Goal: Communication & Community: Answer question/provide support

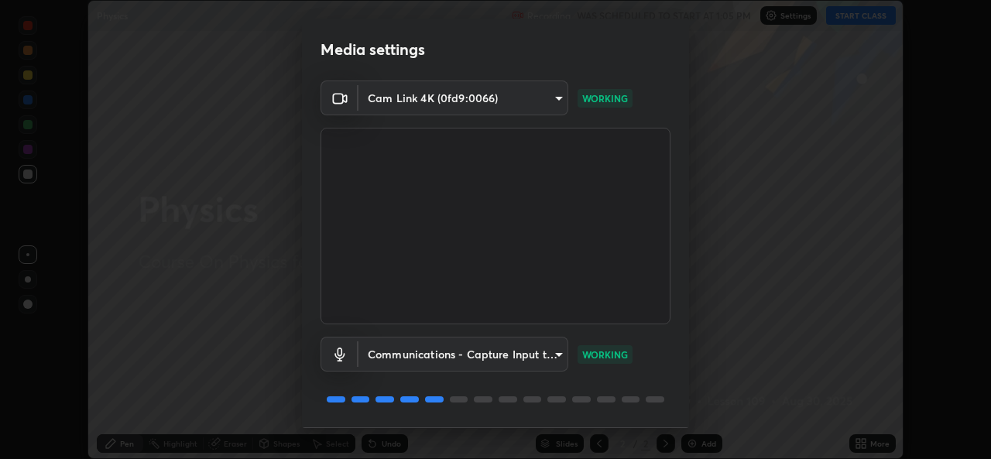
scroll to position [49, 0]
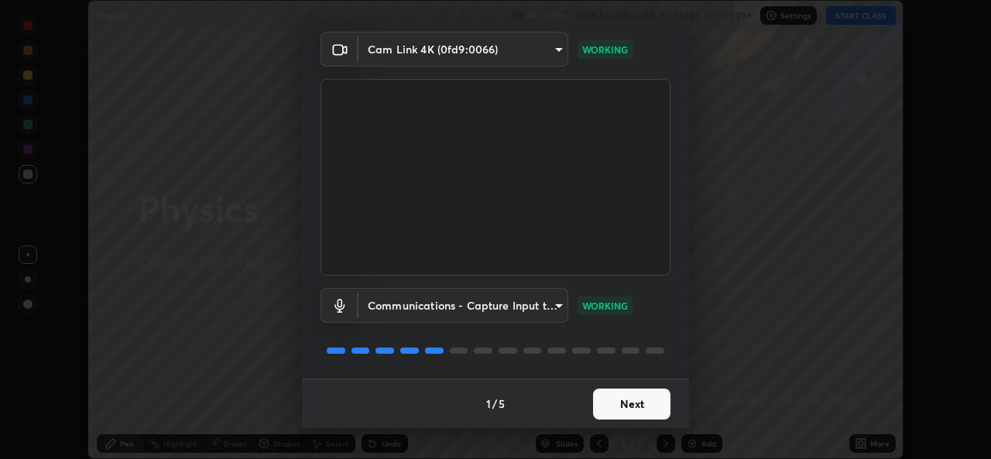
click at [608, 402] on button "Next" at bounding box center [631, 404] width 77 height 31
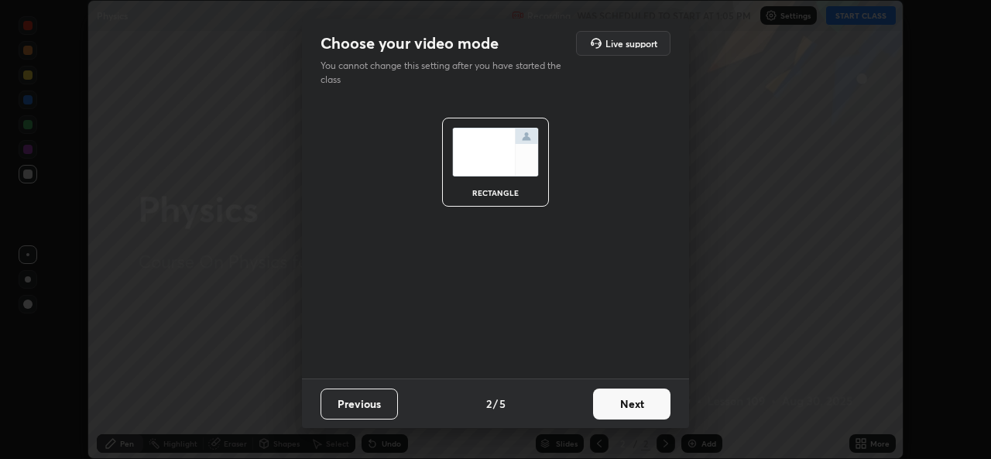
scroll to position [0, 0]
click at [636, 412] on button "Next" at bounding box center [631, 404] width 77 height 31
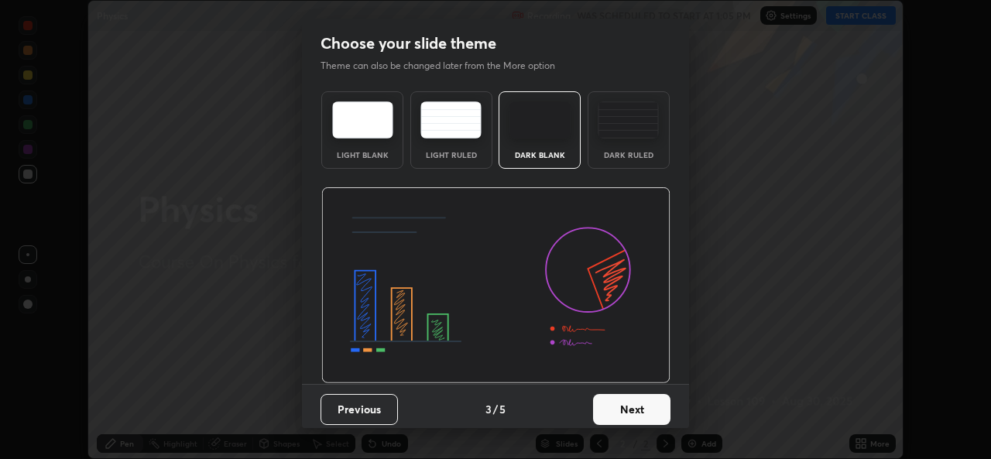
click at [649, 410] on button "Next" at bounding box center [631, 409] width 77 height 31
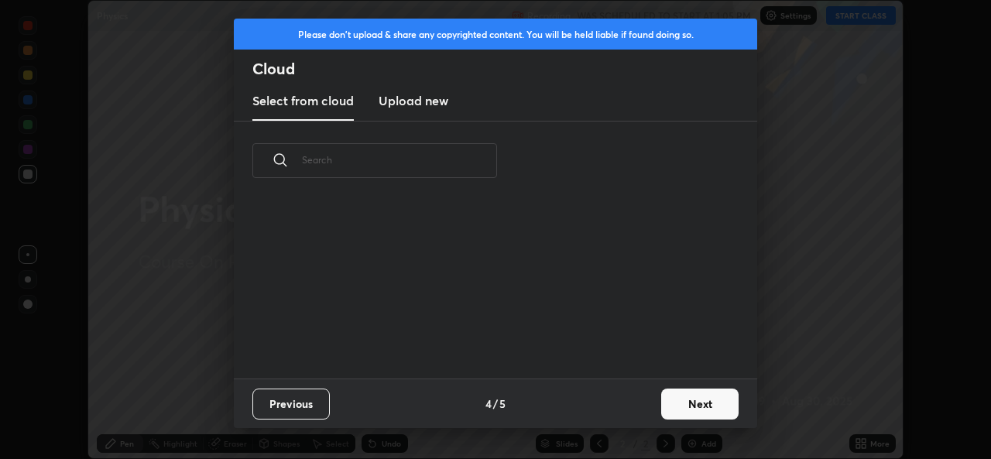
scroll to position [178, 497]
click at [679, 410] on button "Next" at bounding box center [699, 404] width 77 height 31
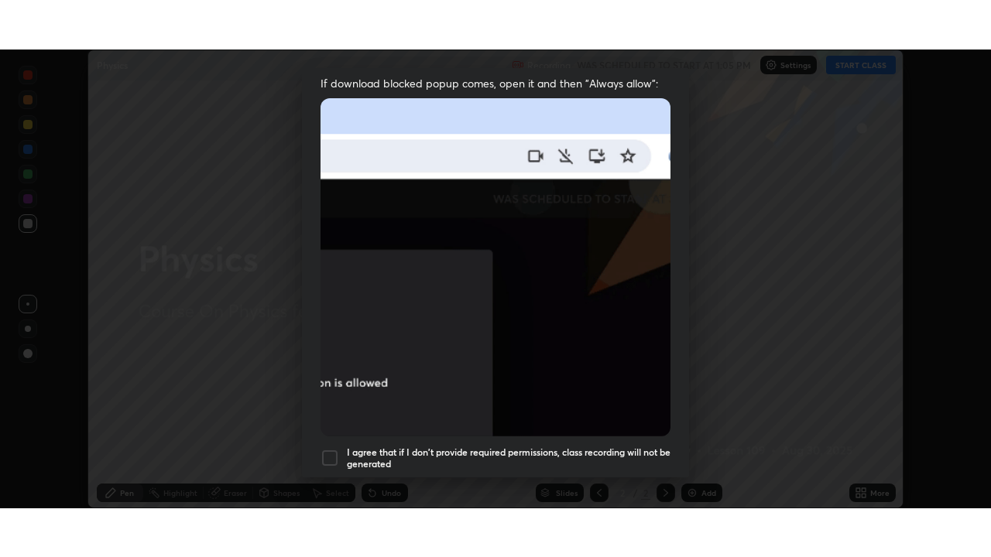
scroll to position [365, 0]
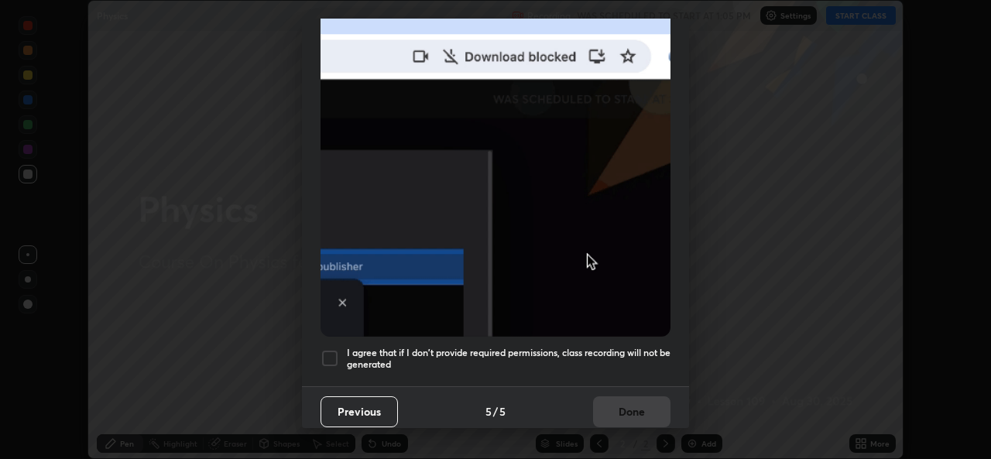
click at [335, 355] on div at bounding box center [329, 358] width 19 height 19
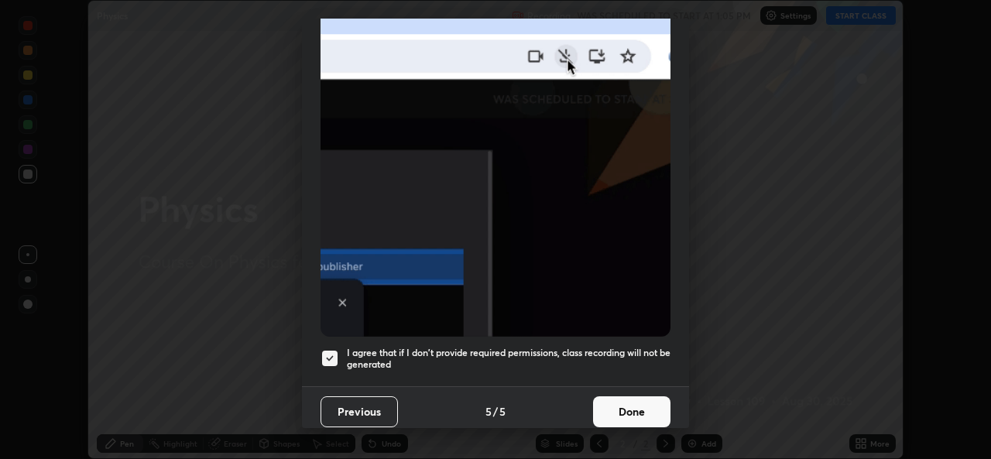
click at [612, 399] on button "Done" at bounding box center [631, 411] width 77 height 31
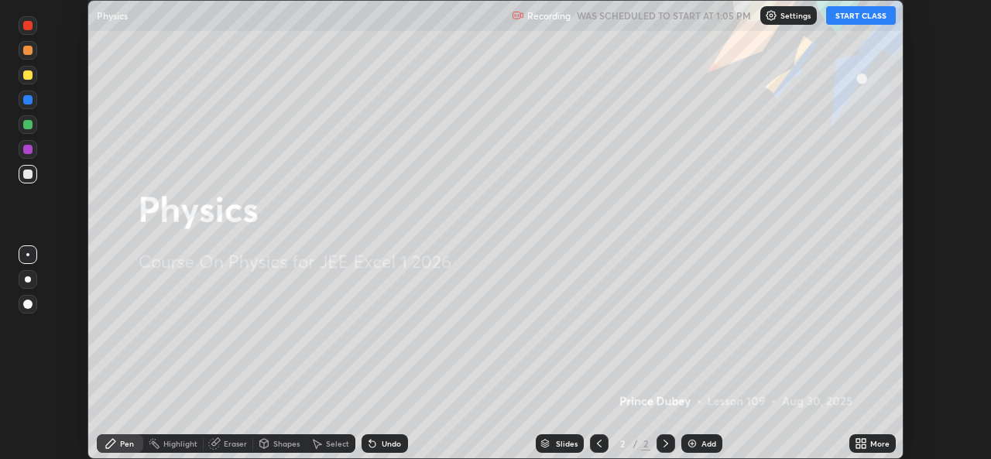
click at [851, 18] on button "START CLASS" at bounding box center [861, 15] width 70 height 19
click at [863, 446] on icon at bounding box center [864, 446] width 4 height 4
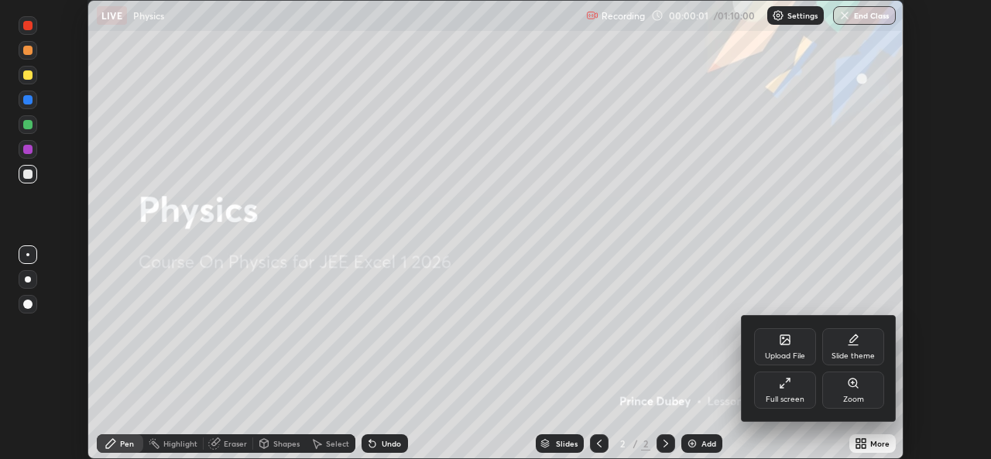
click at [786, 387] on icon at bounding box center [785, 383] width 12 height 12
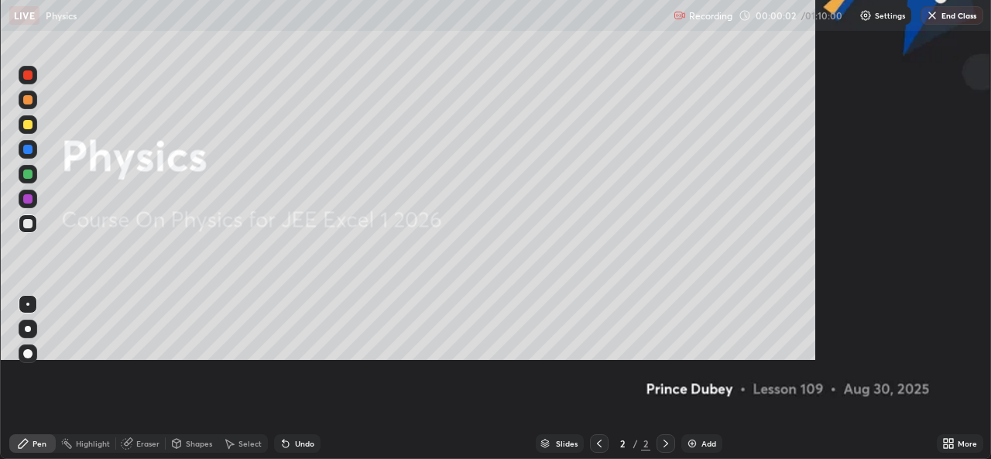
scroll to position [557, 991]
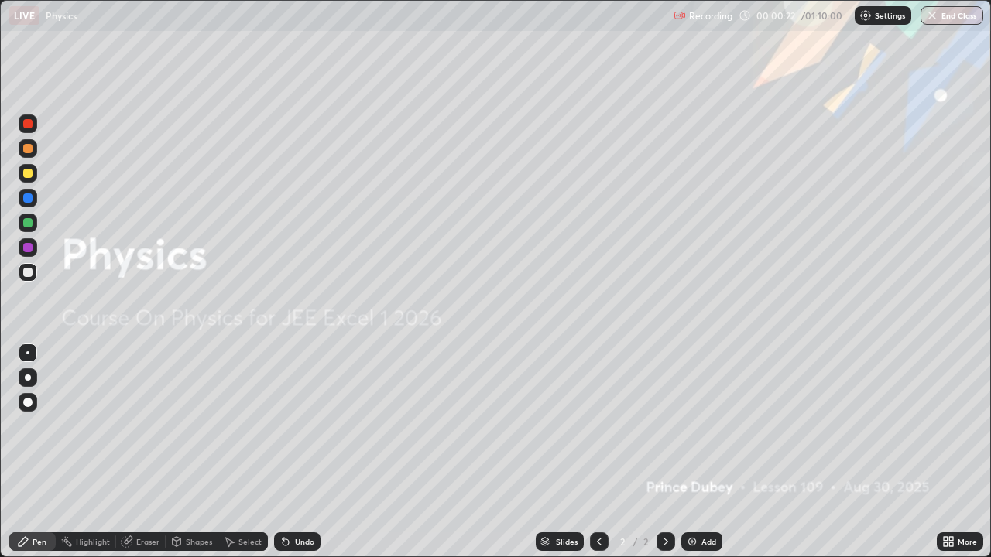
click at [709, 458] on div "Add" at bounding box center [708, 542] width 15 height 8
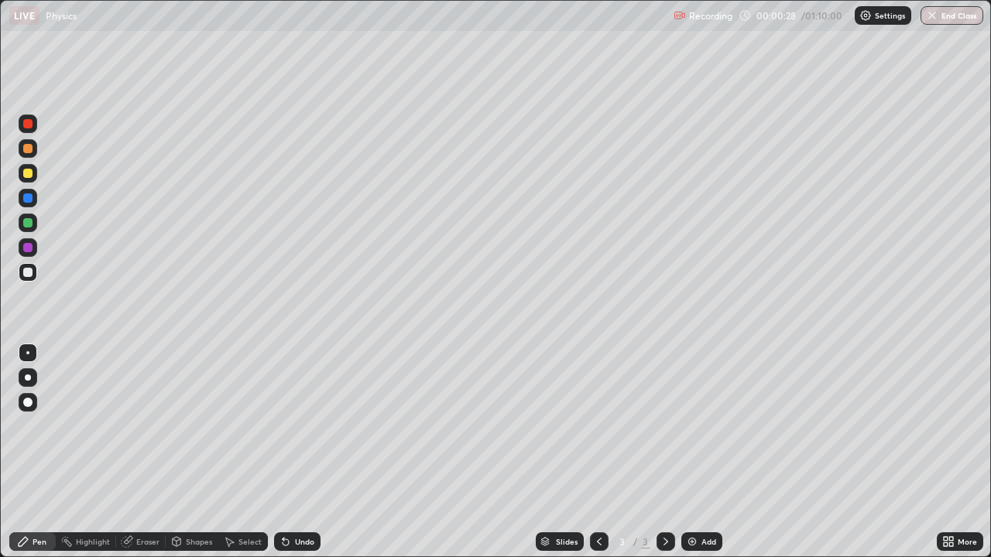
click at [26, 278] on div at bounding box center [28, 272] width 19 height 19
click at [25, 274] on div at bounding box center [27, 272] width 9 height 9
click at [701, 458] on div "Add" at bounding box center [708, 542] width 15 height 8
click at [29, 270] on div at bounding box center [27, 272] width 9 height 9
click at [29, 272] on div at bounding box center [27, 272] width 9 height 9
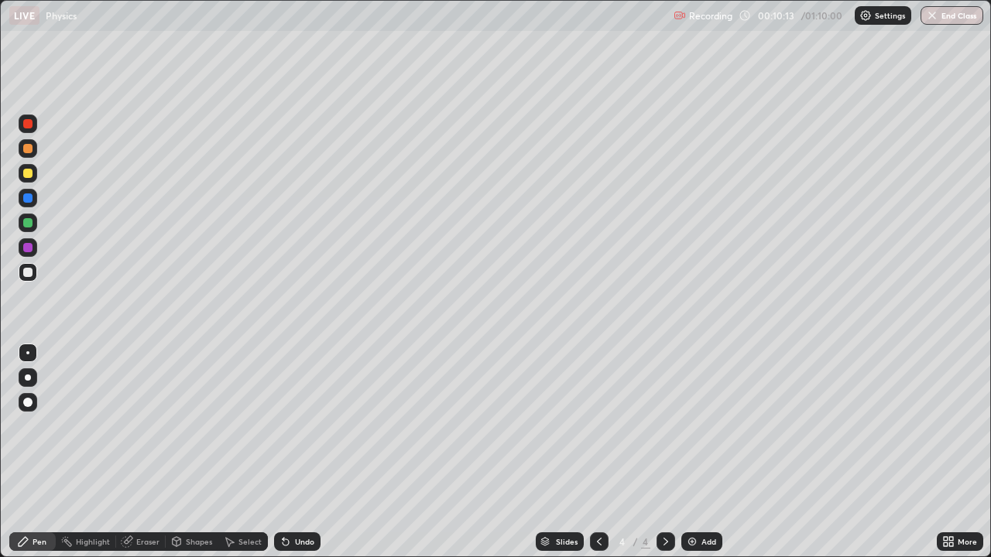
click at [191, 458] on div "Shapes" at bounding box center [199, 542] width 26 height 8
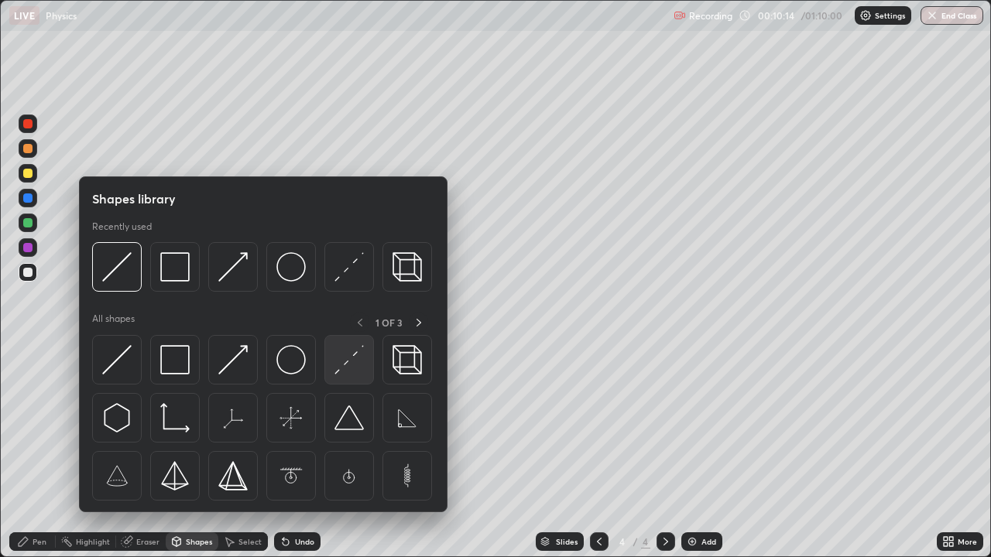
click at [344, 362] on img at bounding box center [348, 359] width 29 height 29
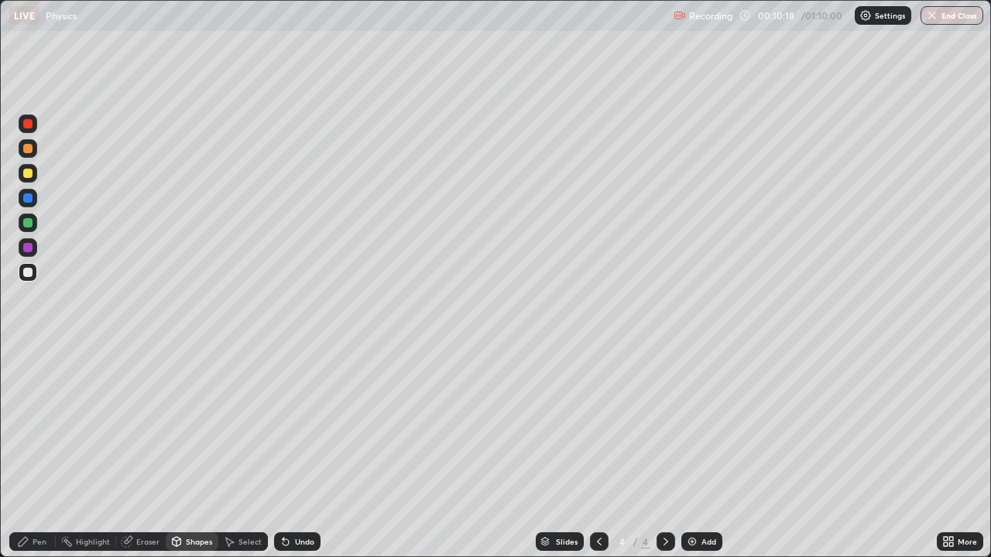
click at [33, 458] on div "Pen" at bounding box center [40, 542] width 14 height 8
click at [28, 353] on div at bounding box center [27, 352] width 3 height 3
click at [26, 272] on div at bounding box center [27, 272] width 9 height 9
click at [296, 458] on div "Undo" at bounding box center [304, 542] width 19 height 8
click at [300, 458] on div "Undo" at bounding box center [304, 542] width 19 height 8
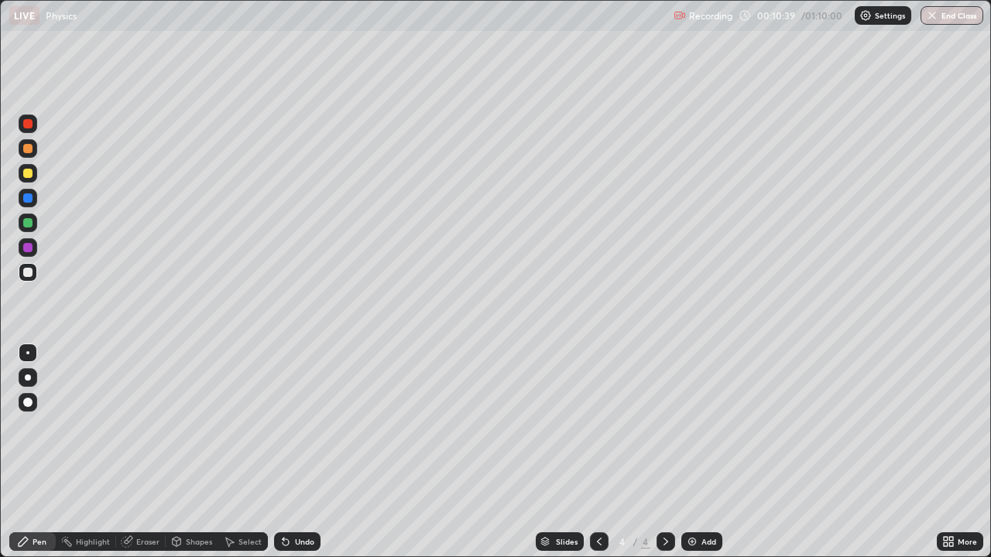
click at [298, 458] on div "Undo" at bounding box center [304, 542] width 19 height 8
click at [190, 458] on div "Shapes" at bounding box center [199, 542] width 26 height 8
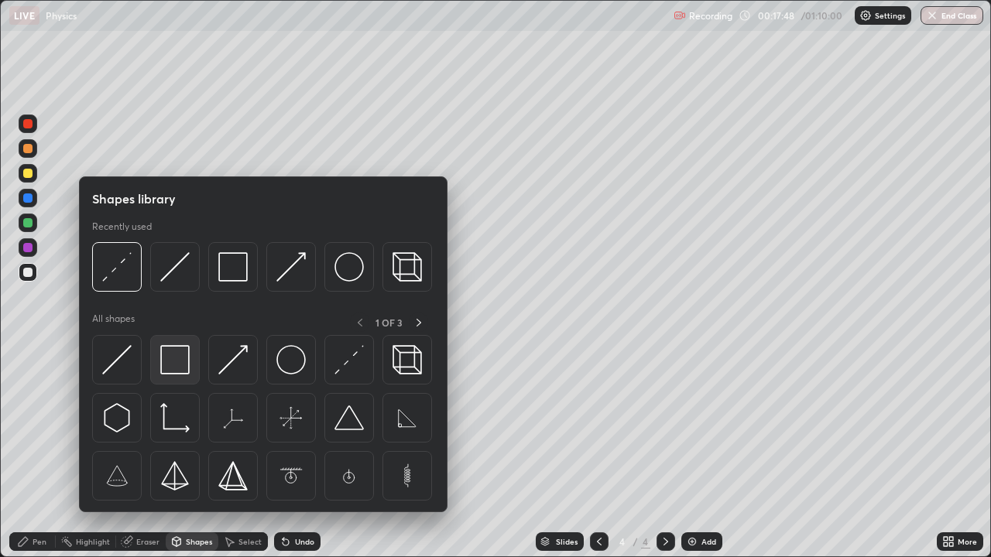
click at [175, 360] on img at bounding box center [174, 359] width 29 height 29
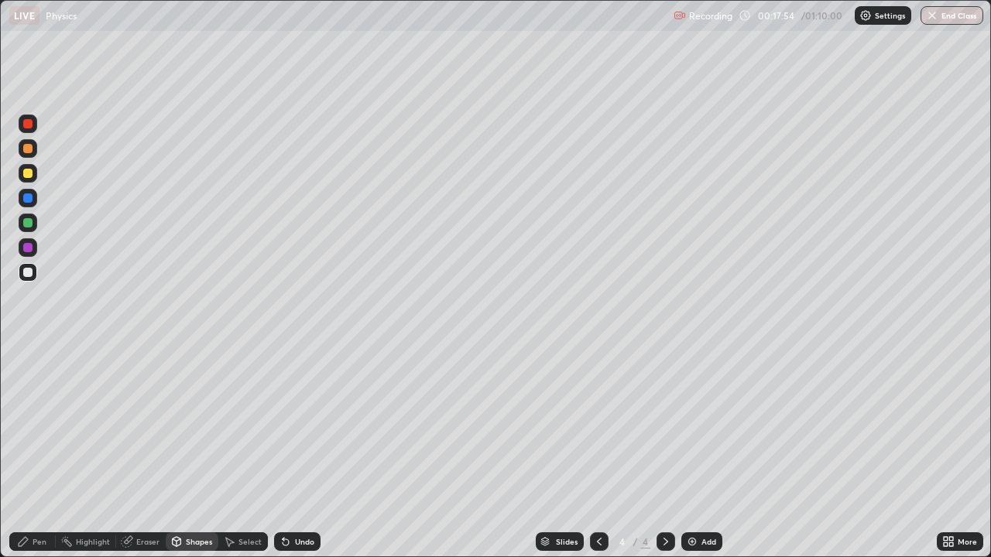
click at [197, 458] on div "Shapes" at bounding box center [199, 542] width 26 height 8
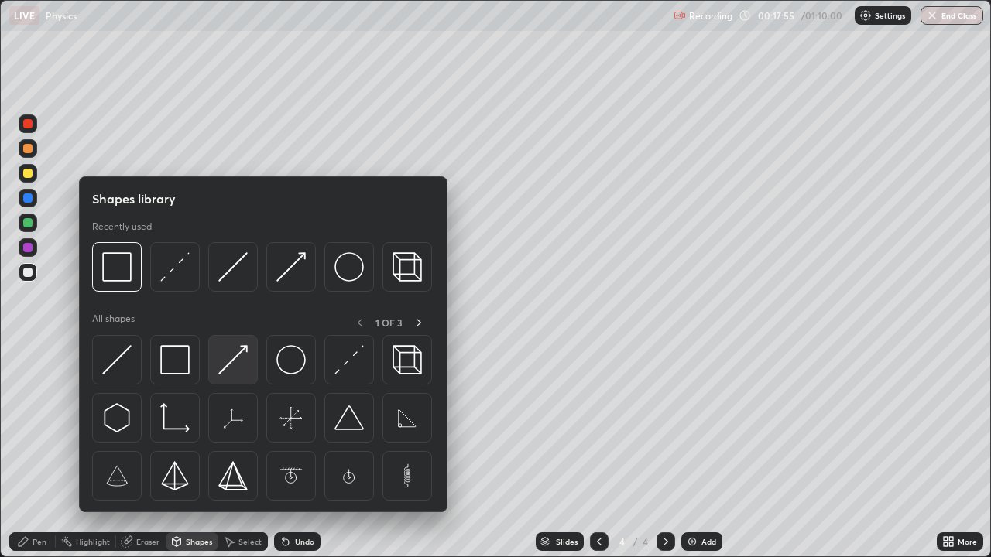
click at [233, 362] on img at bounding box center [232, 359] width 29 height 29
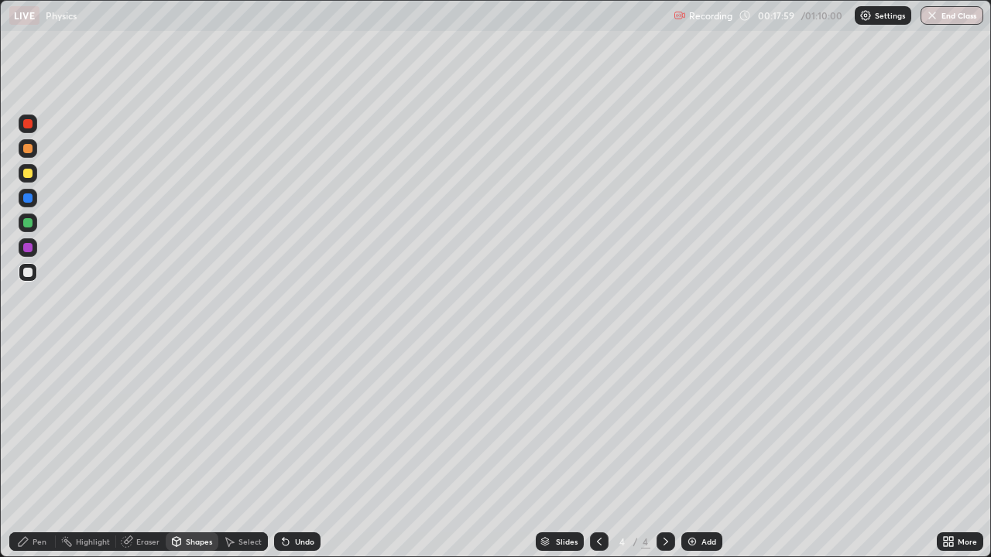
click at [246, 458] on div "Select" at bounding box center [249, 542] width 23 height 8
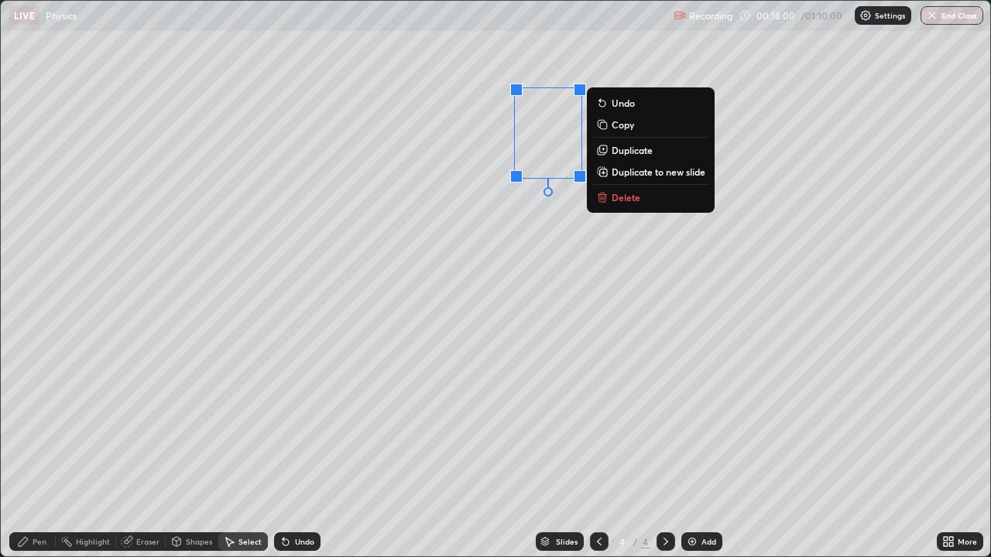
click at [626, 151] on p "Duplicate" at bounding box center [632, 150] width 41 height 12
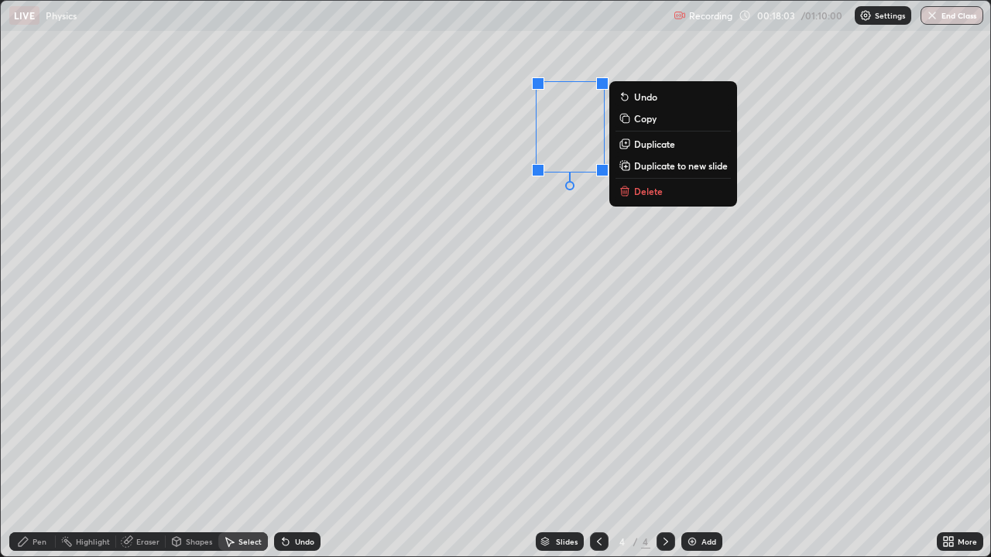
click at [550, 217] on div "0 ° Undo Copy Duplicate Duplicate to new slide Delete" at bounding box center [495, 279] width 989 height 556
click at [648, 142] on p "Duplicate" at bounding box center [654, 144] width 41 height 12
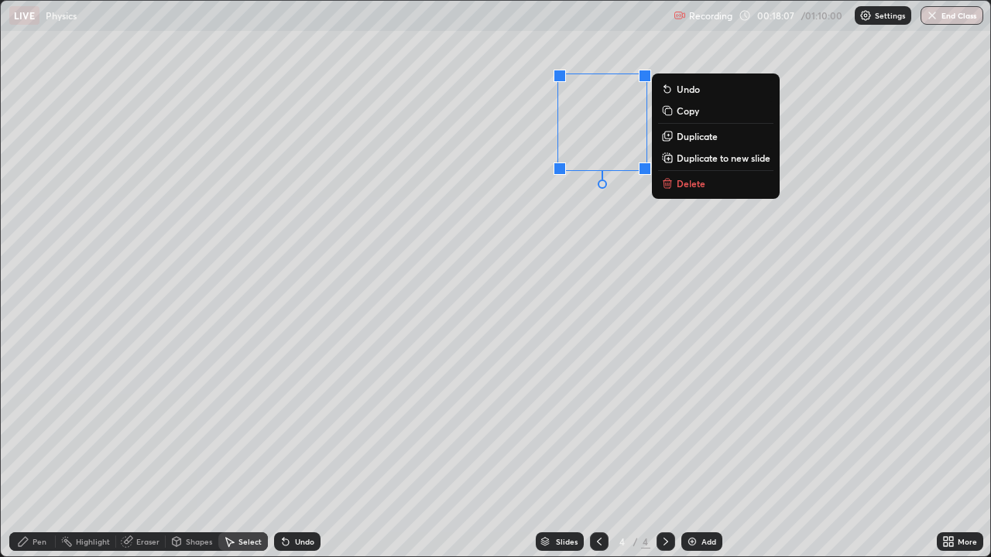
click at [574, 214] on div "0 ° Undo Copy Duplicate Duplicate to new slide Delete" at bounding box center [495, 279] width 989 height 556
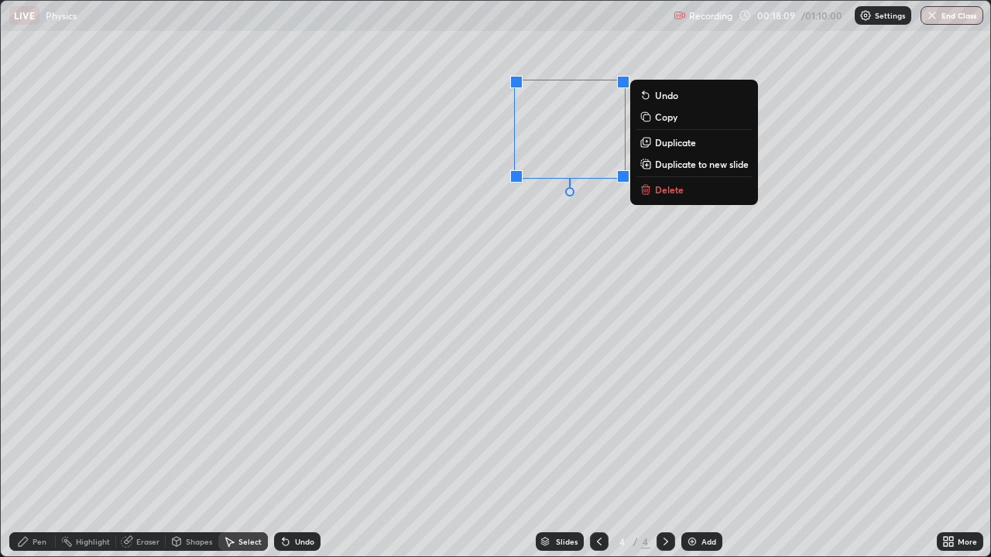
click at [613, 228] on div "0 ° Undo Copy Duplicate Duplicate to new slide Delete" at bounding box center [495, 279] width 989 height 556
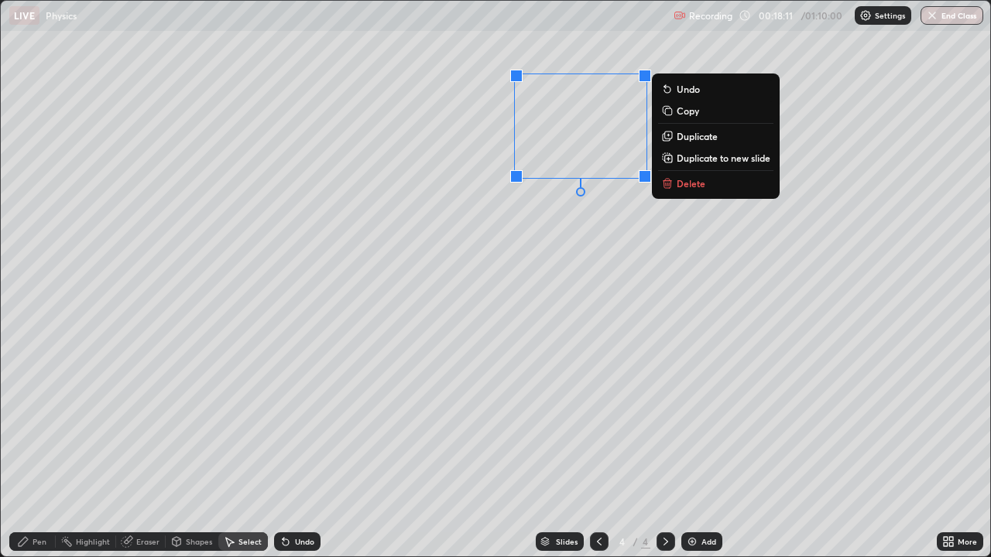
click at [691, 137] on p "Duplicate" at bounding box center [697, 136] width 41 height 12
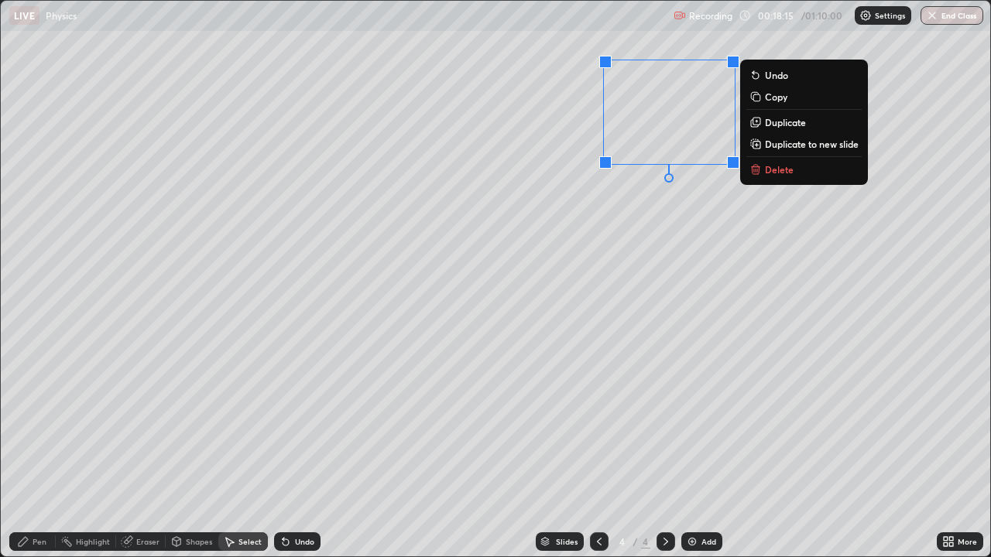
click at [632, 230] on div "0 ° Undo Copy Duplicate Duplicate to new slide Delete" at bounding box center [495, 279] width 989 height 556
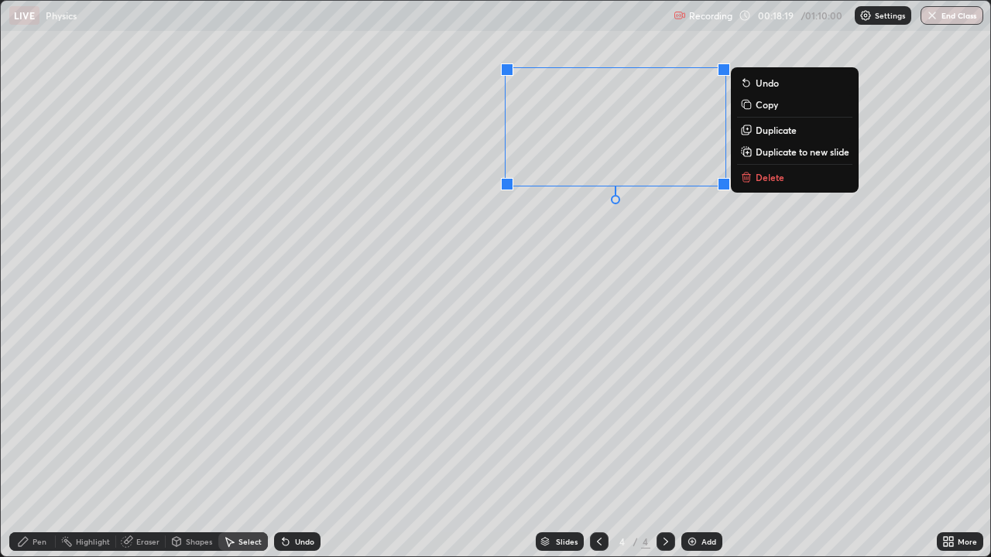
click at [610, 261] on div "0 ° Undo Copy Duplicate Duplicate to new slide Delete" at bounding box center [495, 279] width 989 height 556
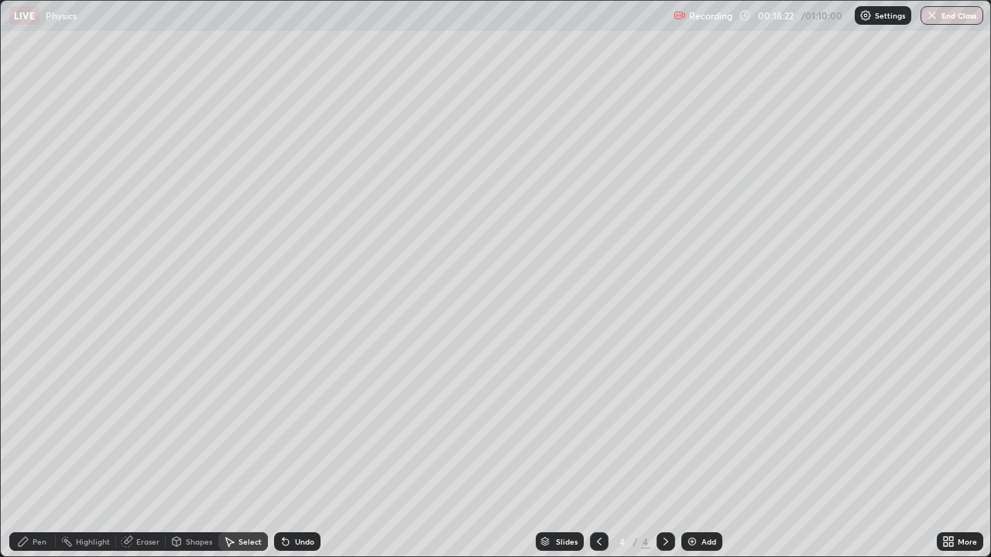
click at [181, 458] on icon at bounding box center [176, 542] width 12 height 12
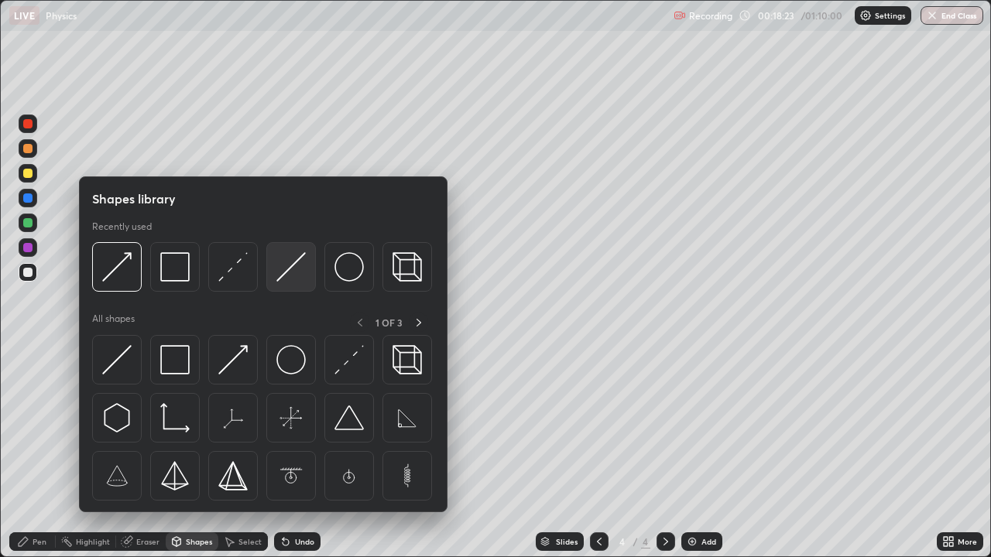
click at [293, 272] on img at bounding box center [290, 266] width 29 height 29
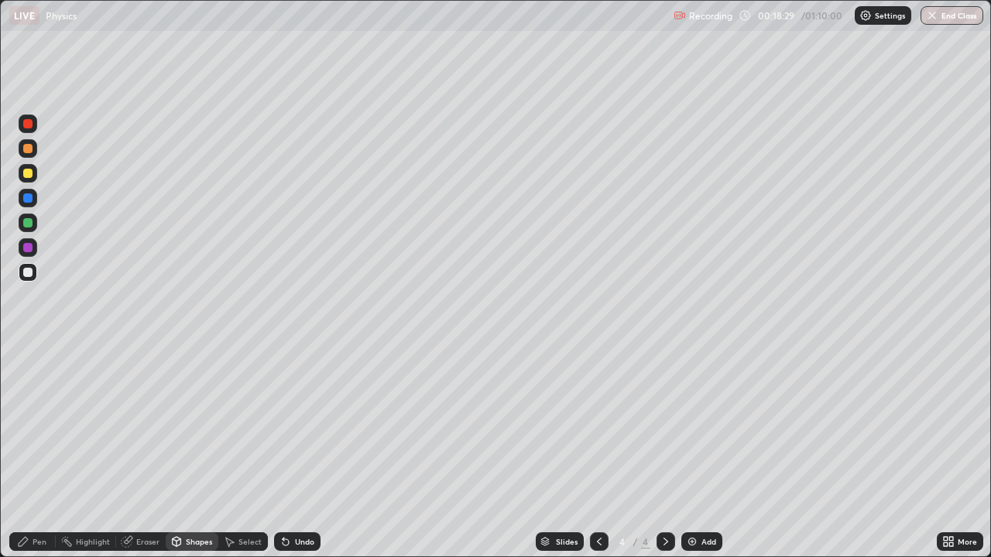
click at [187, 458] on div "Shapes" at bounding box center [199, 542] width 26 height 8
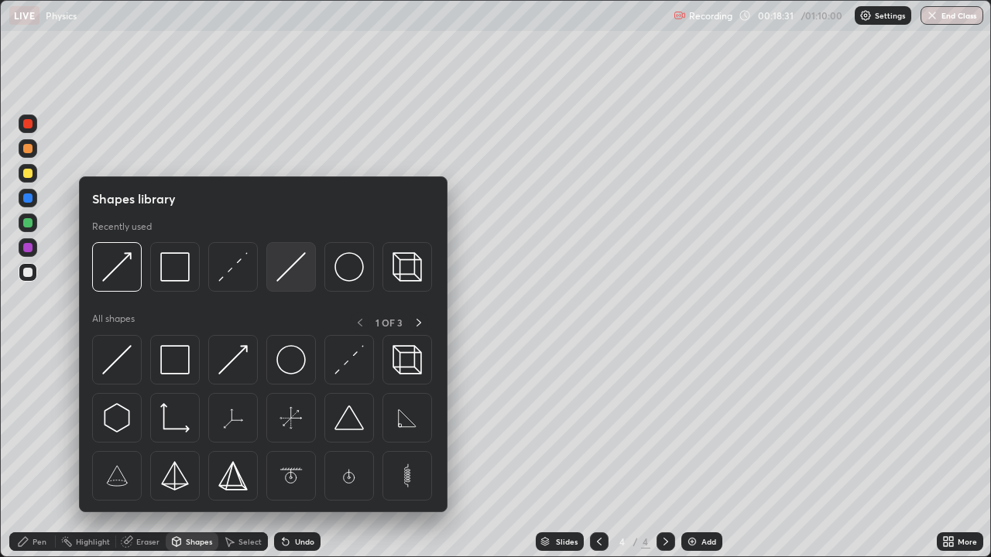
click at [283, 269] on img at bounding box center [290, 266] width 29 height 29
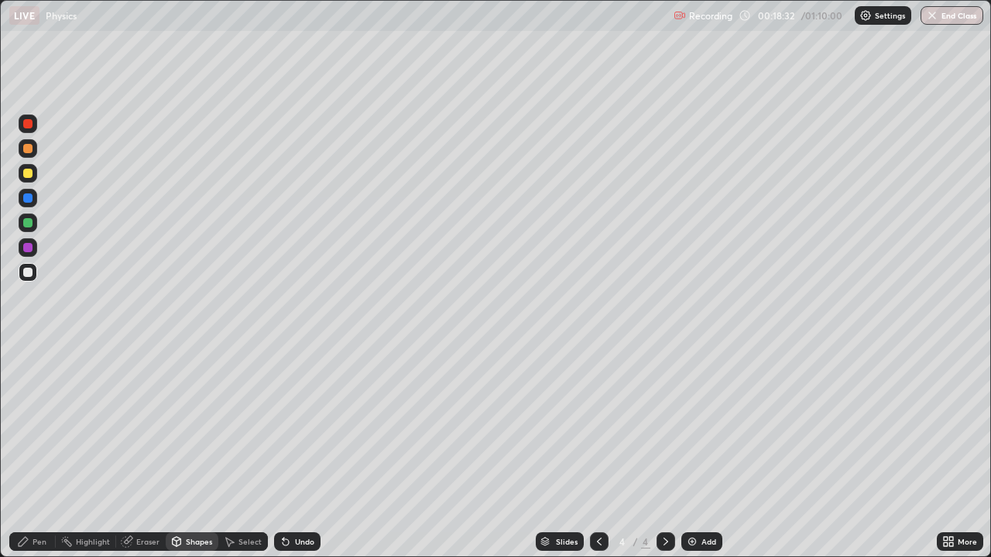
click at [32, 175] on div at bounding box center [27, 173] width 9 height 9
click at [39, 458] on div "Pen" at bounding box center [40, 542] width 14 height 8
click at [290, 458] on div "Undo" at bounding box center [297, 542] width 46 height 19
click at [190, 458] on div "Shapes" at bounding box center [199, 542] width 26 height 8
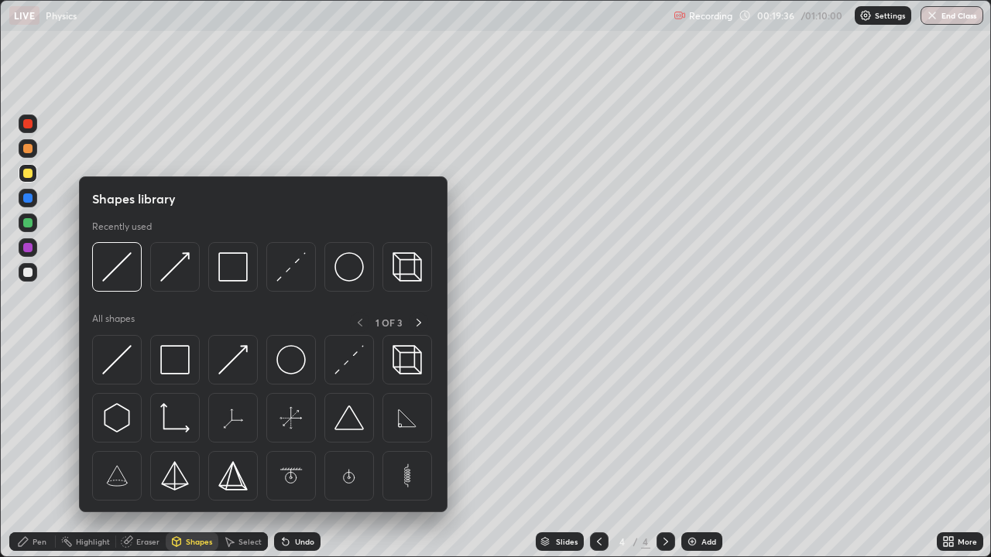
click at [33, 458] on div "Pen" at bounding box center [32, 542] width 46 height 19
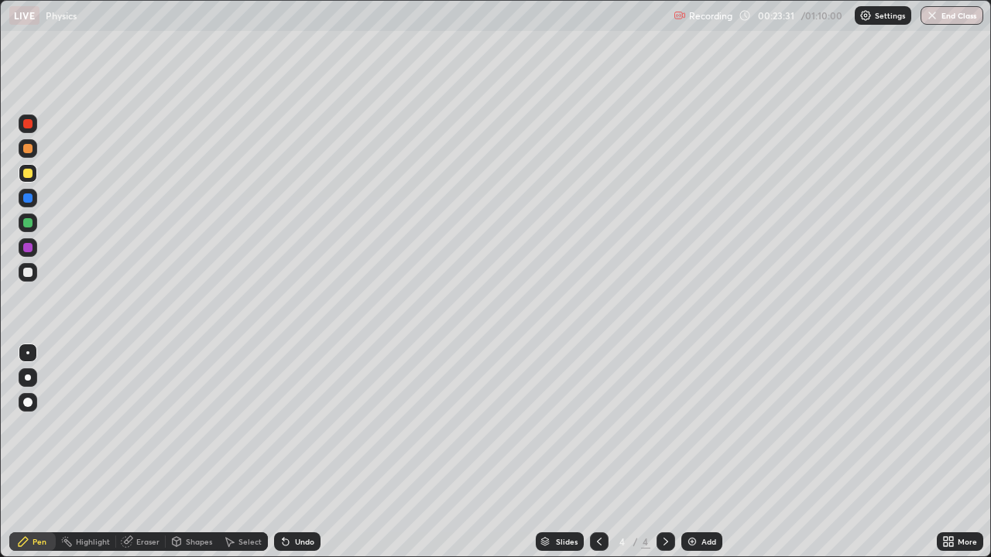
click at [242, 458] on div "Select" at bounding box center [249, 542] width 23 height 8
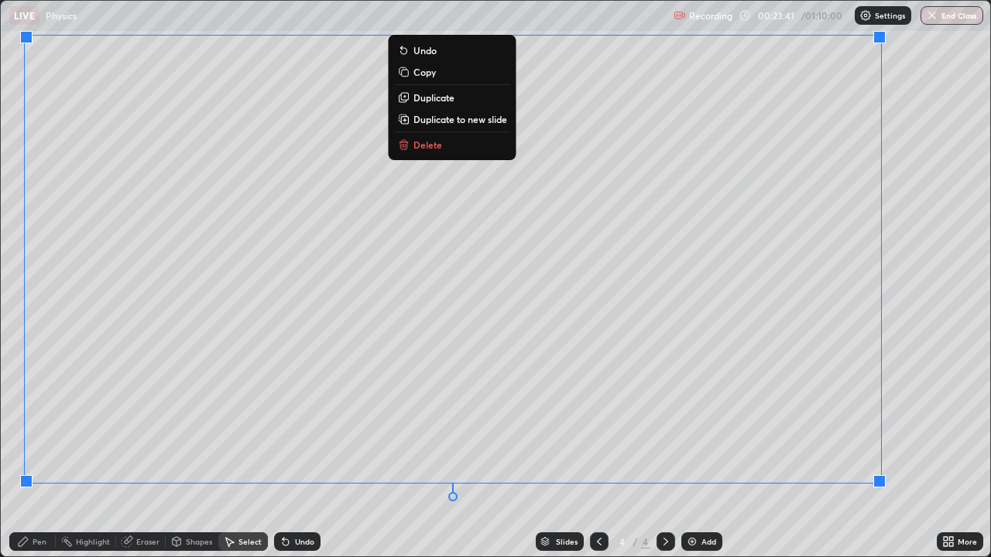
click at [39, 458] on div "Pen" at bounding box center [32, 542] width 46 height 19
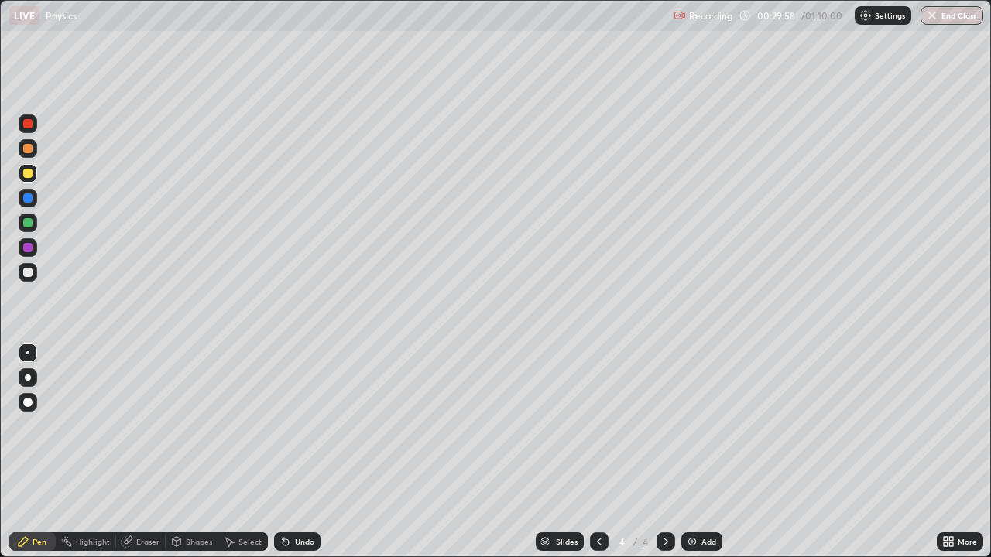
click at [705, 458] on div "Add" at bounding box center [708, 542] width 15 height 8
click at [600, 458] on icon at bounding box center [599, 542] width 12 height 12
click at [664, 458] on icon at bounding box center [666, 542] width 12 height 12
click at [26, 272] on div at bounding box center [27, 272] width 9 height 9
click at [590, 458] on div at bounding box center [599, 542] width 19 height 19
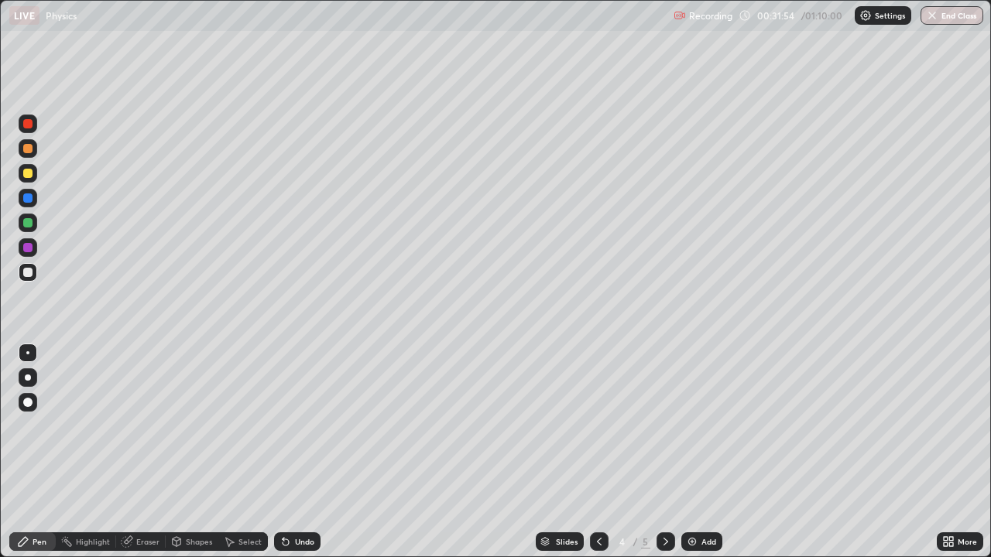
click at [26, 403] on div at bounding box center [27, 402] width 9 height 9
click at [28, 127] on div at bounding box center [27, 123] width 9 height 9
click at [186, 458] on div "Shapes" at bounding box center [192, 542] width 53 height 19
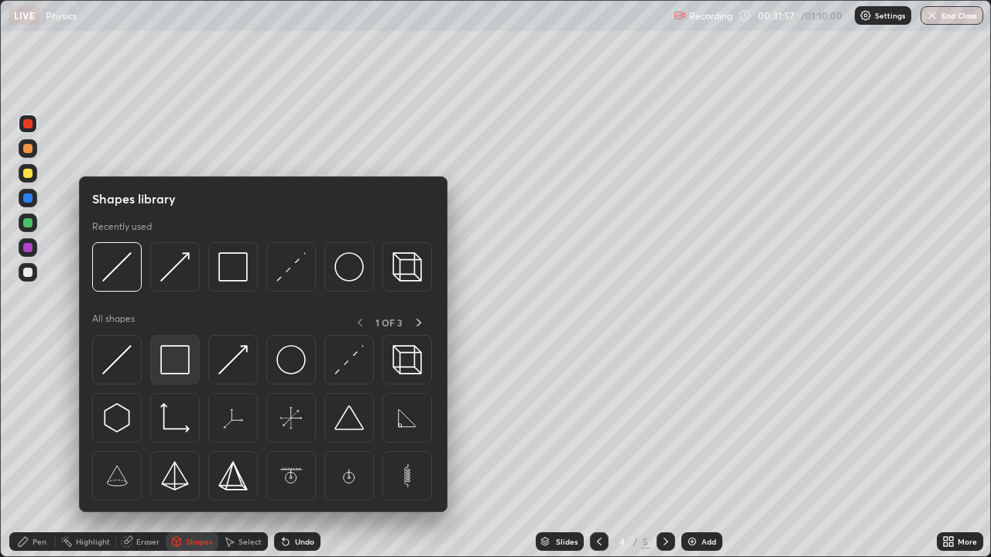
click at [170, 372] on img at bounding box center [174, 359] width 29 height 29
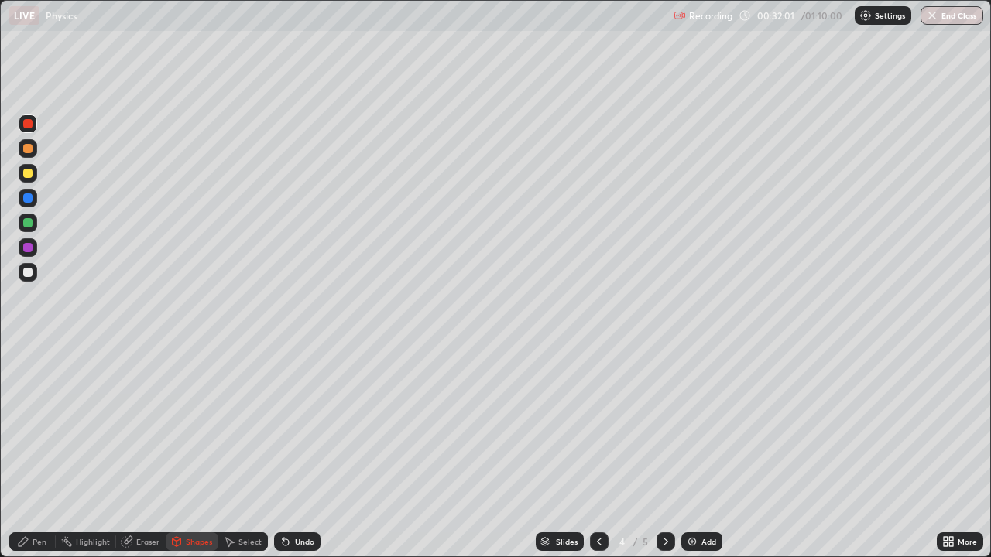
click at [141, 458] on div "Eraser" at bounding box center [147, 542] width 23 height 8
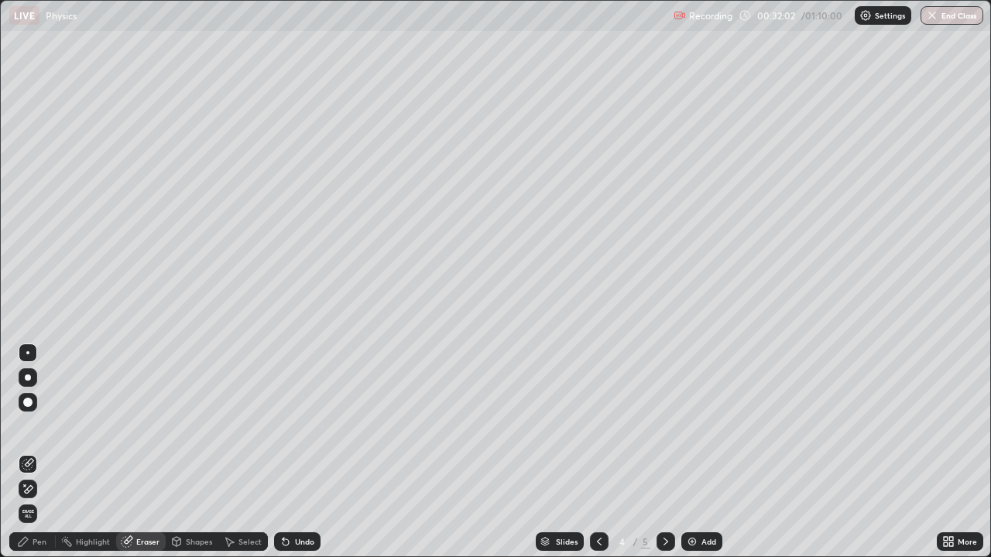
click at [25, 458] on icon at bounding box center [25, 486] width 2 height 2
click at [664, 458] on icon at bounding box center [666, 542] width 12 height 12
click at [34, 458] on div "Pen" at bounding box center [40, 542] width 14 height 8
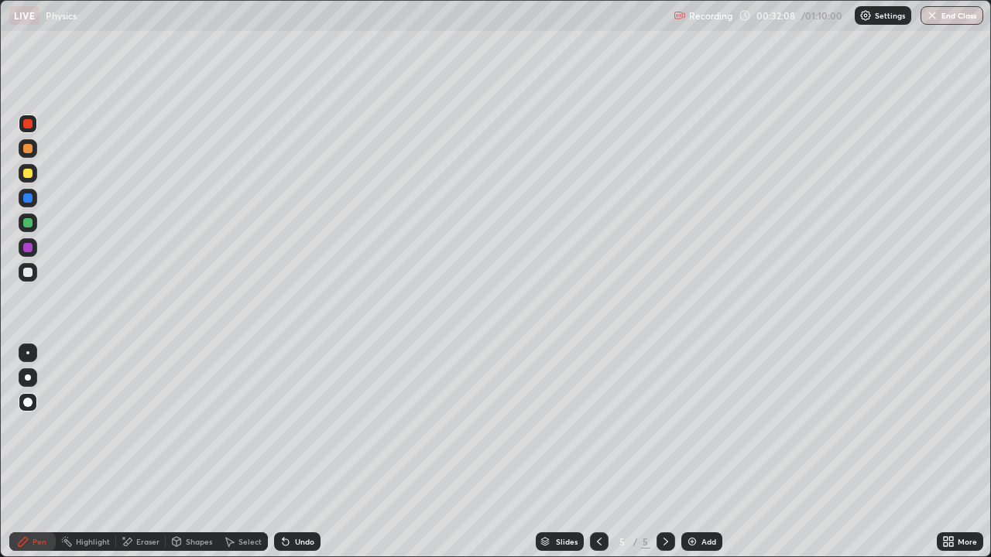
click at [28, 353] on div at bounding box center [27, 352] width 3 height 3
click at [28, 280] on div at bounding box center [28, 272] width 19 height 19
click at [29, 274] on div at bounding box center [27, 272] width 9 height 9
click at [246, 458] on div "Select" at bounding box center [249, 542] width 23 height 8
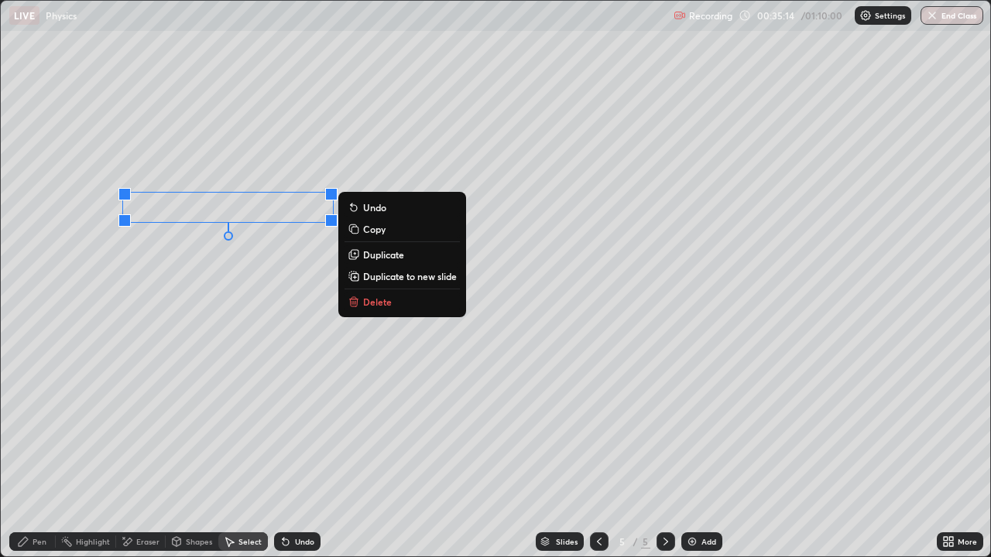
click at [26, 458] on icon at bounding box center [23, 542] width 12 height 12
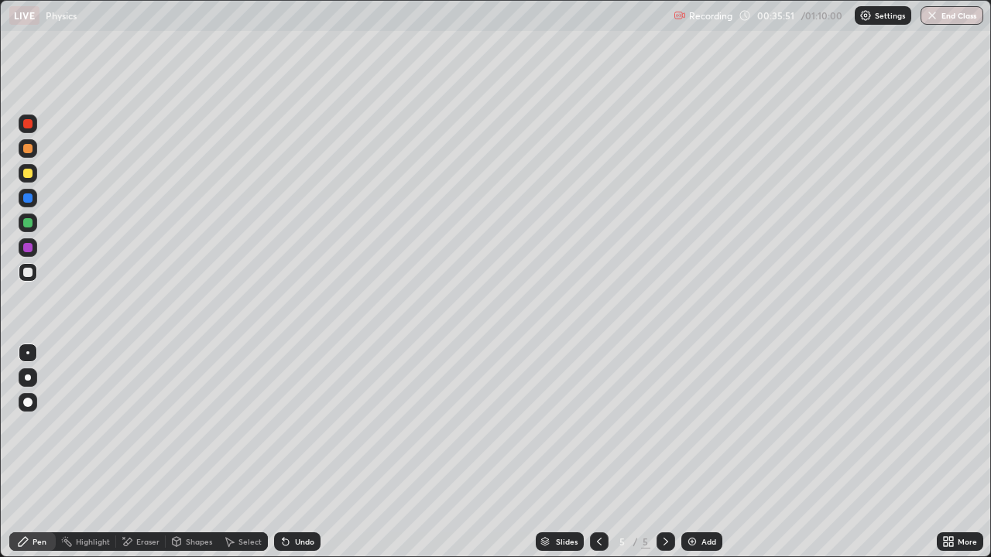
click at [598, 458] on icon at bounding box center [599, 542] width 12 height 12
click at [665, 458] on icon at bounding box center [665, 542] width 5 height 8
click at [295, 458] on div "Undo" at bounding box center [297, 542] width 46 height 19
click at [190, 458] on div "Shapes" at bounding box center [192, 542] width 53 height 19
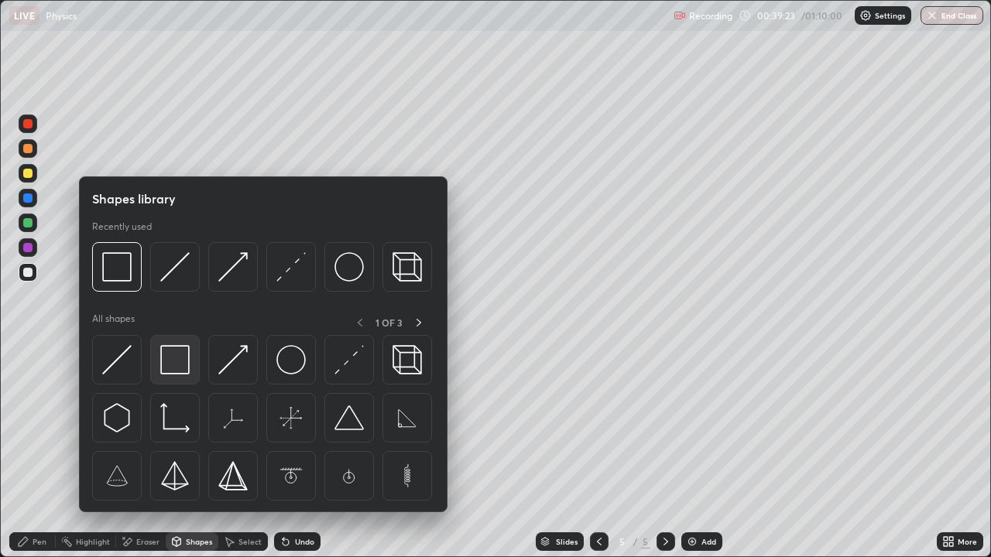
click at [178, 370] on img at bounding box center [174, 359] width 29 height 29
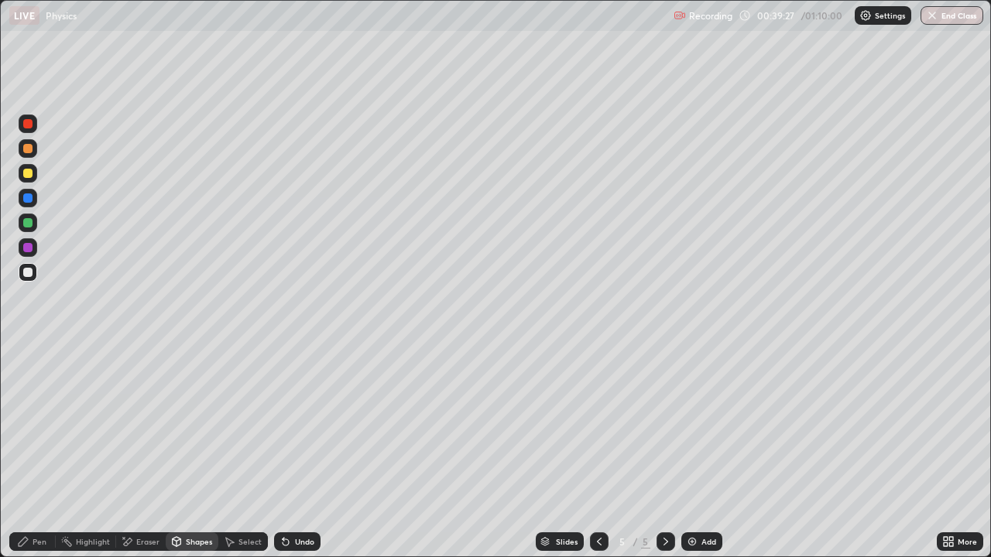
click at [36, 458] on div "Pen" at bounding box center [40, 542] width 14 height 8
click at [195, 458] on div "Shapes" at bounding box center [199, 542] width 26 height 8
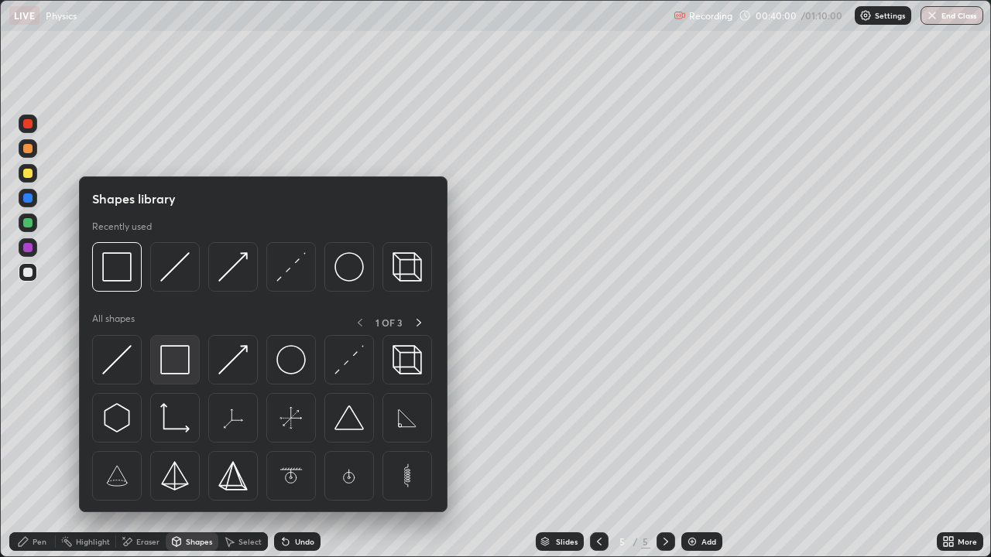
click at [179, 371] on img at bounding box center [174, 359] width 29 height 29
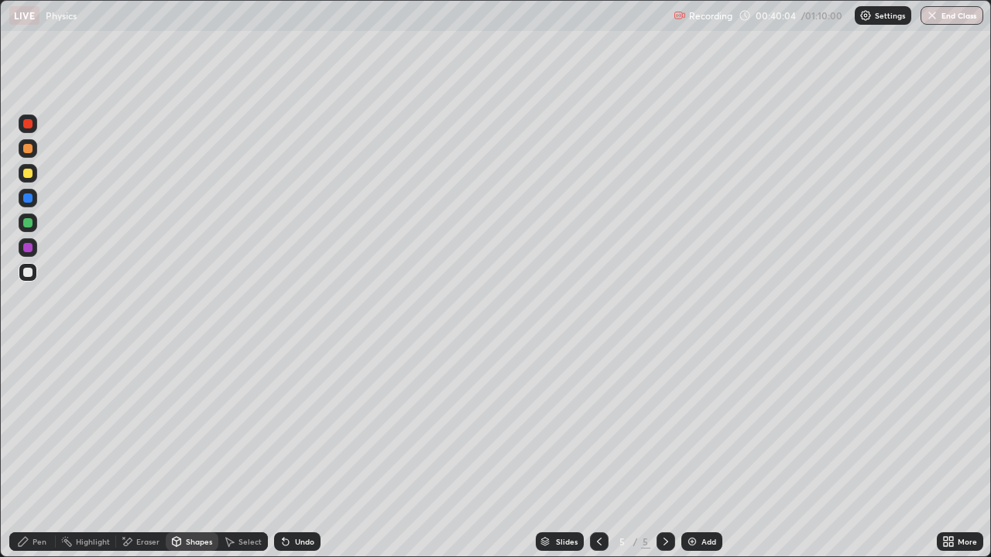
click at [195, 458] on div "Shapes" at bounding box center [199, 542] width 26 height 8
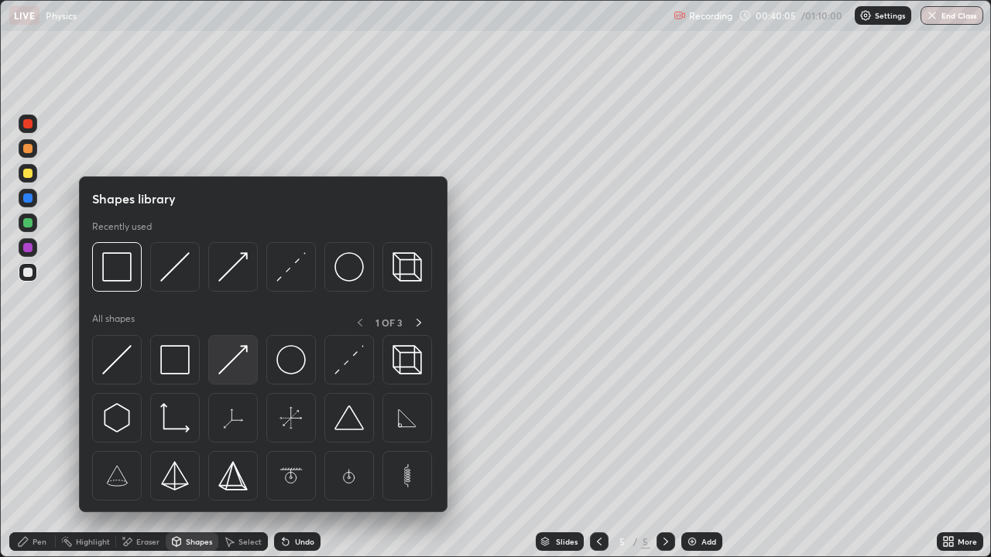
click at [233, 364] on img at bounding box center [232, 359] width 29 height 29
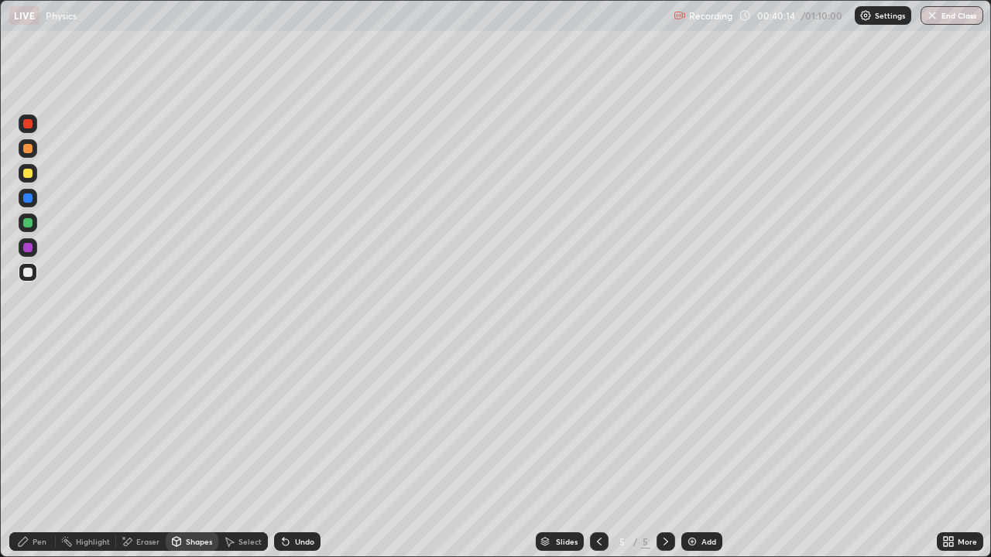
click at [36, 458] on div "Pen" at bounding box center [40, 542] width 14 height 8
click at [142, 458] on div "Eraser" at bounding box center [147, 542] width 23 height 8
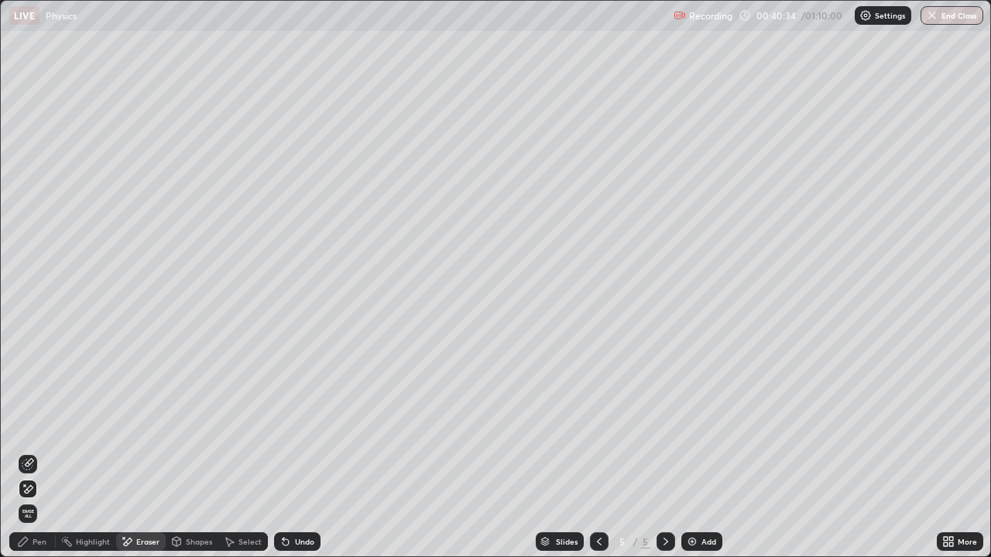
click at [29, 458] on icon at bounding box center [28, 464] width 12 height 12
click at [33, 458] on icon at bounding box center [28, 489] width 12 height 13
click at [146, 458] on div "Eraser" at bounding box center [147, 542] width 23 height 8
click at [31, 458] on div "Pen" at bounding box center [32, 542] width 46 height 19
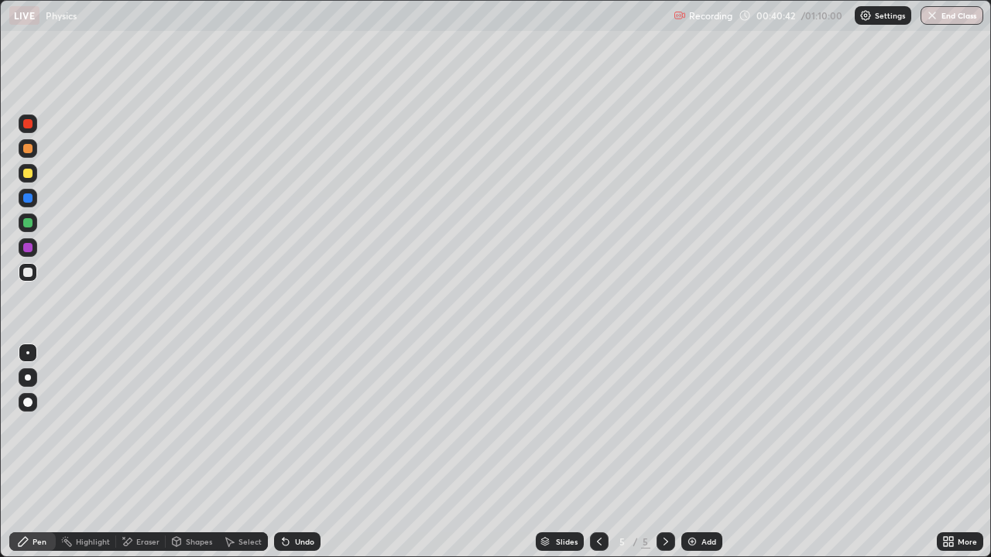
click at [27, 172] on div at bounding box center [27, 173] width 9 height 9
click at [297, 458] on div "Undo" at bounding box center [304, 542] width 19 height 8
click at [199, 458] on div "Shapes" at bounding box center [199, 542] width 26 height 8
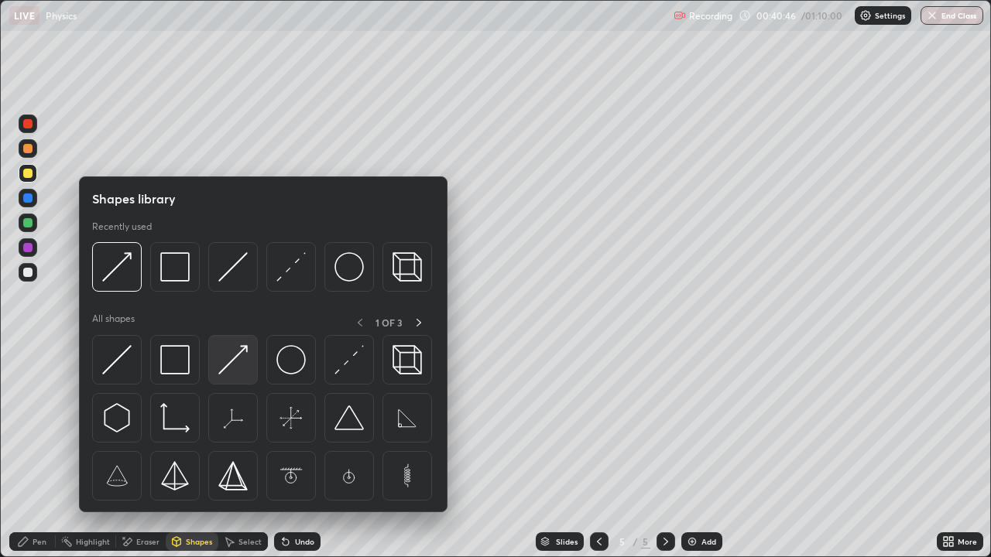
click at [232, 365] on img at bounding box center [232, 359] width 29 height 29
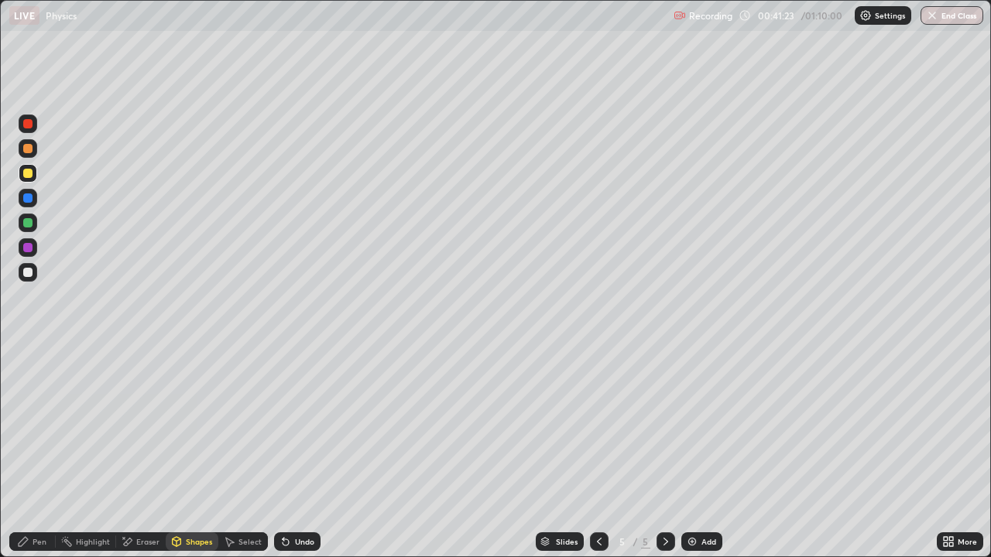
click at [29, 458] on div "Pen" at bounding box center [32, 542] width 46 height 19
click at [28, 353] on div at bounding box center [27, 352] width 3 height 3
click at [295, 458] on div "Undo" at bounding box center [304, 542] width 19 height 8
click at [290, 458] on icon at bounding box center [285, 542] width 12 height 12
click at [289, 458] on icon at bounding box center [285, 542] width 12 height 12
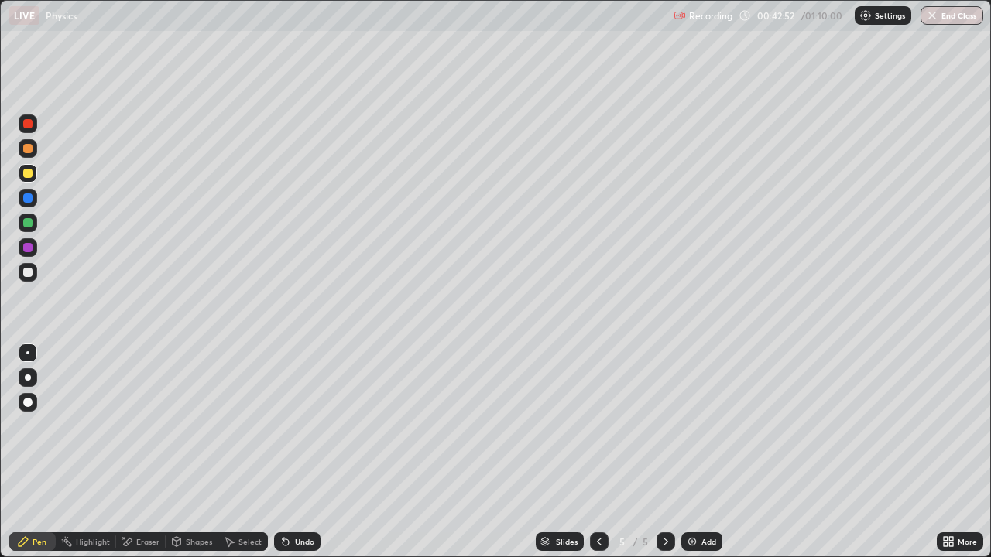
click at [294, 458] on div "Undo" at bounding box center [297, 542] width 46 height 19
click at [308, 458] on div "Undo" at bounding box center [304, 542] width 19 height 8
click at [302, 458] on div "Undo" at bounding box center [304, 542] width 19 height 8
click at [295, 458] on div "Undo" at bounding box center [304, 542] width 19 height 8
click at [290, 458] on div "Undo" at bounding box center [297, 542] width 46 height 19
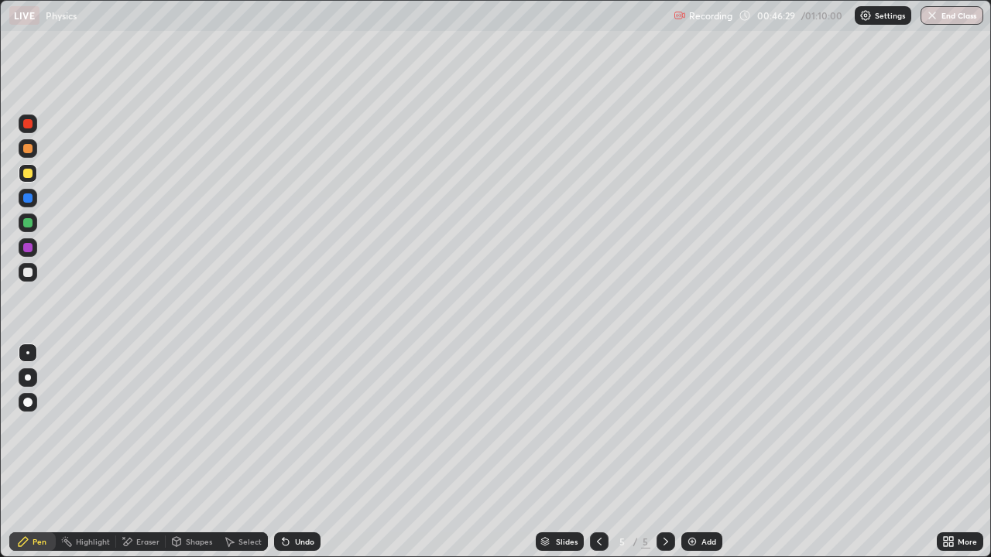
click at [247, 458] on div "Select" at bounding box center [249, 542] width 23 height 8
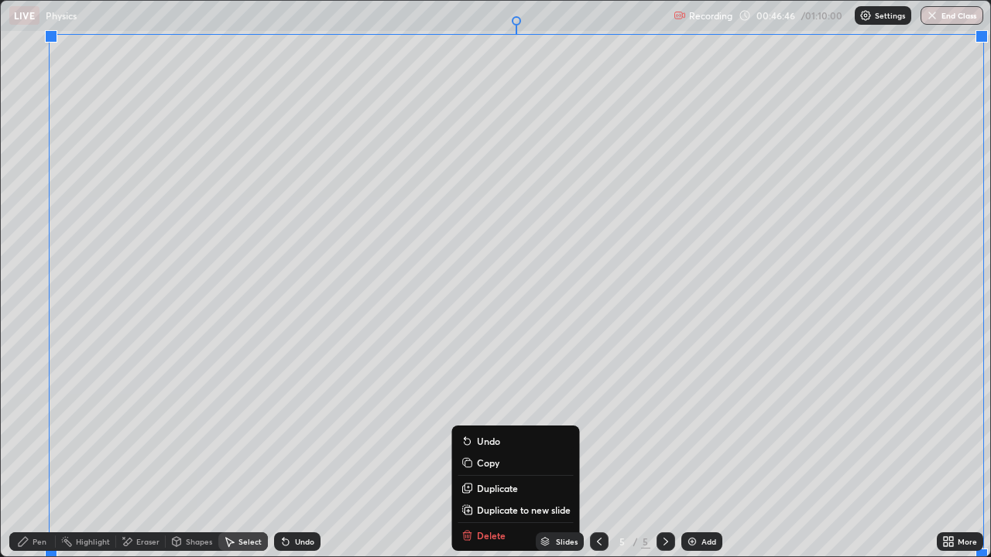
click at [422, 458] on div "0 ° Undo Copy Duplicate Duplicate to new slide Delete" at bounding box center [495, 279] width 989 height 556
click at [25, 403] on div "Erase all" at bounding box center [27, 278] width 37 height 495
click at [25, 346] on div "Erase all" at bounding box center [27, 278] width 37 height 495
click at [33, 458] on div "Pen" at bounding box center [40, 542] width 14 height 8
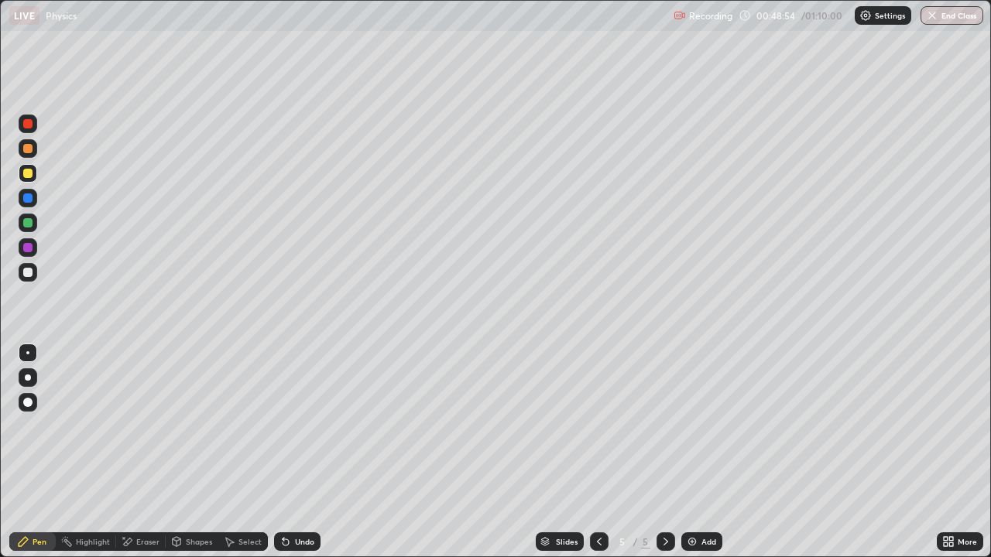
click at [241, 458] on div "Select" at bounding box center [249, 542] width 23 height 8
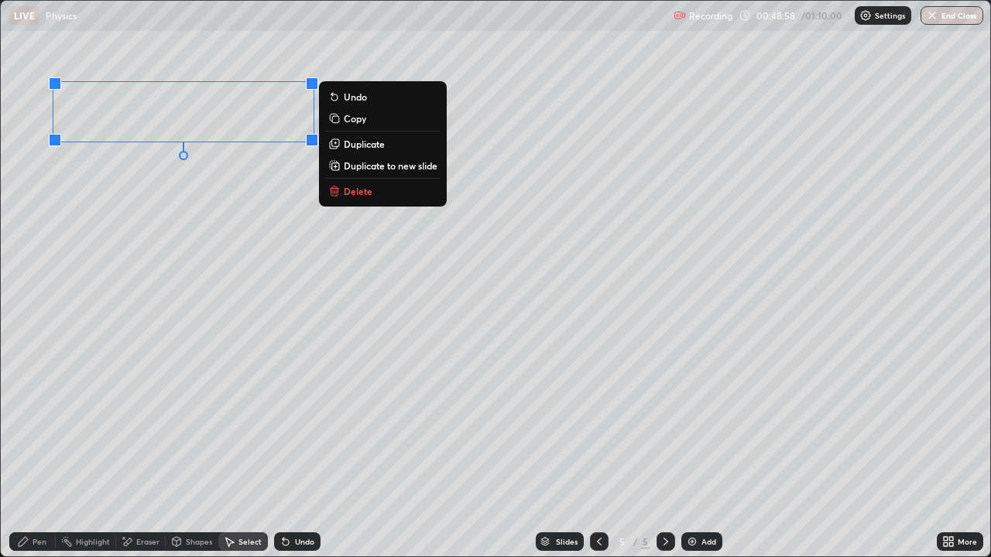
click at [38, 168] on div "Erase all" at bounding box center [27, 278] width 37 height 495
click at [54, 48] on div "0 ° Undo Copy Duplicate Duplicate to new slide Delete" at bounding box center [495, 279] width 989 height 556
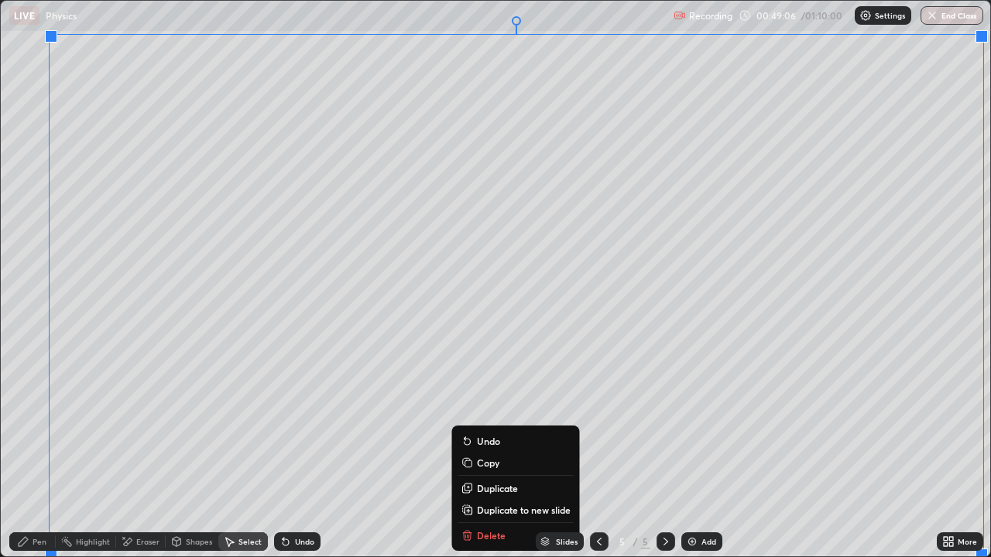
click at [515, 458] on p "Duplicate to new slide" at bounding box center [524, 510] width 94 height 12
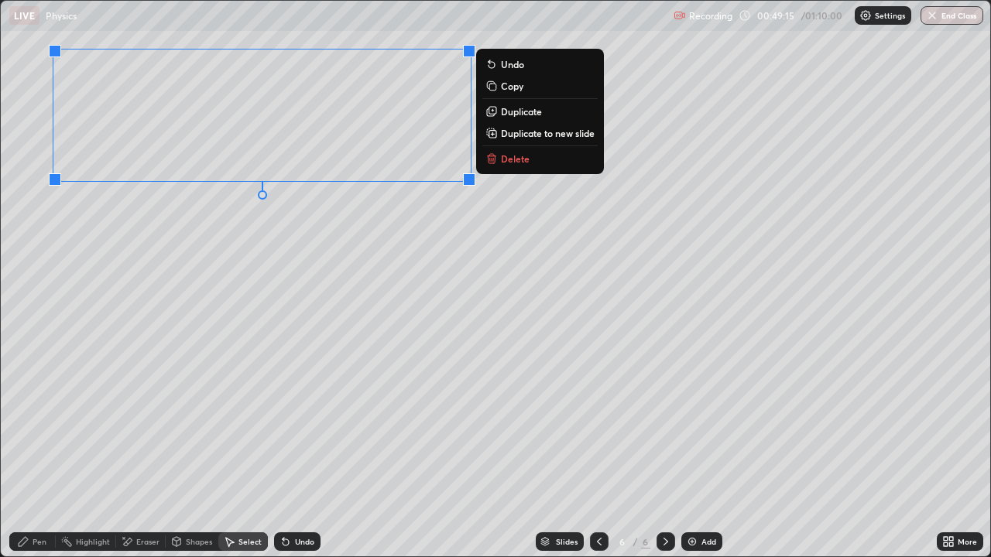
click at [503, 161] on p "Delete" at bounding box center [515, 159] width 29 height 12
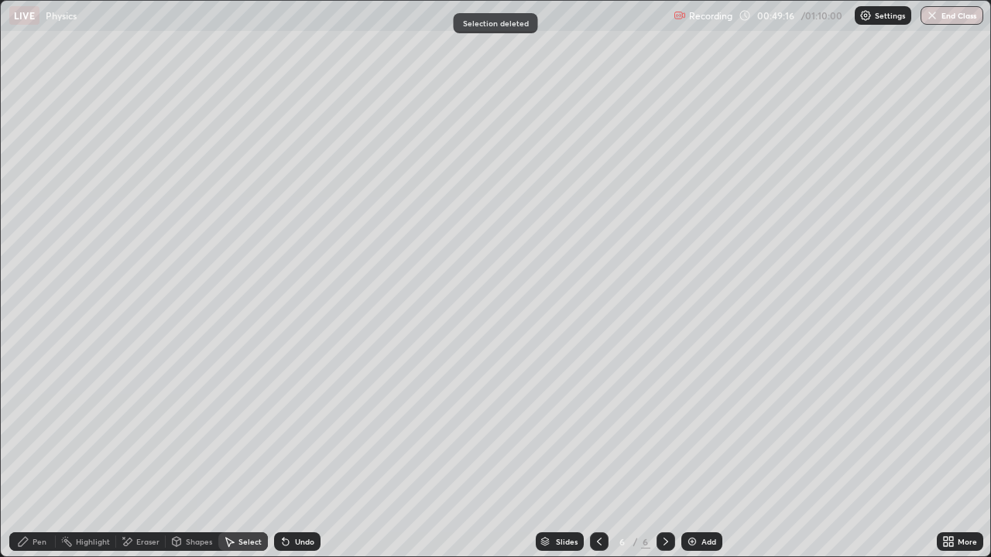
click at [31, 458] on div "Pen" at bounding box center [32, 542] width 46 height 19
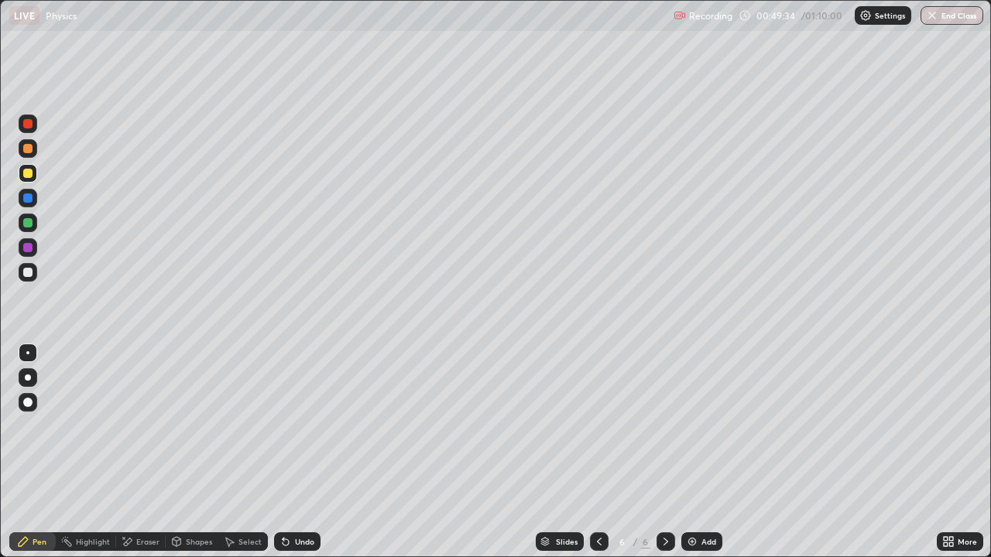
click at [245, 458] on div "Select" at bounding box center [249, 542] width 23 height 8
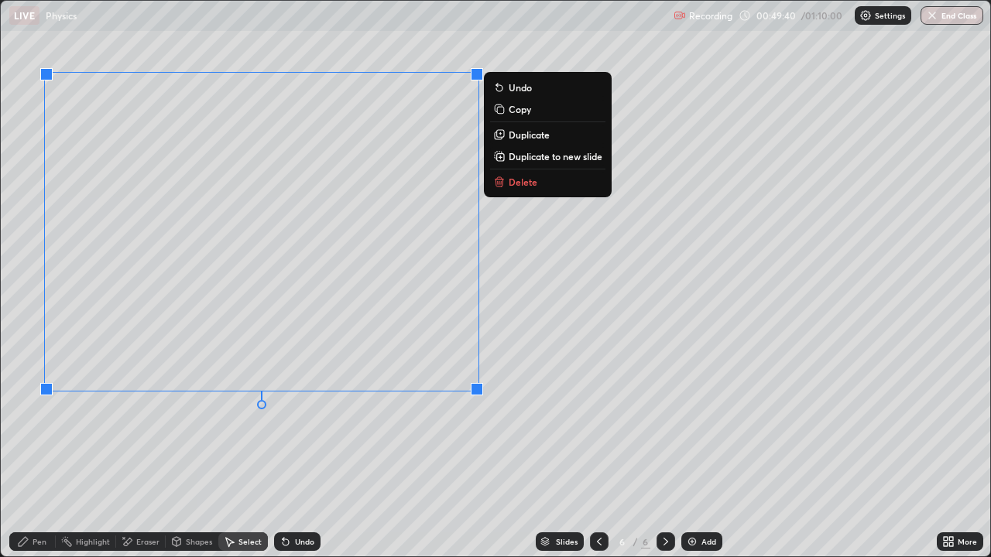
click at [230, 458] on div "0 ° Undo Copy Duplicate Duplicate to new slide Delete" at bounding box center [495, 279] width 989 height 556
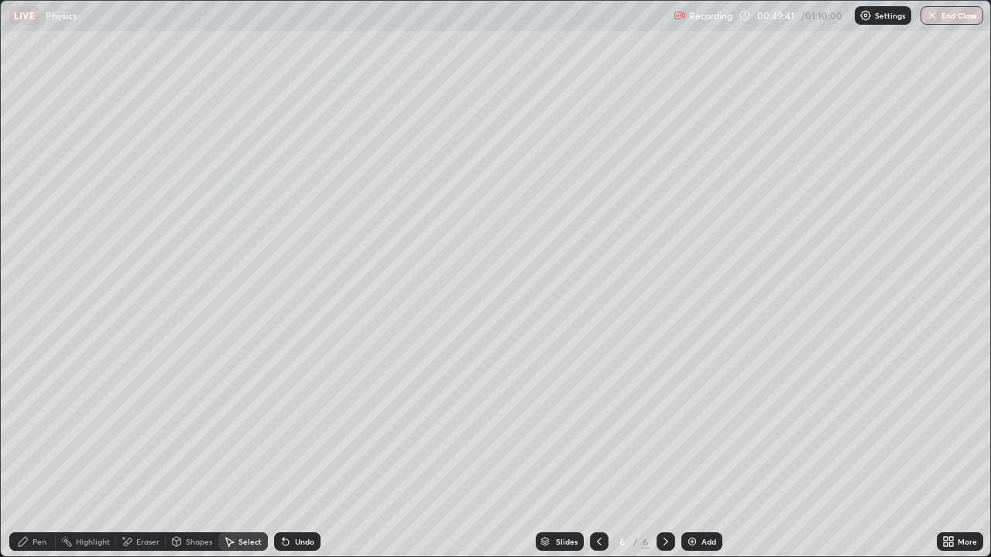
click at [26, 458] on icon at bounding box center [23, 542] width 12 height 12
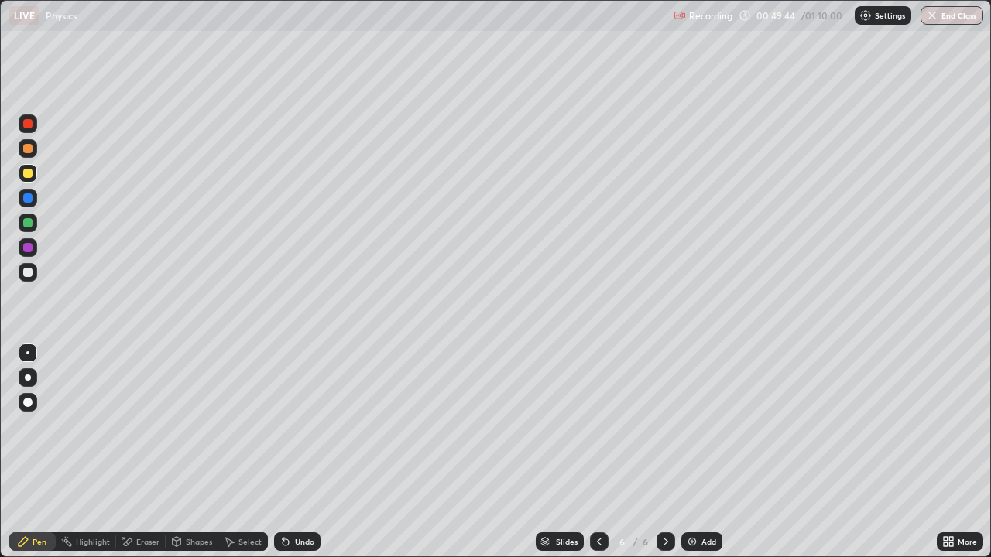
click at [142, 458] on div "Eraser" at bounding box center [147, 542] width 23 height 8
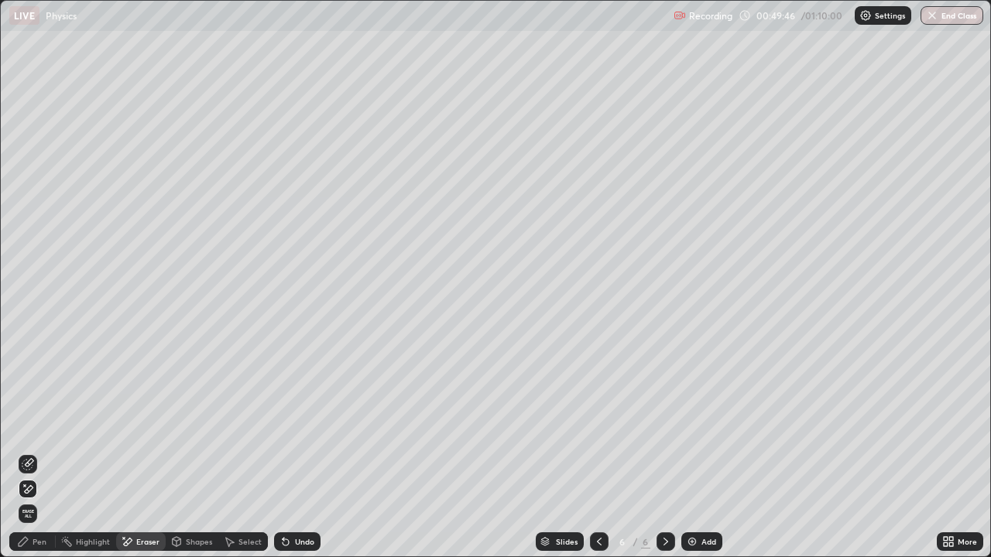
click at [22, 458] on icon at bounding box center [23, 541] width 9 height 9
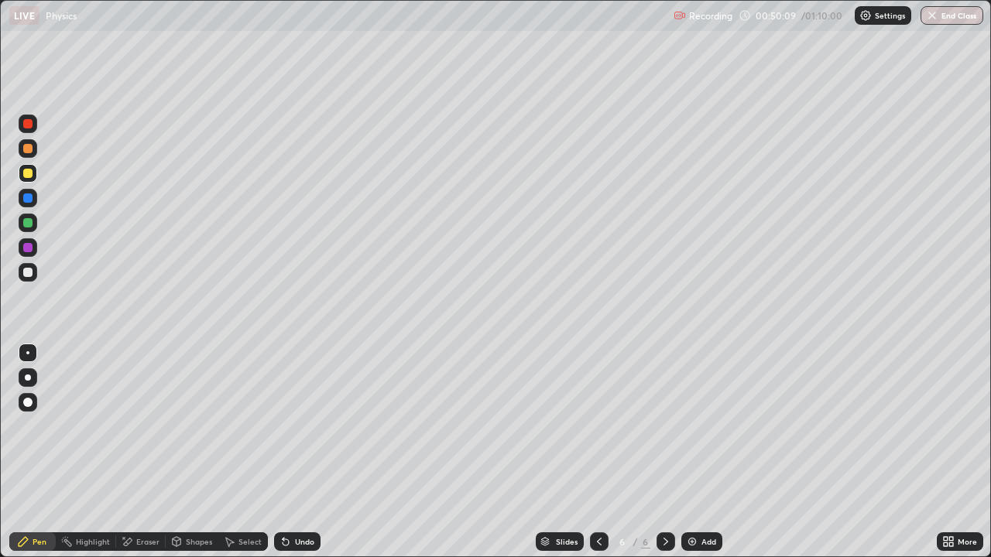
click at [241, 458] on div "Select" at bounding box center [249, 542] width 23 height 8
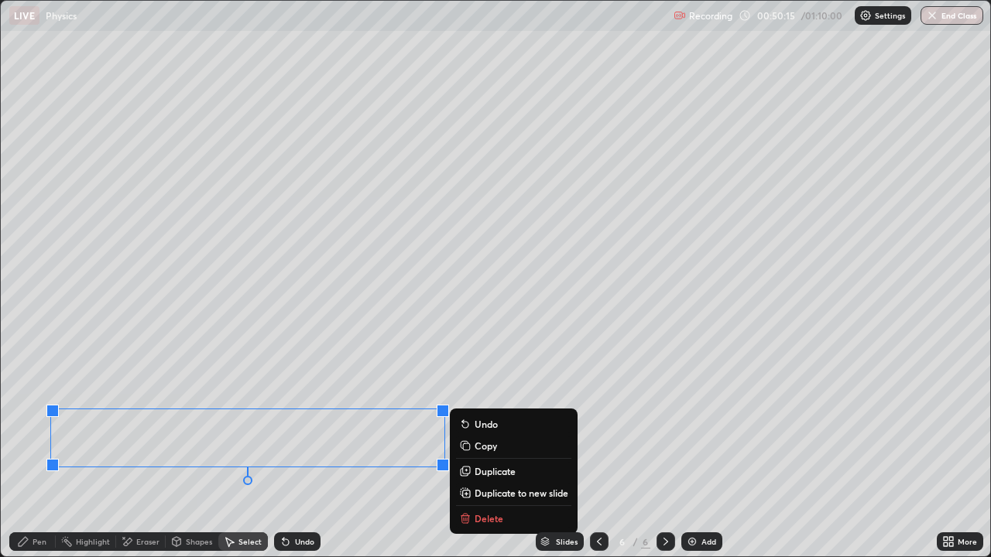
click at [259, 458] on div "0 ° Undo Copy Duplicate Duplicate to new slide Delete" at bounding box center [495, 279] width 989 height 556
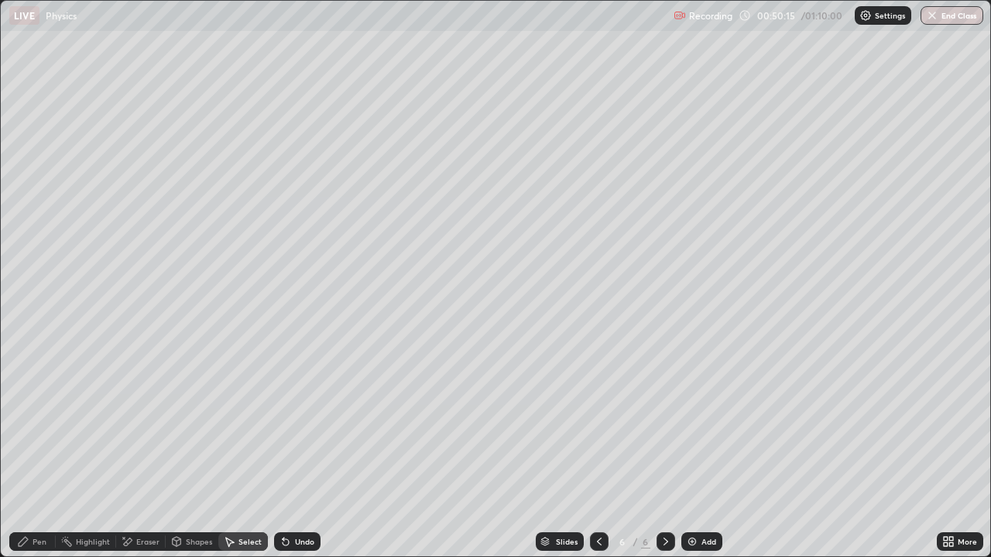
click at [28, 458] on icon at bounding box center [23, 542] width 12 height 12
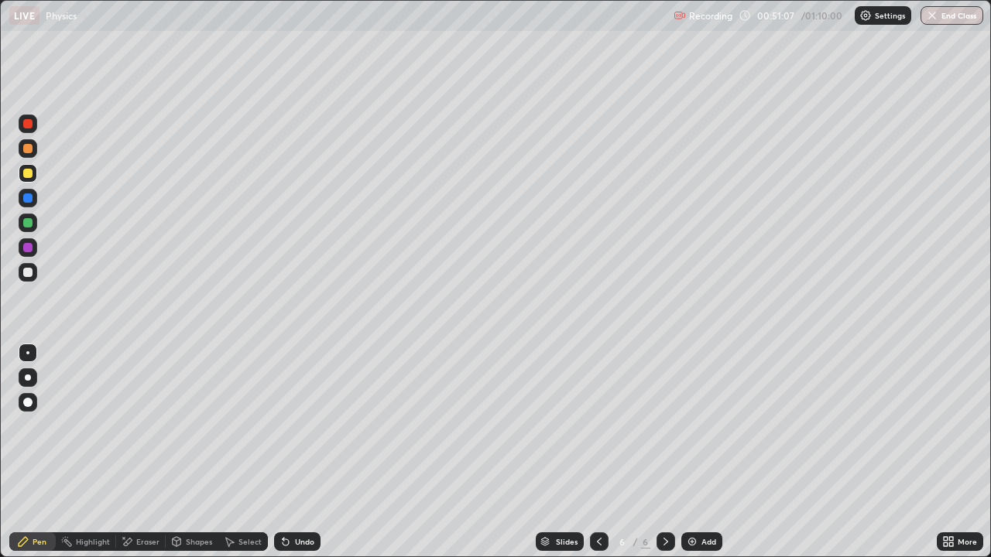
click at [236, 458] on div "Select" at bounding box center [243, 542] width 50 height 19
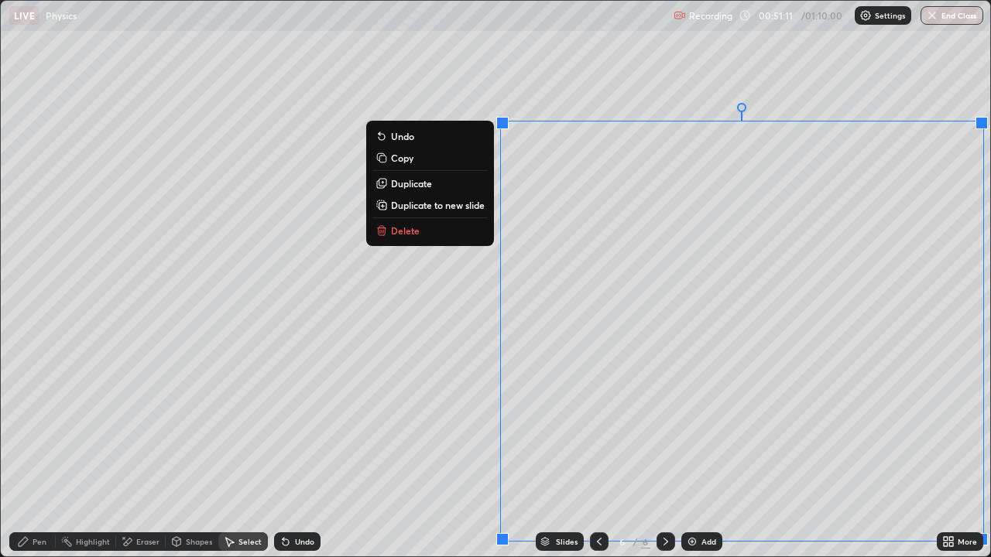
click at [295, 458] on div "Undo" at bounding box center [304, 542] width 19 height 8
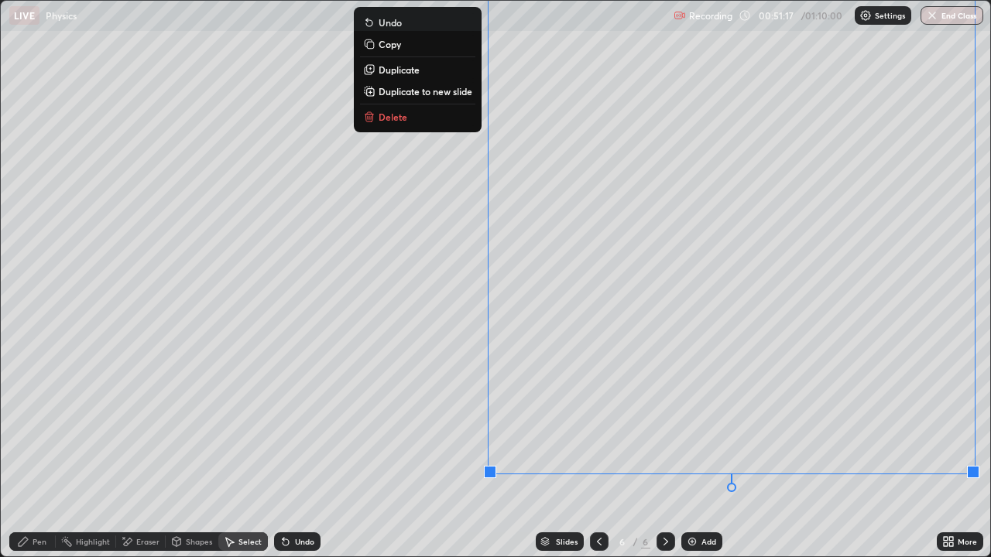
click at [701, 458] on div "0 ° Undo Copy Duplicate Duplicate to new slide Delete" at bounding box center [495, 279] width 989 height 556
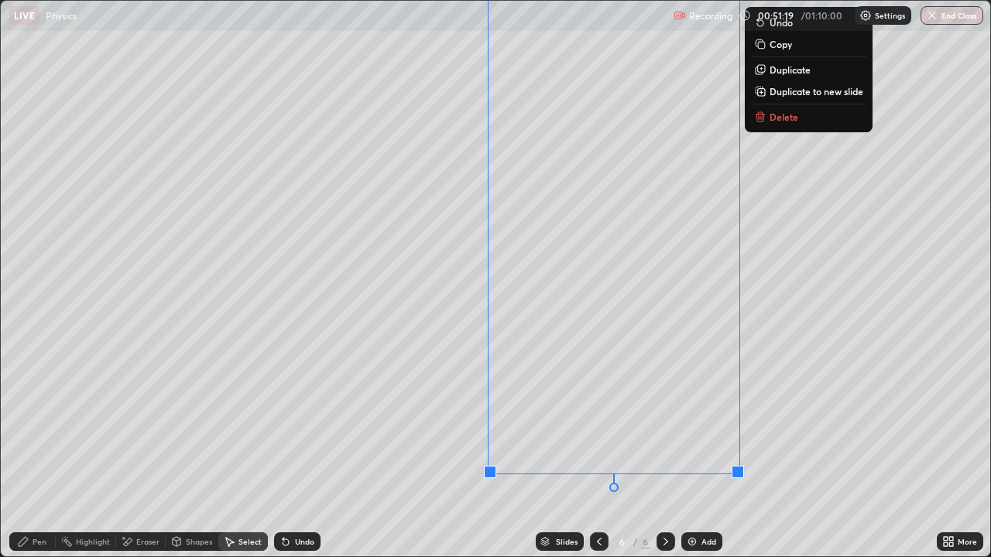
click at [467, 458] on div "0 ° Undo Copy Duplicate Duplicate to new slide Delete" at bounding box center [495, 279] width 989 height 556
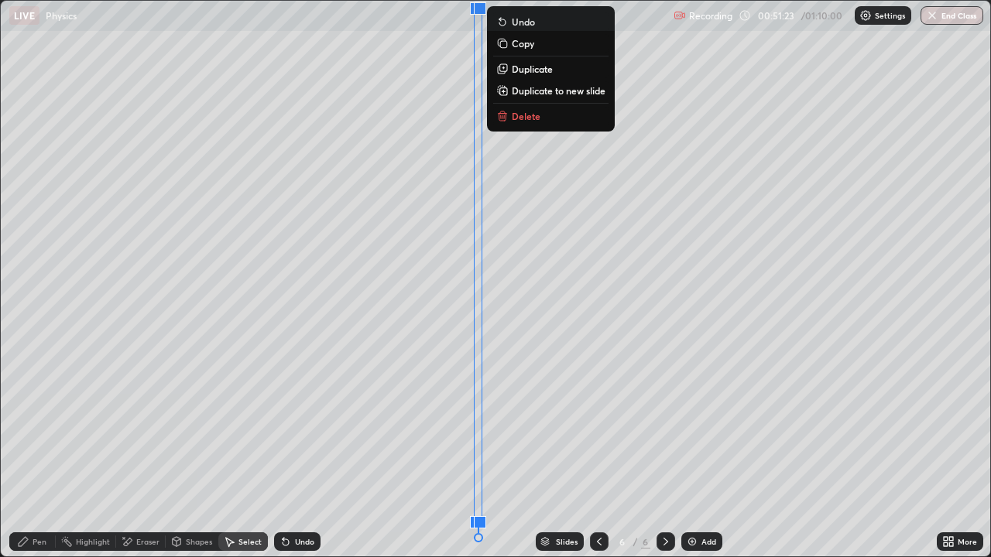
click at [29, 458] on div "Pen" at bounding box center [32, 542] width 46 height 19
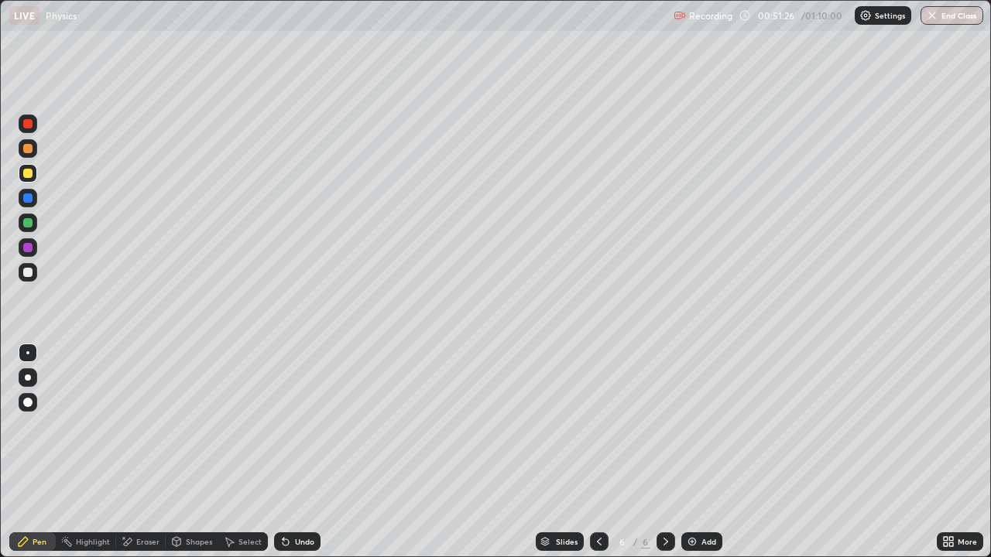
click at [240, 458] on div "Select" at bounding box center [249, 542] width 23 height 8
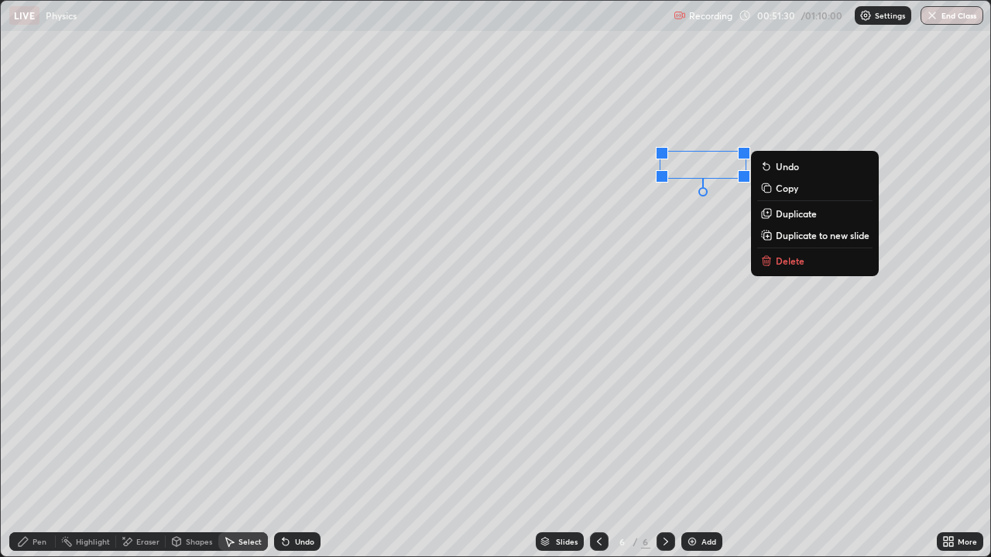
click at [747, 279] on div "0 ° Undo Copy Duplicate Duplicate to new slide Delete" at bounding box center [495, 279] width 989 height 556
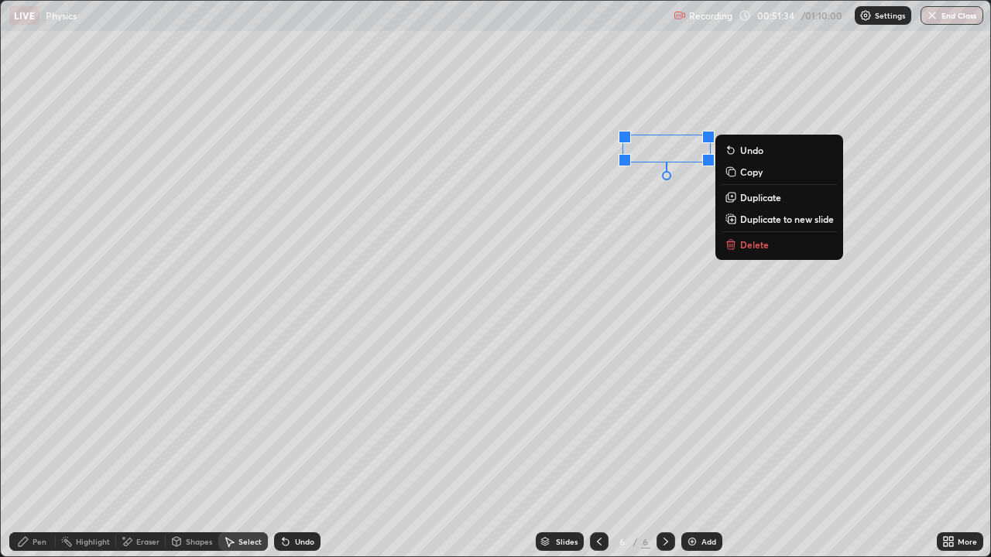
click at [678, 193] on div "0 ° Undo Copy Duplicate Duplicate to new slide Delete" at bounding box center [495, 279] width 989 height 556
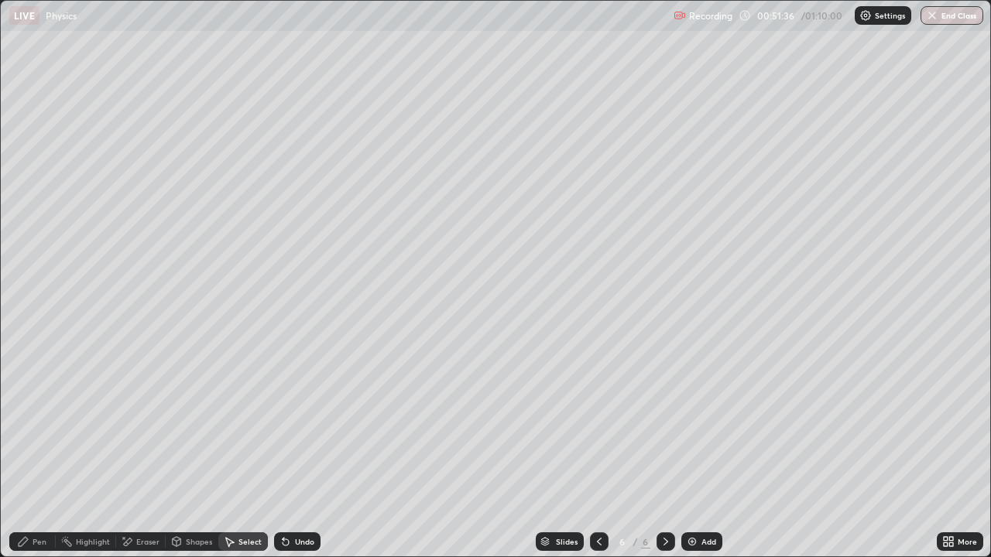
click at [197, 458] on div "Shapes" at bounding box center [199, 542] width 26 height 8
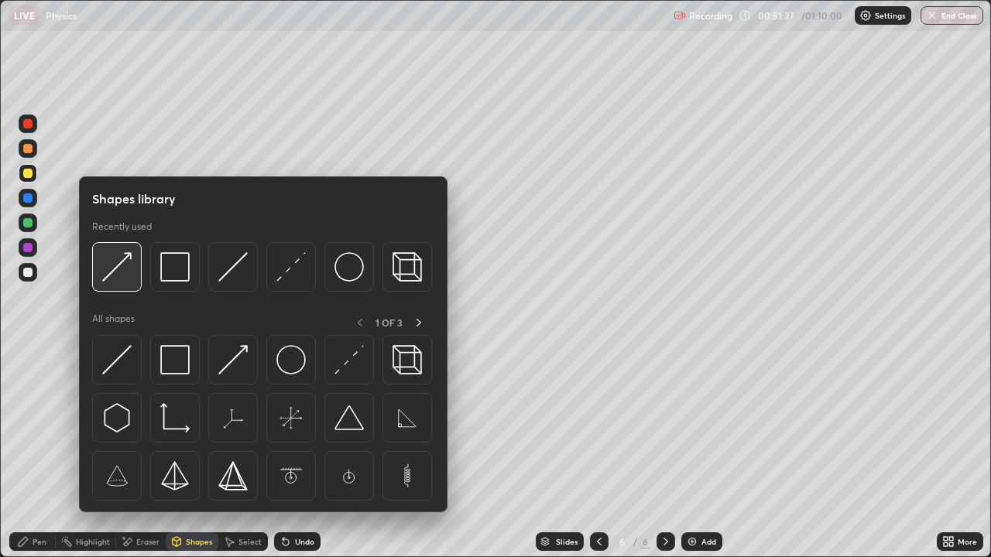
click at [118, 283] on div at bounding box center [117, 267] width 50 height 50
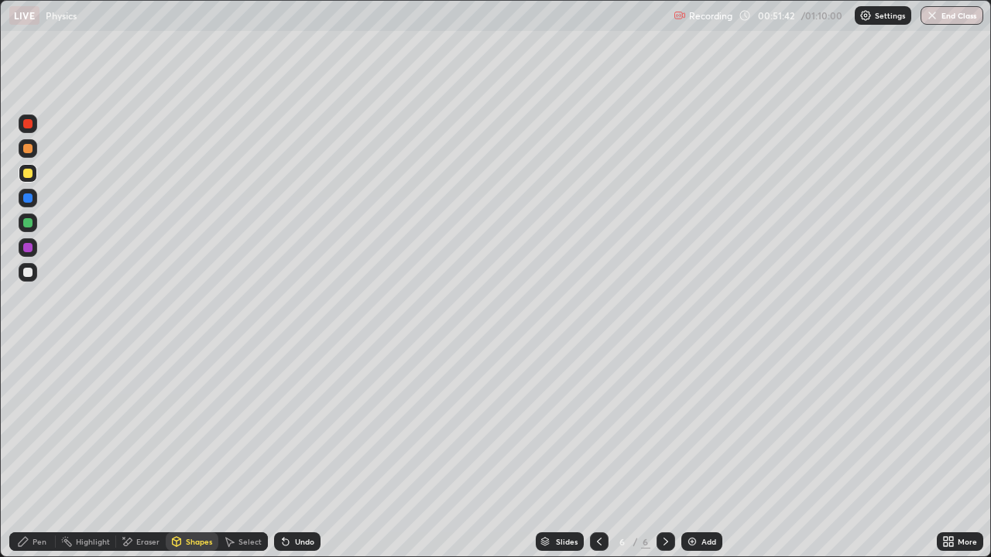
click at [30, 458] on div "Pen" at bounding box center [32, 542] width 46 height 19
click at [198, 458] on div "Shapes" at bounding box center [199, 542] width 26 height 8
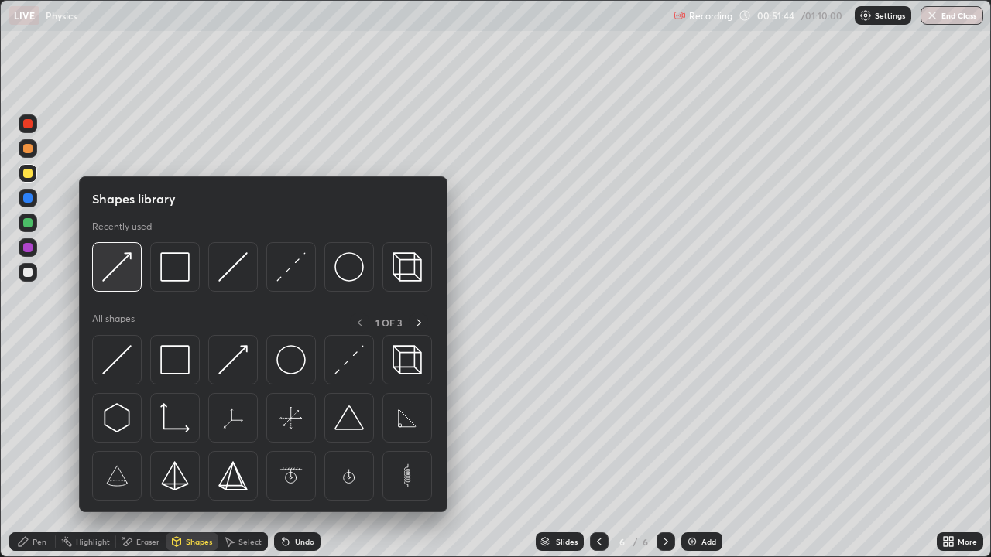
click at [124, 281] on img at bounding box center [116, 266] width 29 height 29
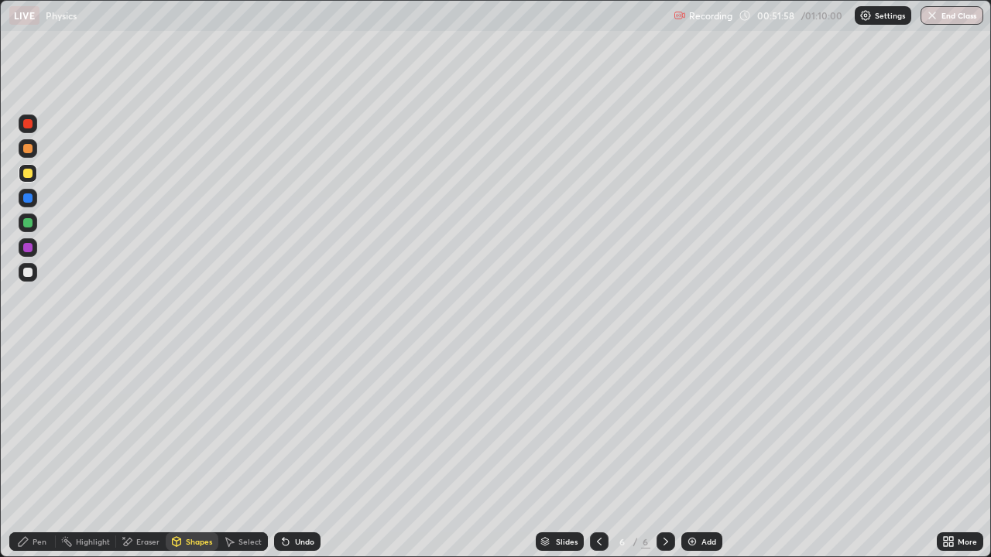
click at [21, 458] on icon at bounding box center [23, 541] width 9 height 9
click at [145, 458] on div "Eraser" at bounding box center [147, 542] width 23 height 8
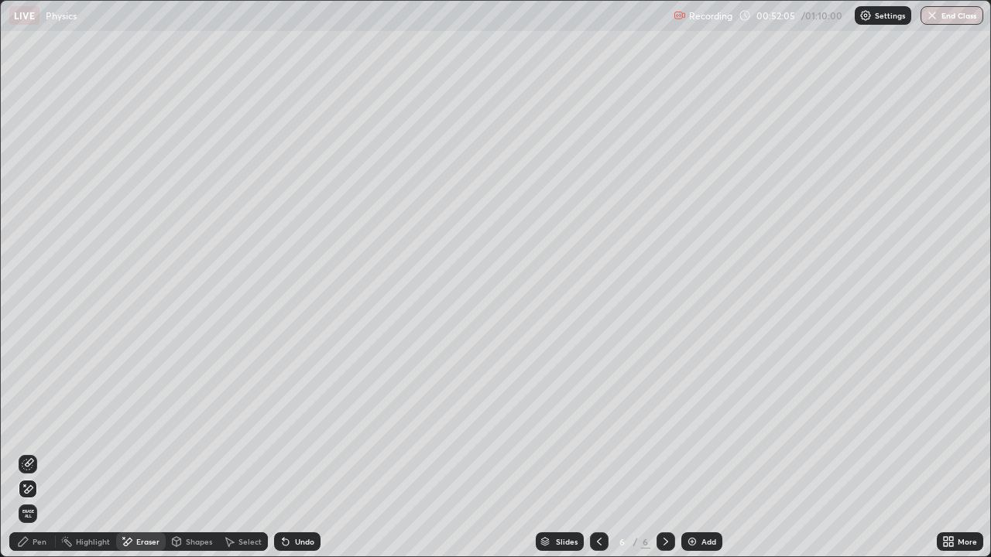
click at [250, 458] on div "Select" at bounding box center [243, 542] width 50 height 19
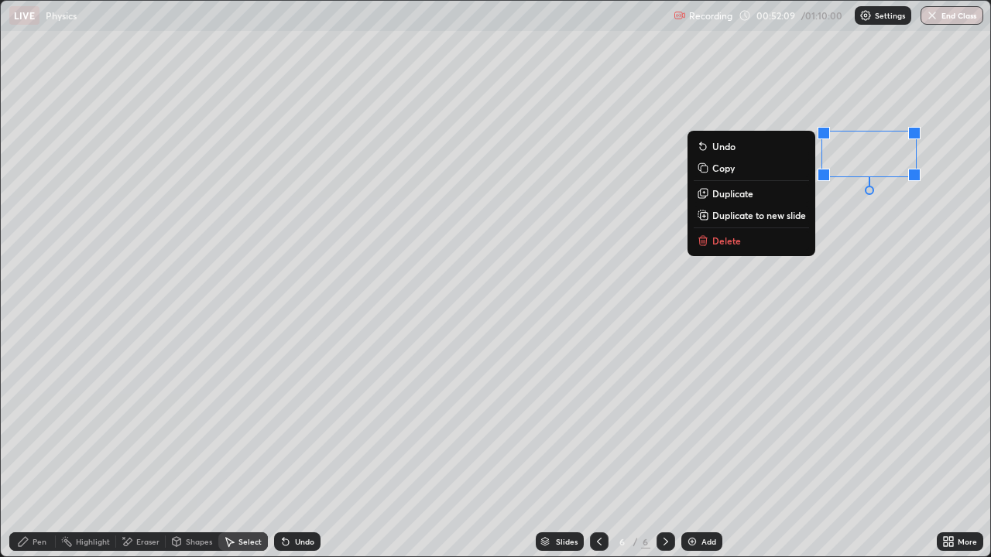
click at [36, 458] on div "Pen" at bounding box center [32, 542] width 46 height 19
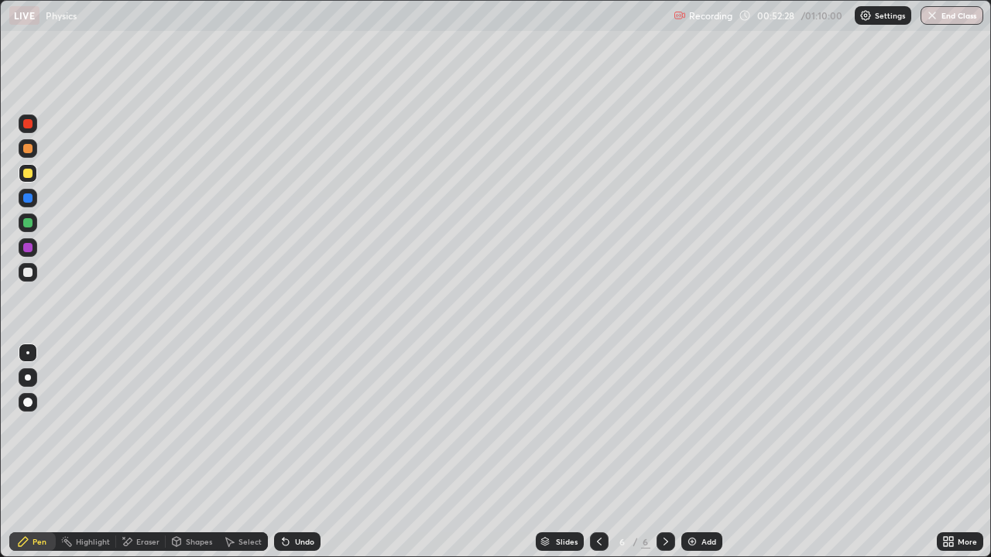
click at [138, 458] on div "Eraser" at bounding box center [147, 542] width 23 height 8
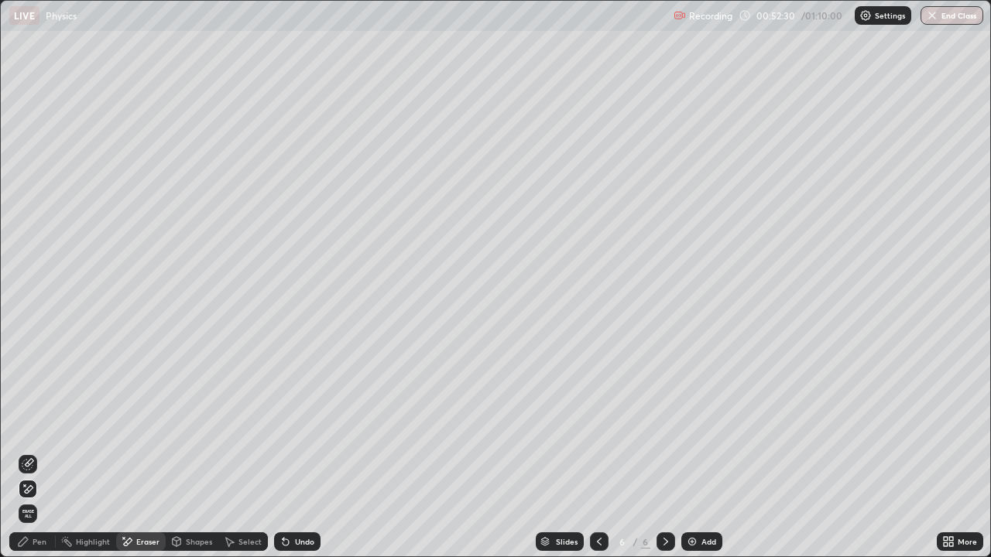
click at [28, 458] on icon at bounding box center [23, 542] width 12 height 12
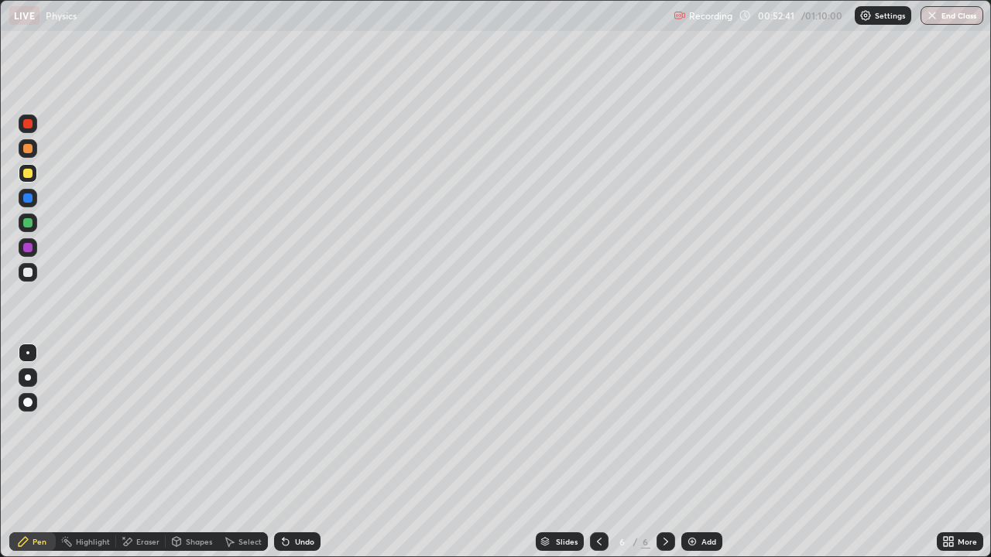
click at [146, 458] on div "Eraser" at bounding box center [147, 542] width 23 height 8
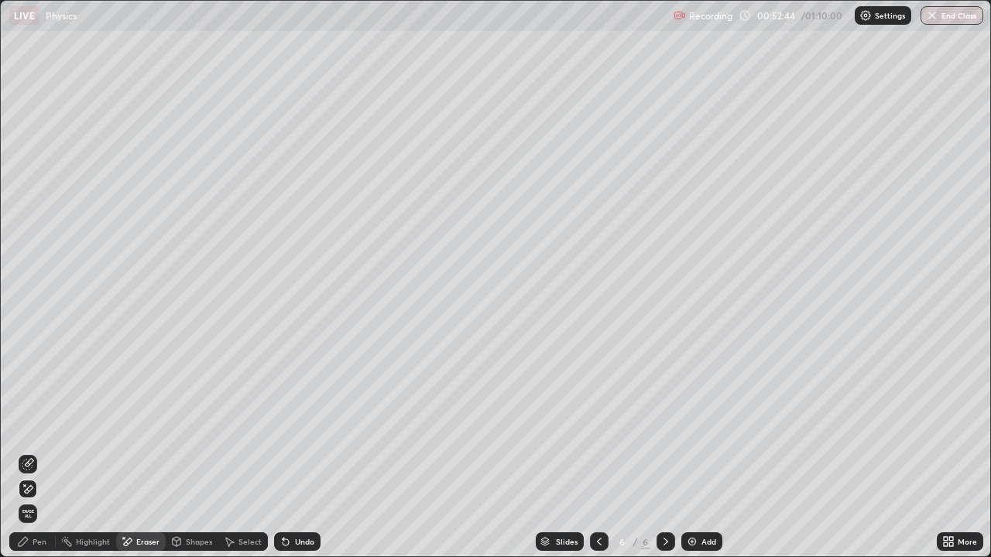
click at [39, 458] on div "Pen" at bounding box center [40, 542] width 14 height 8
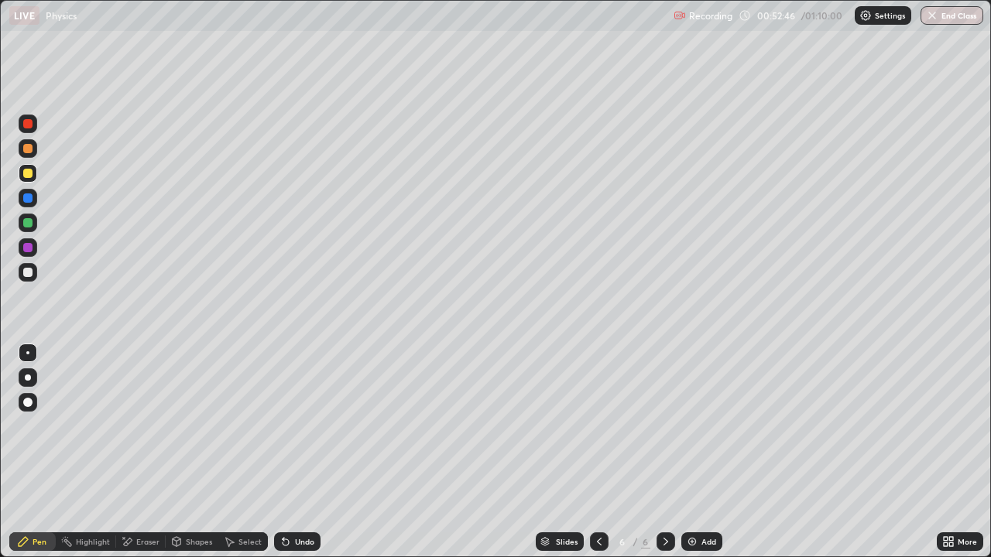
click at [235, 458] on div "Select" at bounding box center [243, 542] width 50 height 19
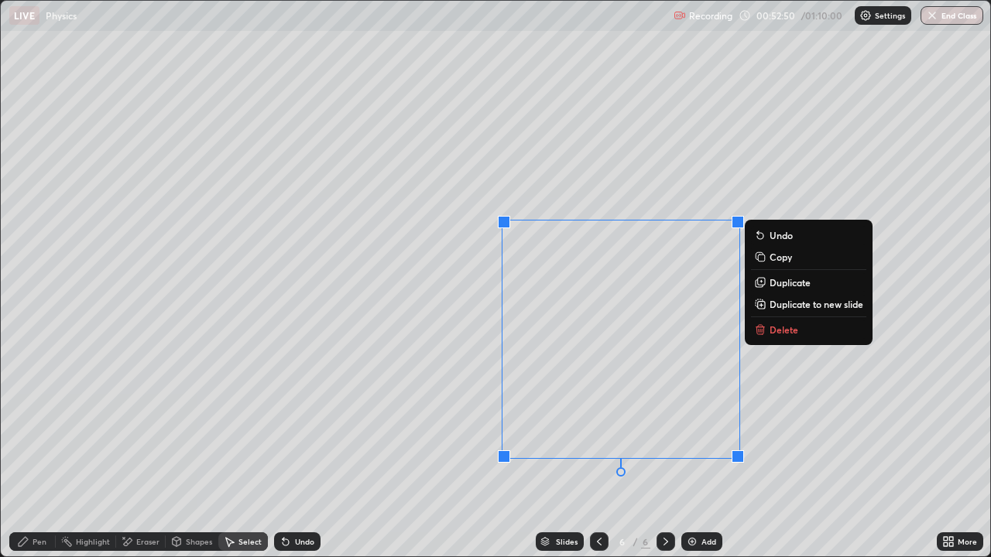
click at [773, 331] on p "Delete" at bounding box center [783, 330] width 29 height 12
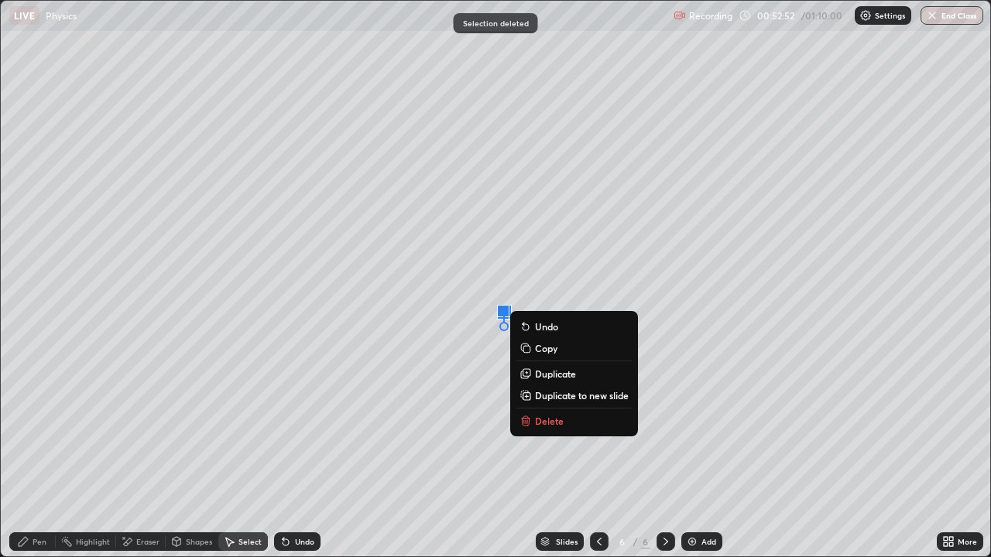
click at [546, 418] on p "Delete" at bounding box center [549, 421] width 29 height 12
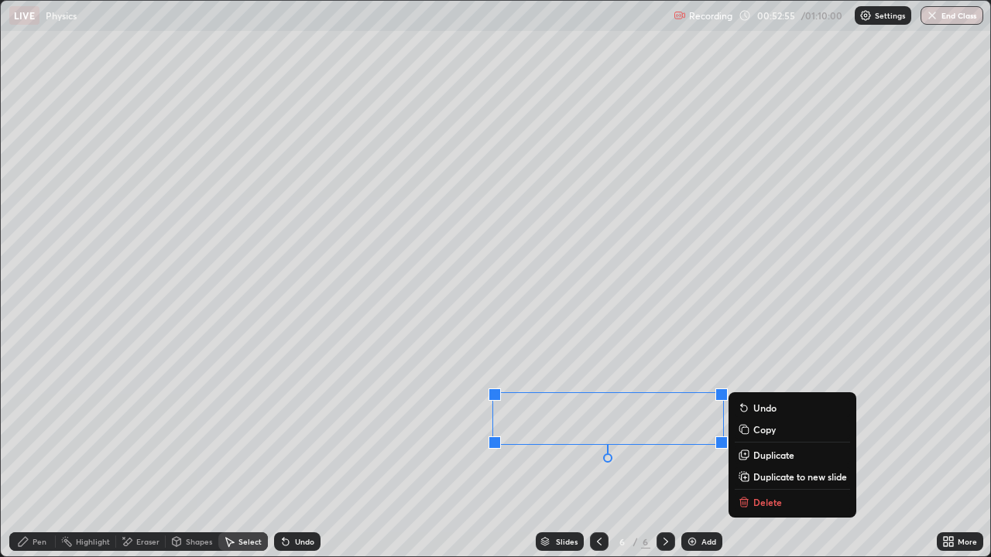
click at [753, 458] on p "Delete" at bounding box center [767, 502] width 29 height 12
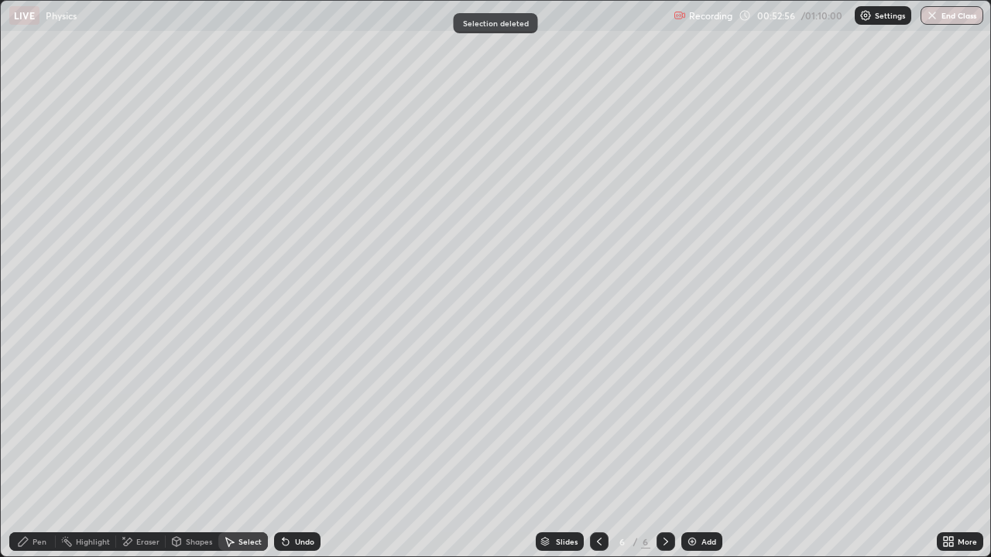
click at [28, 458] on icon at bounding box center [23, 542] width 12 height 12
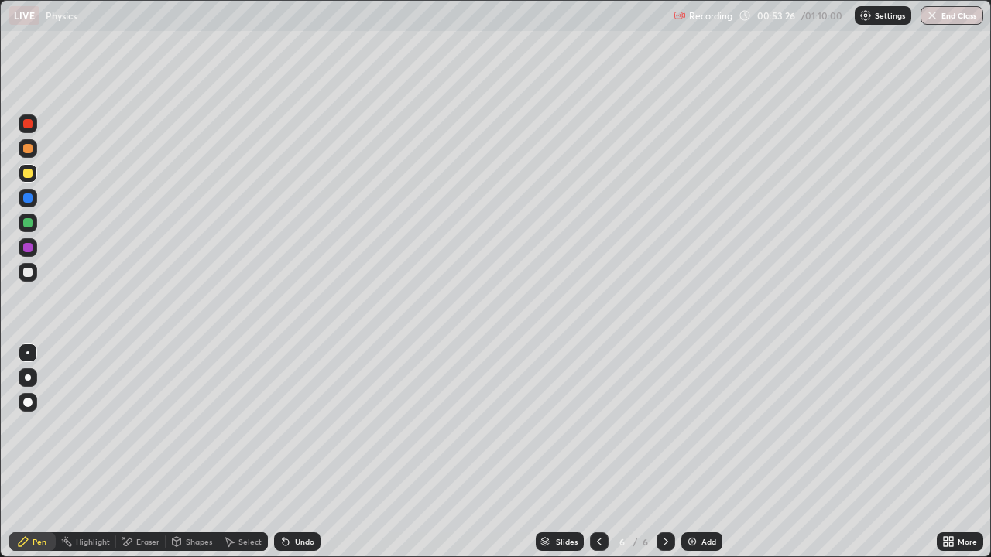
click at [142, 458] on div "Eraser" at bounding box center [147, 542] width 23 height 8
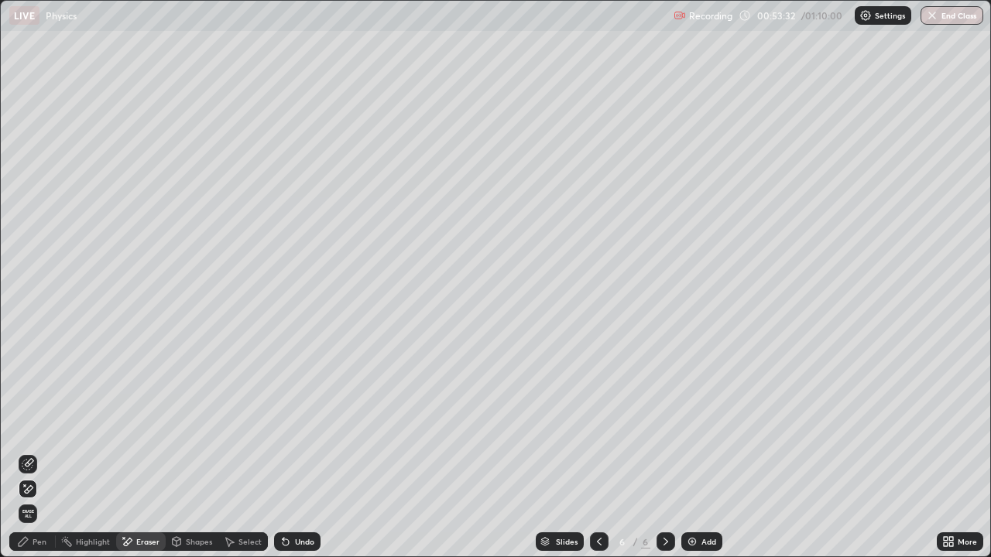
click at [245, 458] on div "Select" at bounding box center [243, 542] width 50 height 19
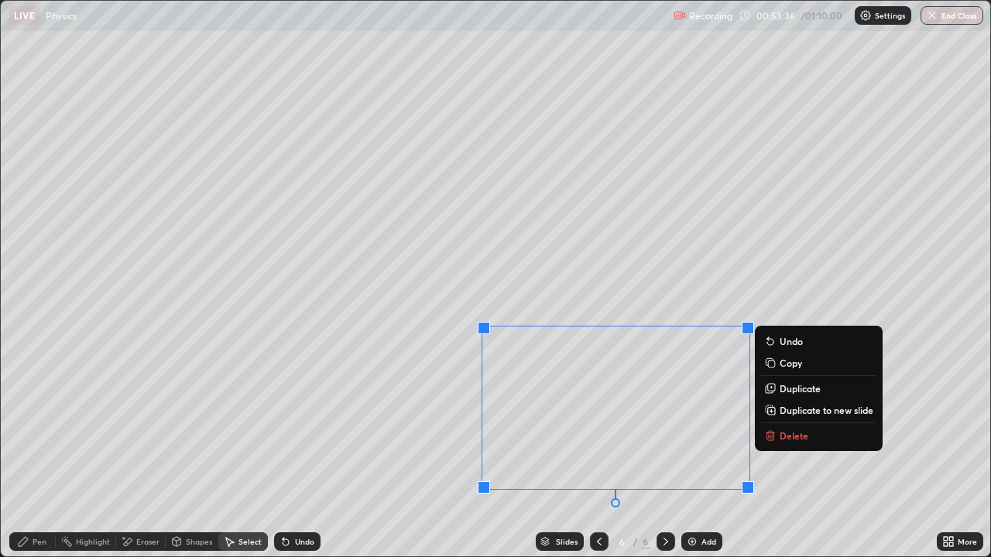
click at [450, 359] on div "0 ° Undo Copy Duplicate Duplicate to new slide Delete" at bounding box center [495, 279] width 989 height 556
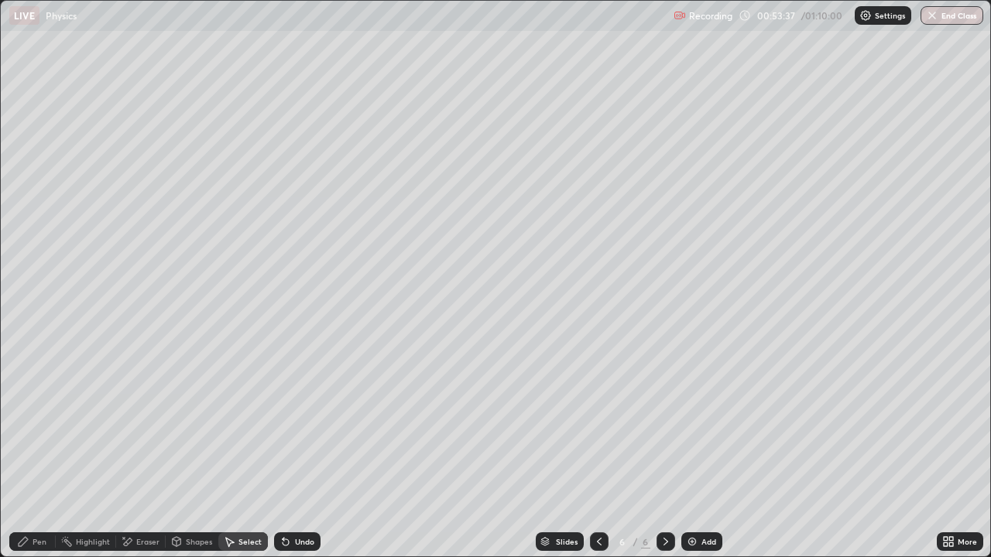
click at [188, 458] on div "Shapes" at bounding box center [199, 542] width 26 height 8
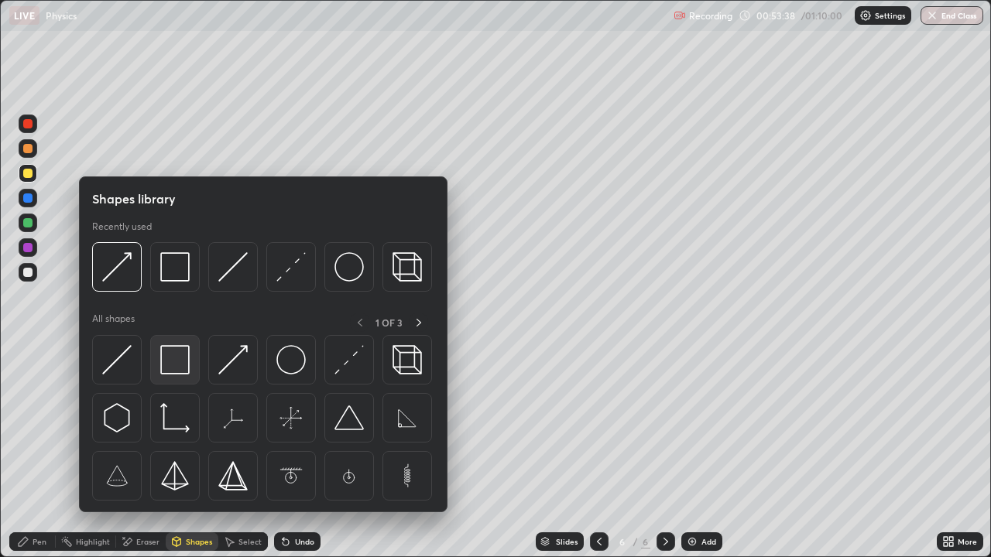
click at [175, 371] on img at bounding box center [174, 359] width 29 height 29
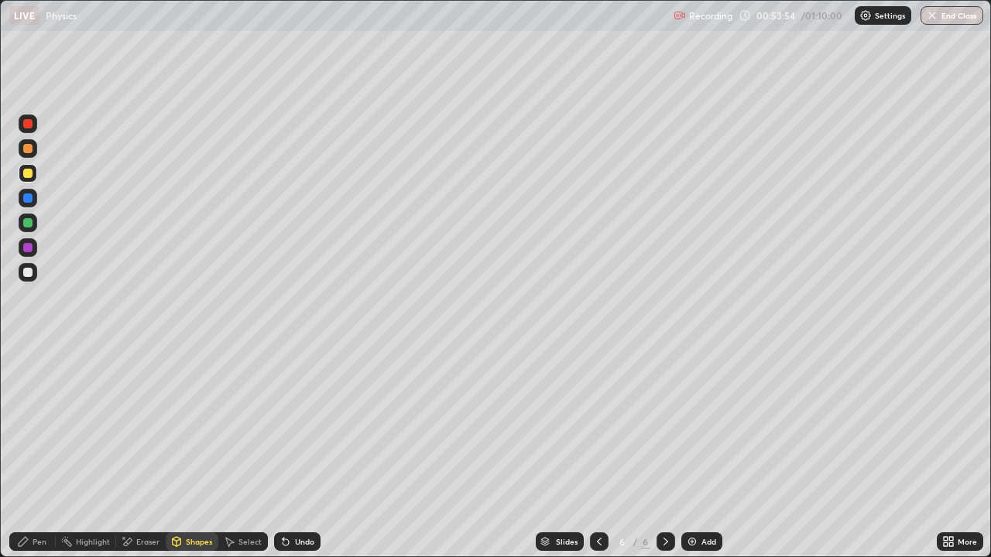
click at [300, 458] on div "Undo" at bounding box center [297, 542] width 46 height 19
click at [295, 458] on div "Undo" at bounding box center [304, 542] width 19 height 8
click at [195, 458] on div "Shapes" at bounding box center [199, 542] width 26 height 8
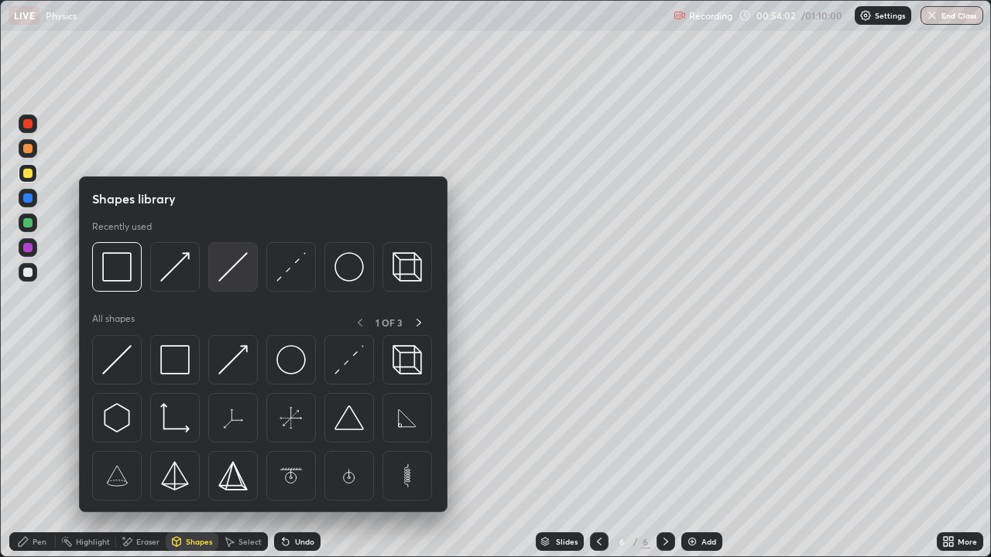
click at [235, 285] on div at bounding box center [233, 267] width 50 height 50
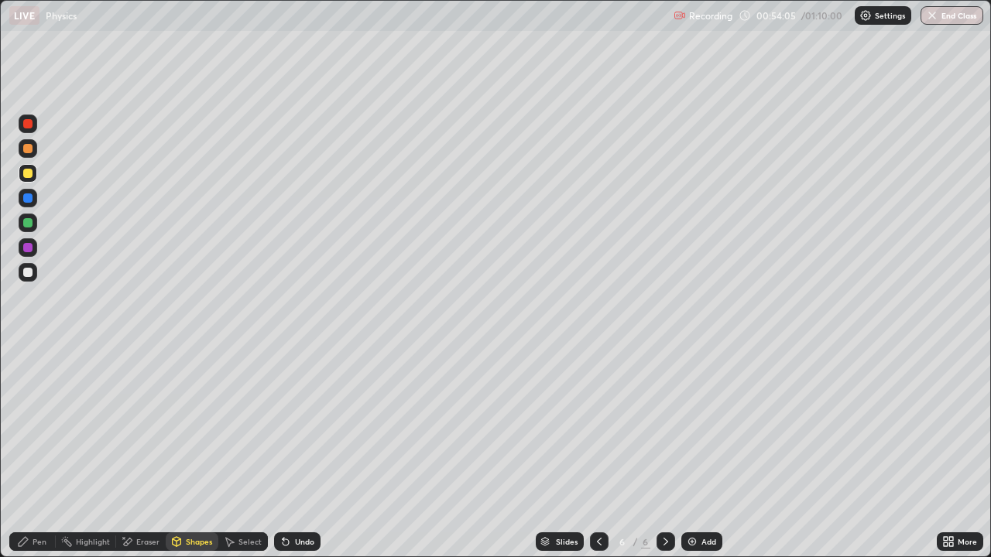
click at [143, 458] on div "Eraser" at bounding box center [147, 542] width 23 height 8
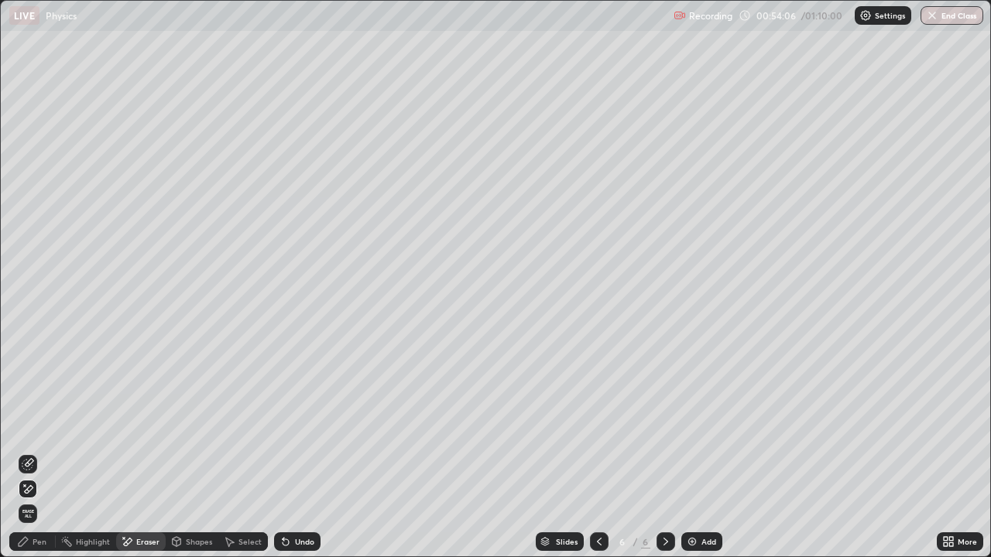
click at [186, 458] on div "Shapes" at bounding box center [199, 542] width 26 height 8
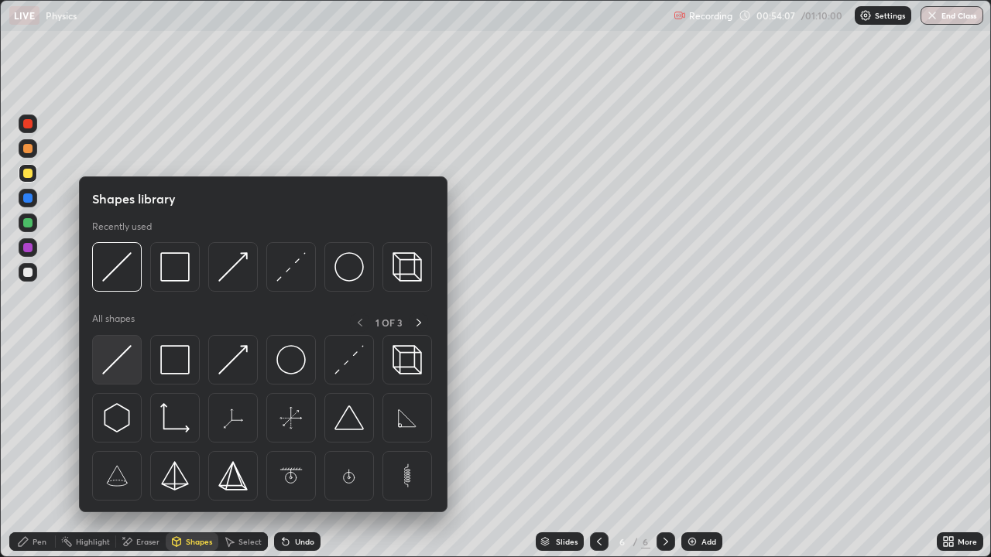
click at [113, 361] on img at bounding box center [116, 359] width 29 height 29
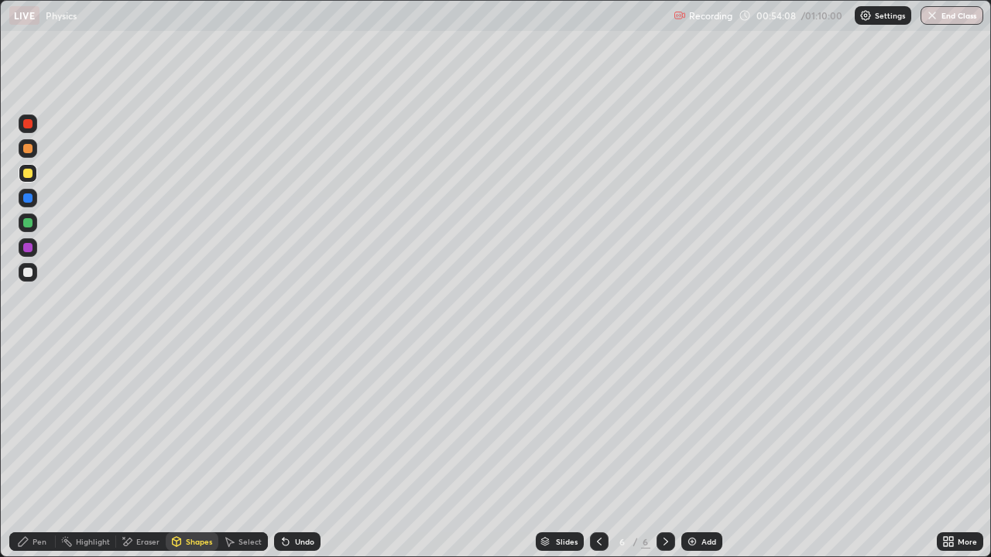
click at [29, 275] on div at bounding box center [27, 272] width 9 height 9
click at [182, 458] on div "Shapes" at bounding box center [192, 542] width 53 height 19
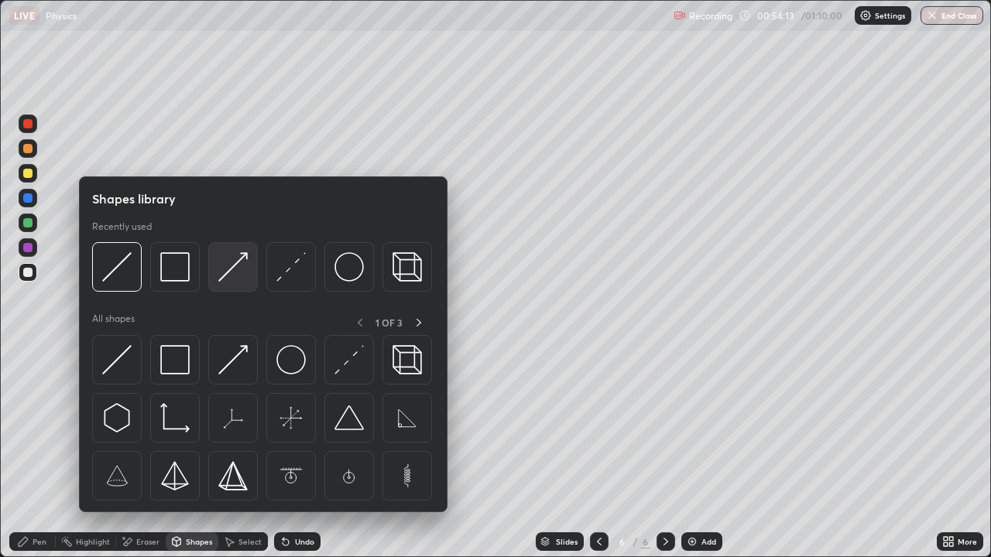
click at [228, 276] on img at bounding box center [232, 266] width 29 height 29
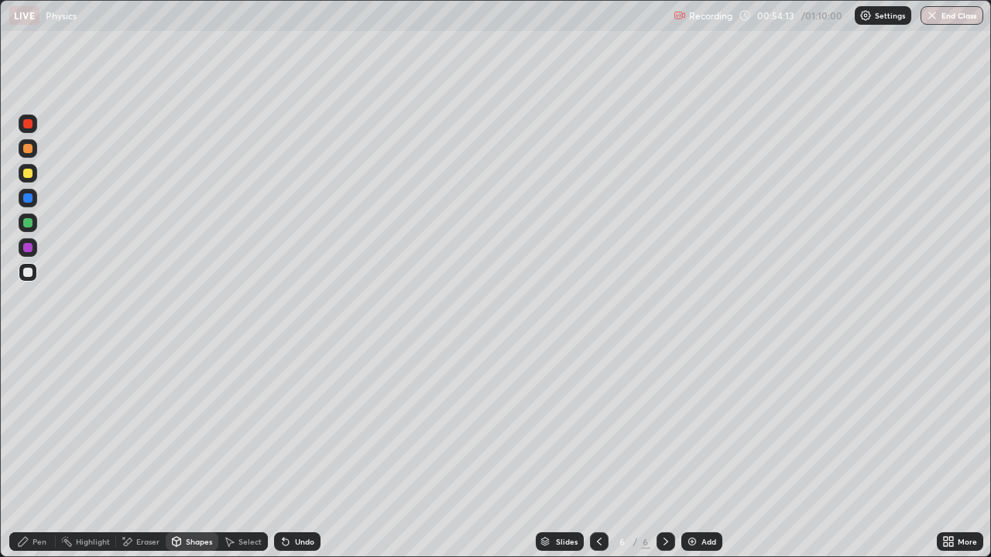
click at [27, 222] on div at bounding box center [27, 222] width 9 height 9
click at [34, 458] on div "Pen" at bounding box center [40, 542] width 14 height 8
click at [201, 458] on div "Shapes" at bounding box center [199, 542] width 26 height 8
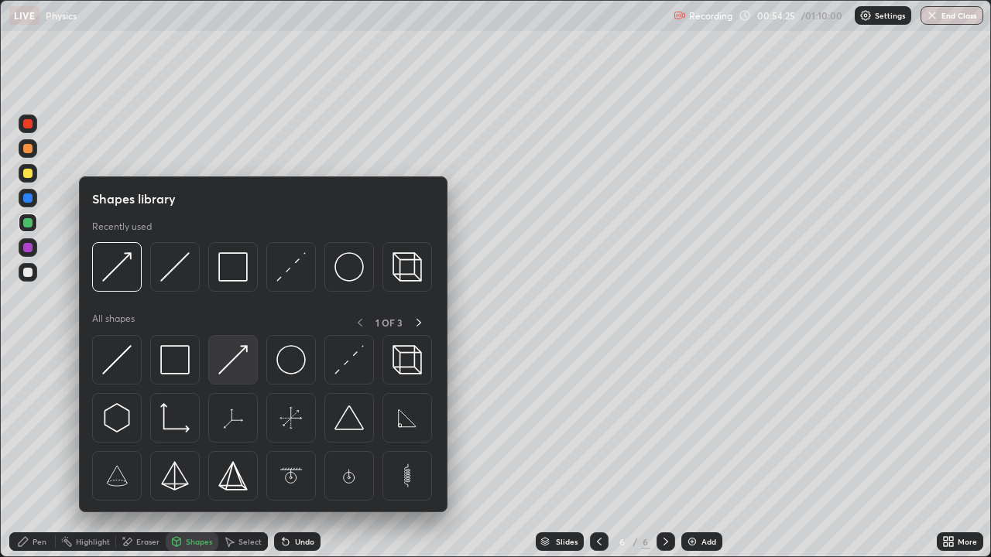
click at [230, 364] on img at bounding box center [232, 359] width 29 height 29
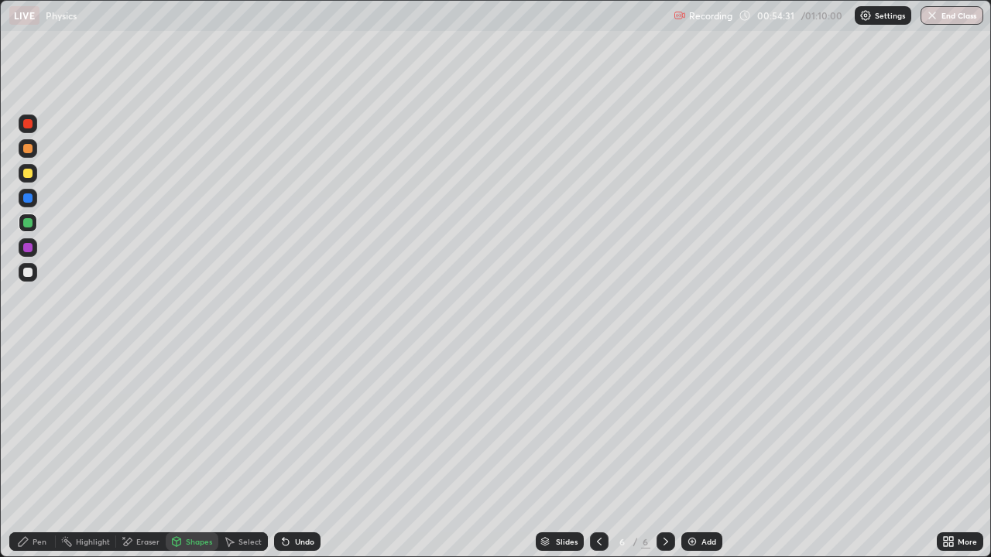
click at [139, 458] on div "Eraser" at bounding box center [147, 542] width 23 height 8
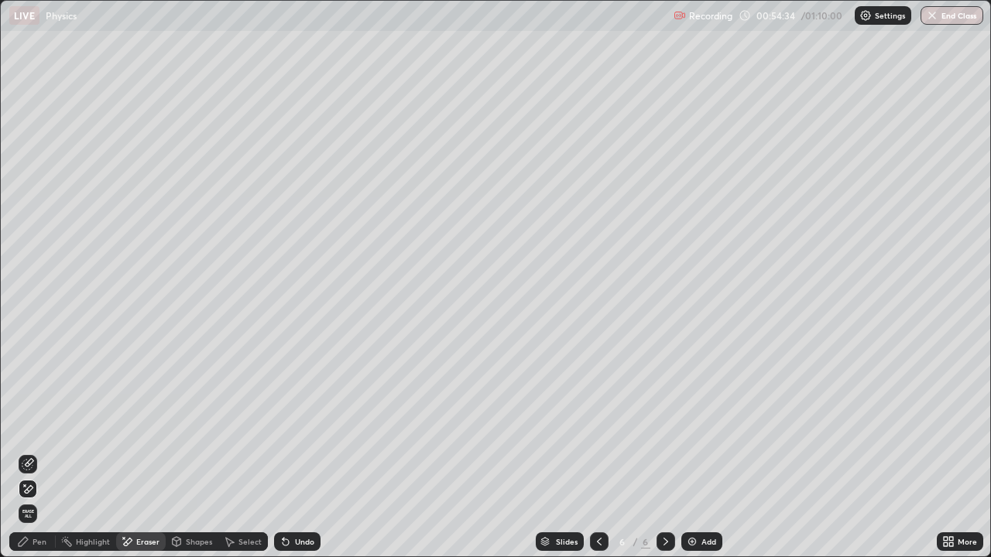
click at [28, 458] on div "Pen" at bounding box center [32, 542] width 46 height 19
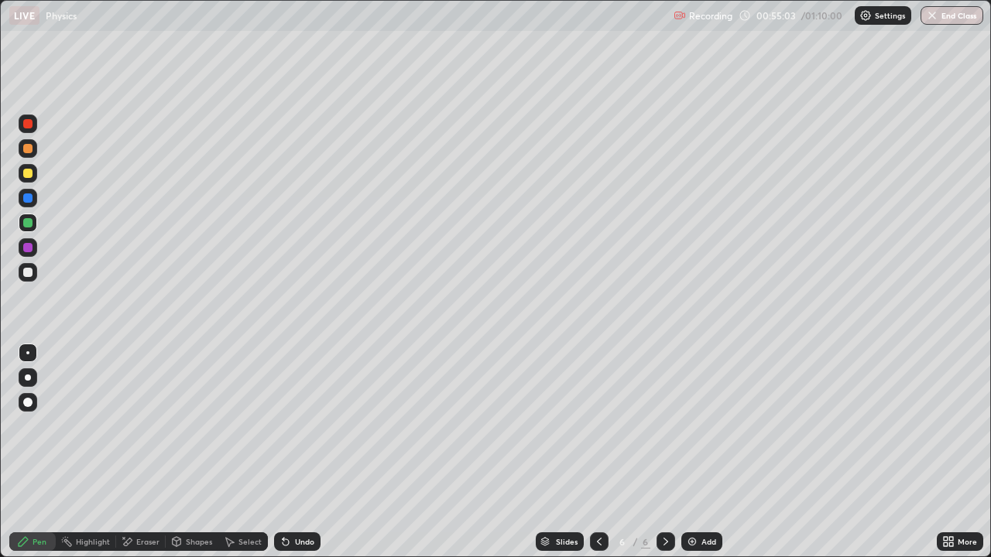
click at [186, 458] on div "Shapes" at bounding box center [199, 542] width 26 height 8
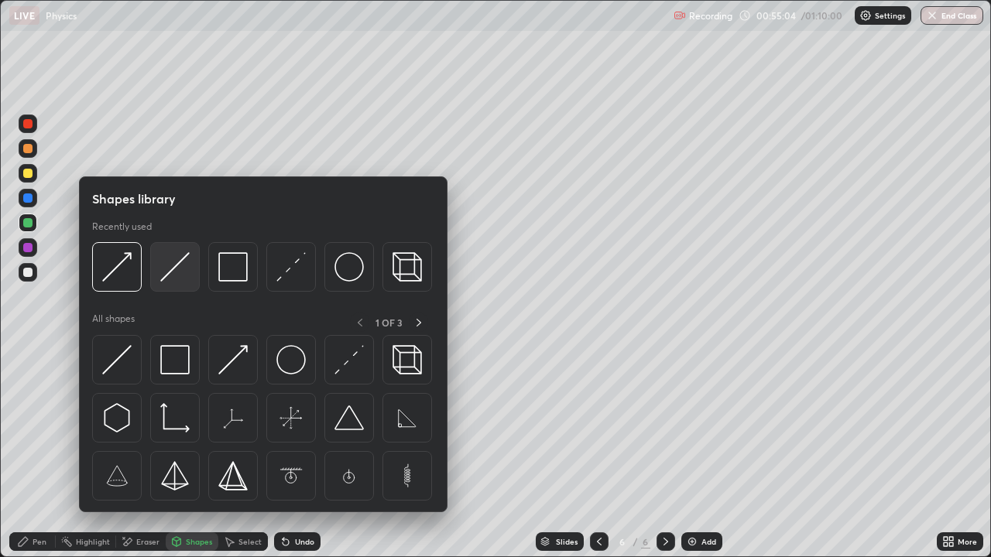
click at [180, 277] on img at bounding box center [174, 266] width 29 height 29
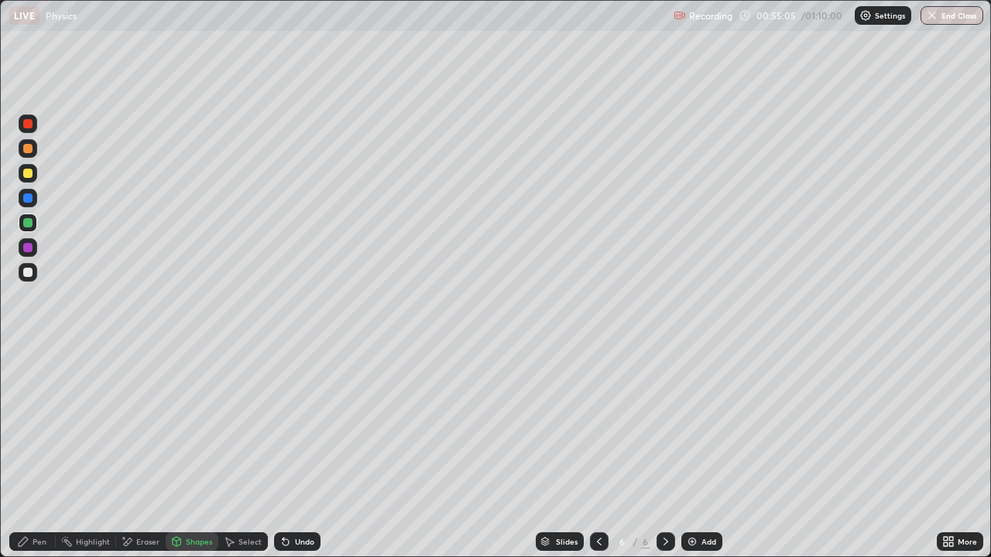
click at [25, 270] on div at bounding box center [27, 272] width 9 height 9
click at [26, 176] on div at bounding box center [27, 173] width 9 height 9
click at [25, 458] on icon at bounding box center [23, 542] width 12 height 12
click at [27, 228] on div at bounding box center [28, 223] width 19 height 19
click at [186, 458] on div "Shapes" at bounding box center [199, 542] width 26 height 8
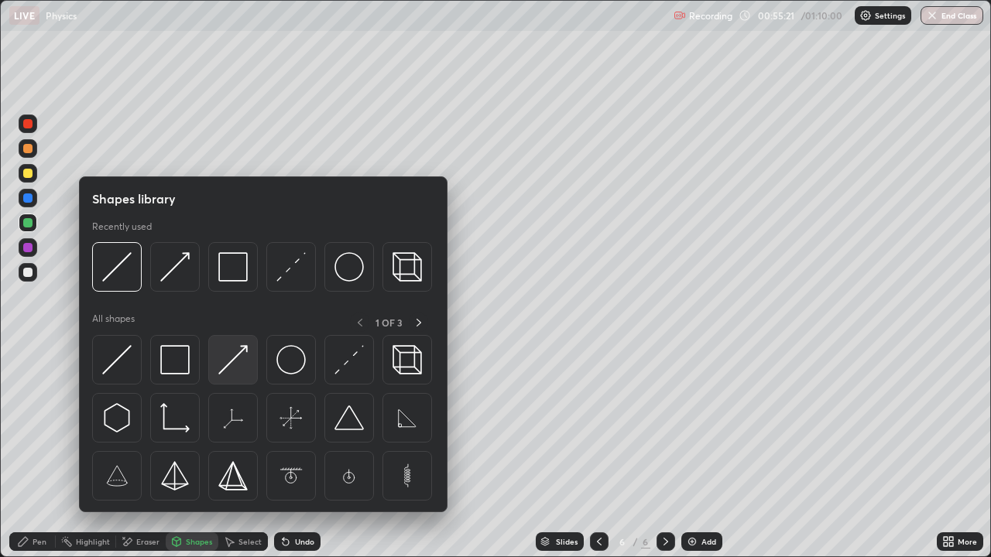
click at [233, 365] on img at bounding box center [232, 359] width 29 height 29
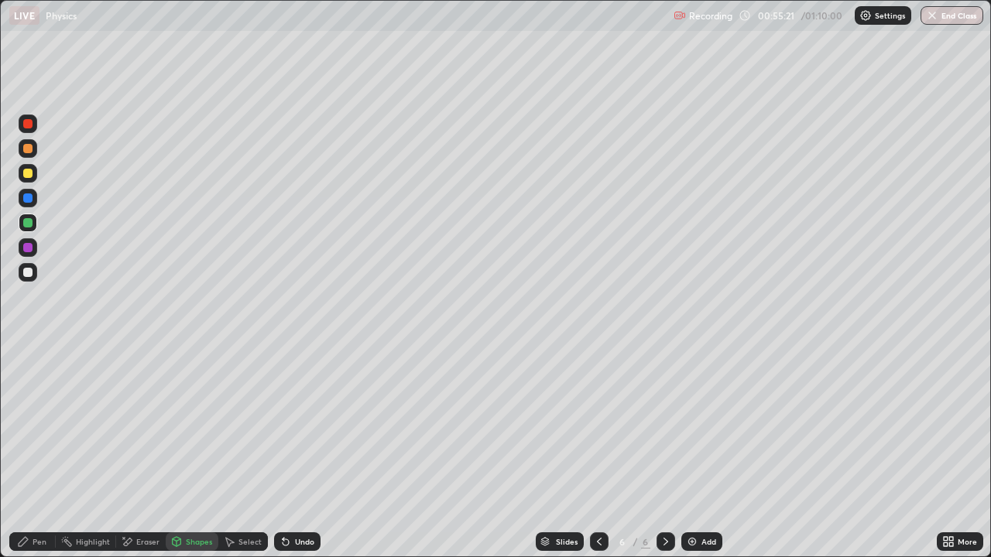
click at [29, 225] on div at bounding box center [27, 222] width 9 height 9
click at [36, 458] on div "Pen" at bounding box center [40, 542] width 14 height 8
click at [20, 352] on div at bounding box center [28, 353] width 19 height 19
click at [303, 458] on div "Undo" at bounding box center [297, 542] width 46 height 19
click at [299, 458] on div "Undo" at bounding box center [304, 542] width 19 height 8
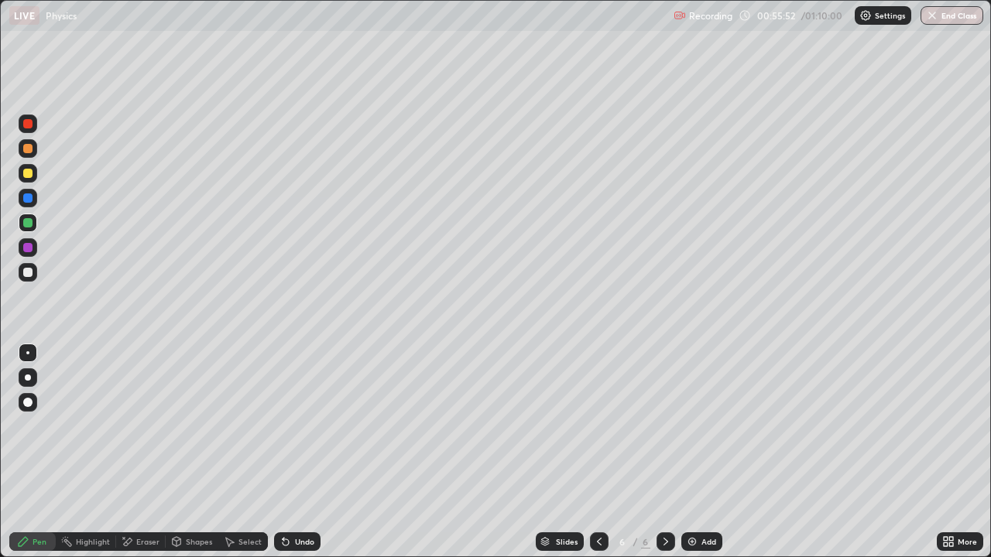
click at [296, 458] on div "Undo" at bounding box center [304, 542] width 19 height 8
click at [296, 458] on div "Undo" at bounding box center [297, 542] width 46 height 19
click at [295, 458] on div "Undo" at bounding box center [297, 542] width 46 height 19
click at [951, 458] on icon at bounding box center [951, 545] width 4 height 4
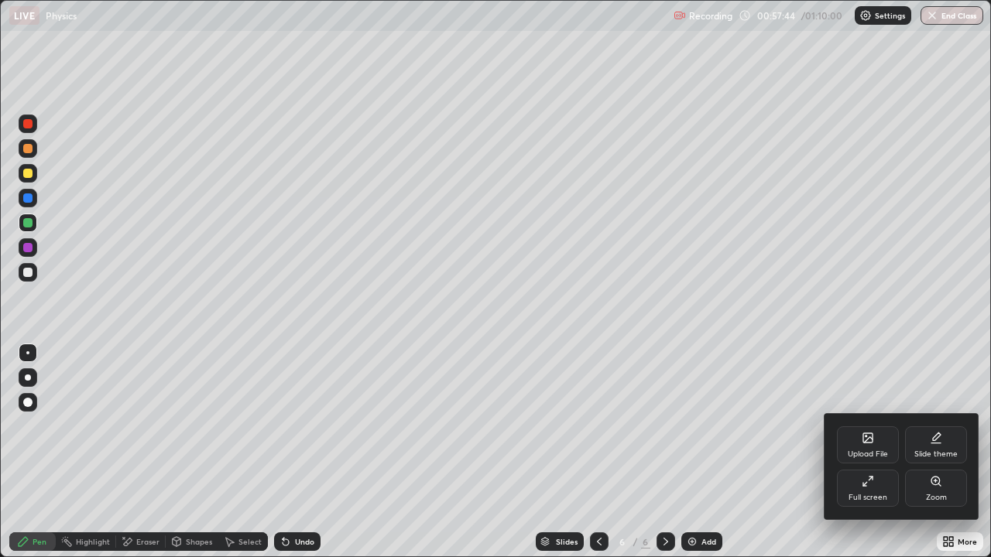
click at [872, 458] on div "Full screen" at bounding box center [867, 498] width 39 height 8
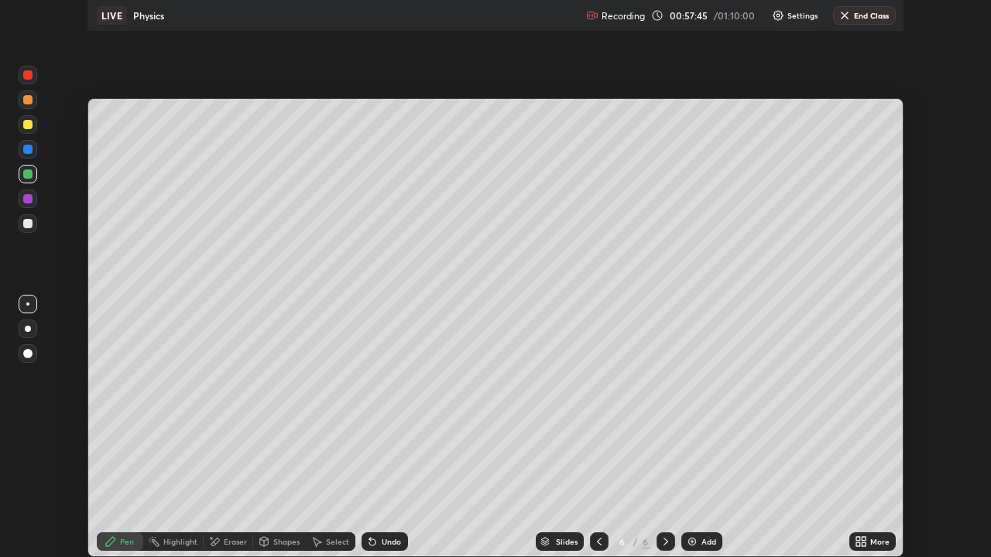
scroll to position [76955, 76423]
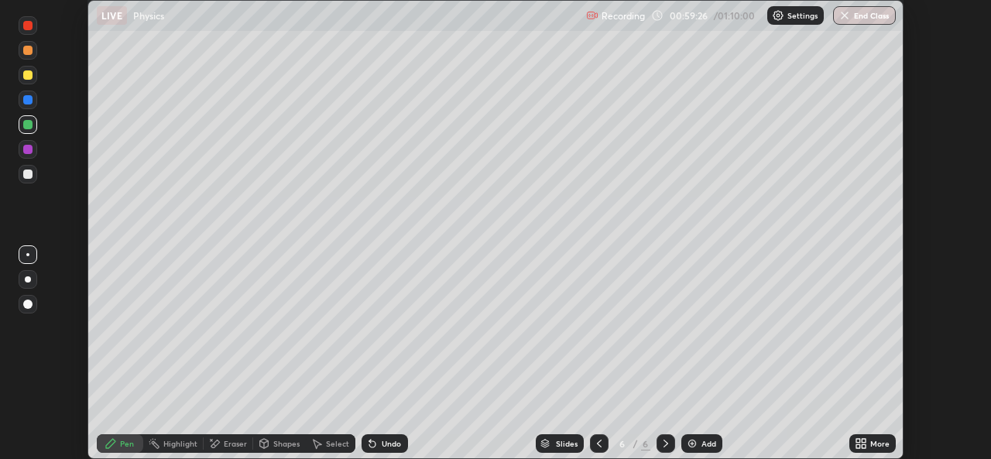
click at [864, 446] on icon at bounding box center [864, 446] width 4 height 4
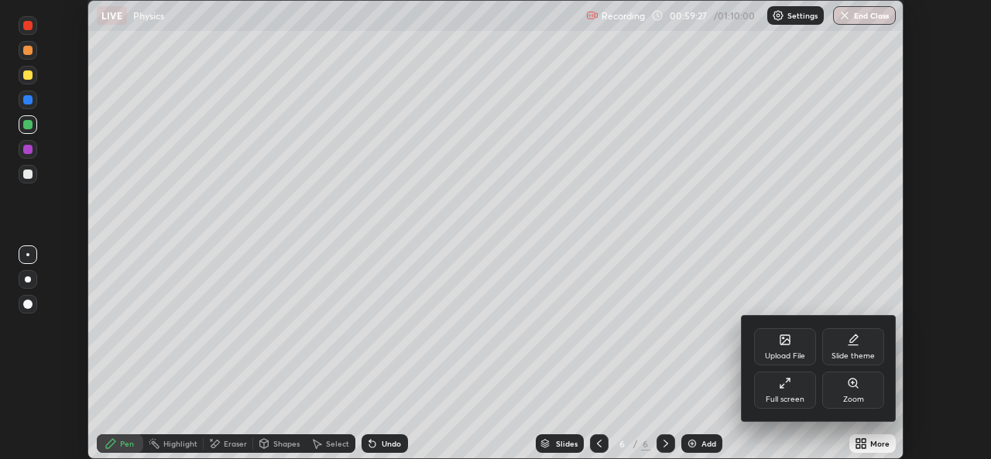
click at [780, 390] on div "Full screen" at bounding box center [785, 390] width 62 height 37
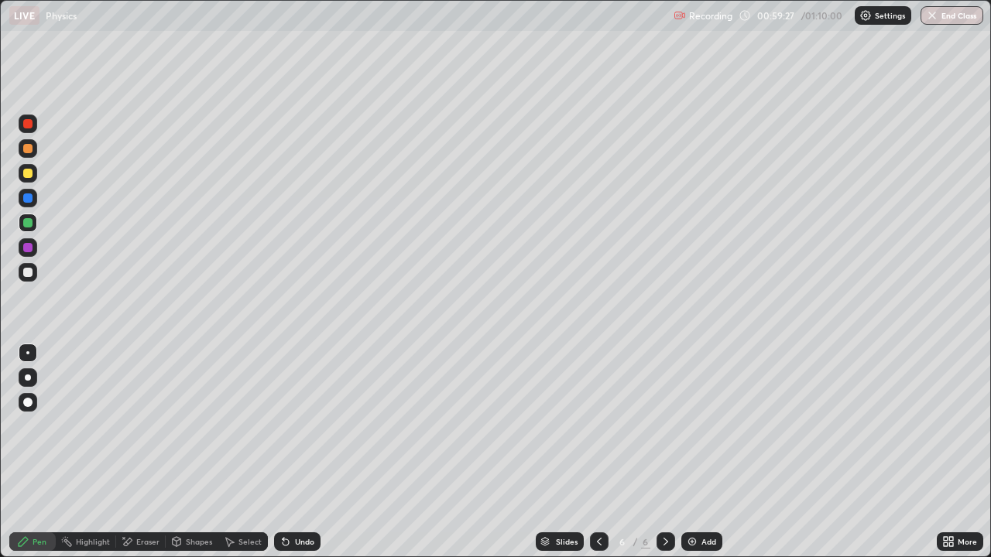
scroll to position [557, 991]
click at [708, 458] on div "Add" at bounding box center [708, 542] width 15 height 8
click at [28, 353] on div at bounding box center [27, 352] width 3 height 3
click at [598, 458] on icon at bounding box center [599, 542] width 12 height 12
click at [664, 458] on icon at bounding box center [666, 542] width 12 height 12
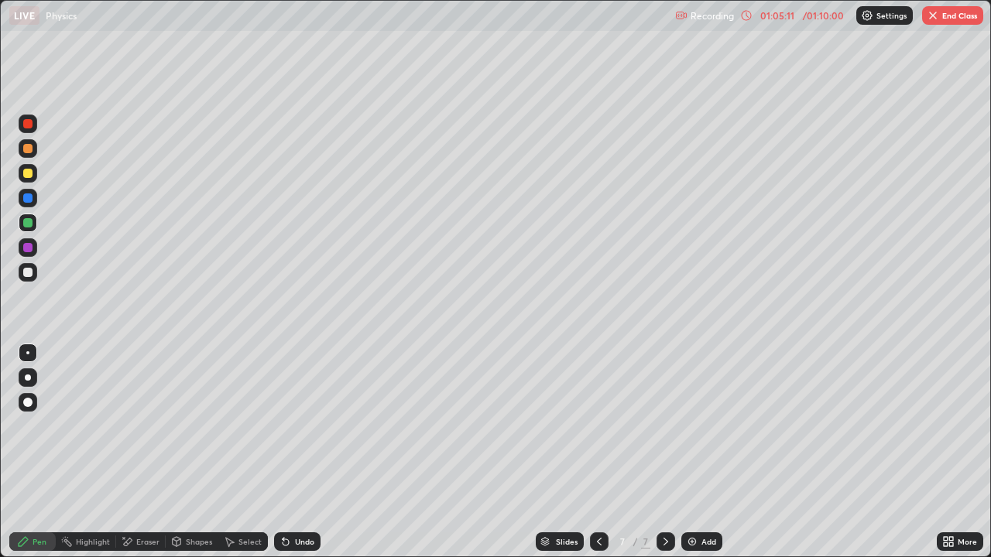
click at [242, 458] on div "Select" at bounding box center [249, 542] width 23 height 8
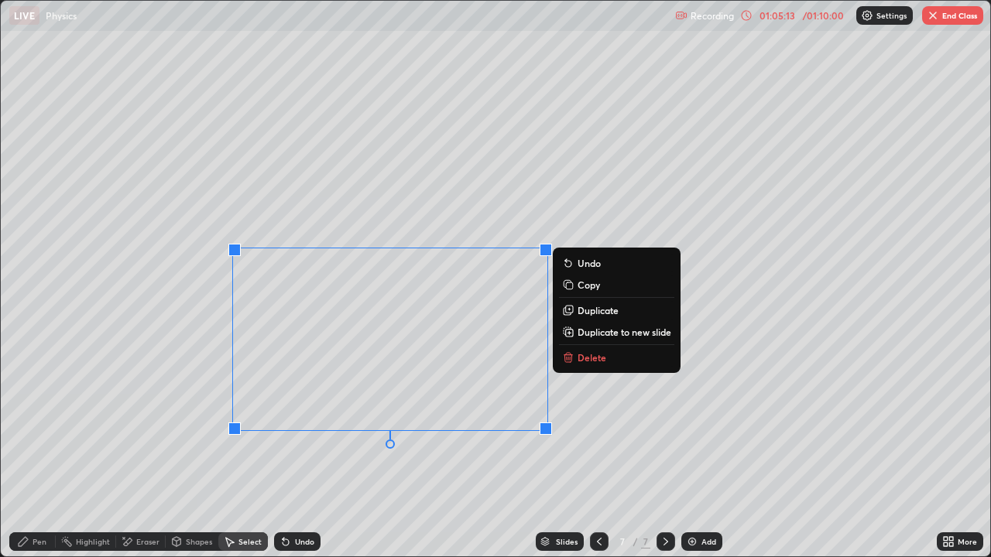
click at [591, 362] on p "Delete" at bounding box center [592, 357] width 29 height 12
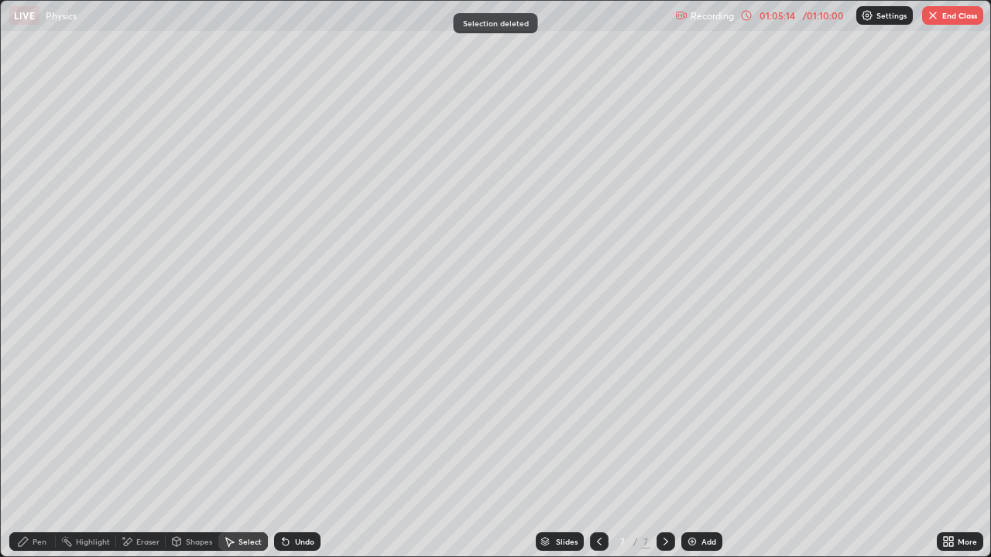
click at [39, 458] on div "Pen" at bounding box center [40, 542] width 14 height 8
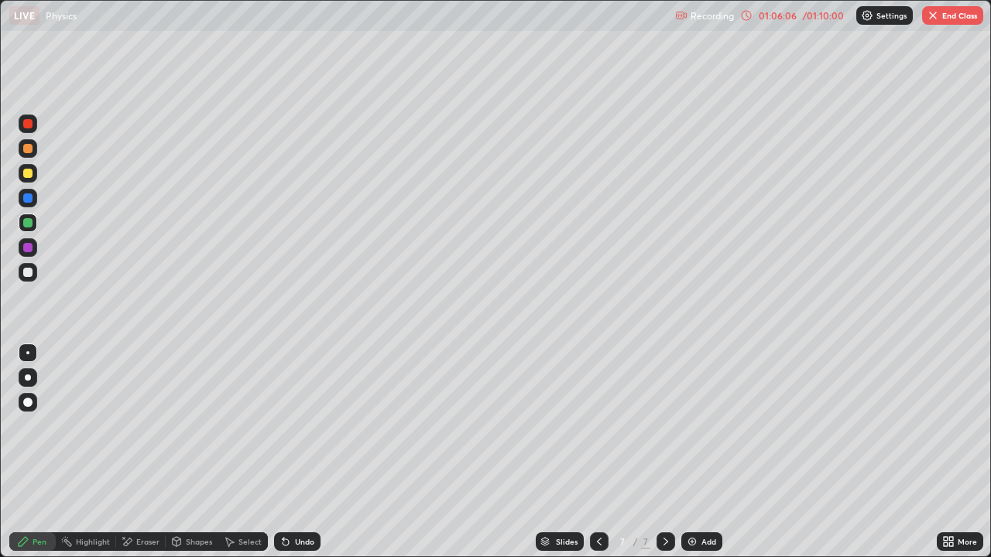
click at [955, 16] on button "End Class" at bounding box center [952, 15] width 61 height 19
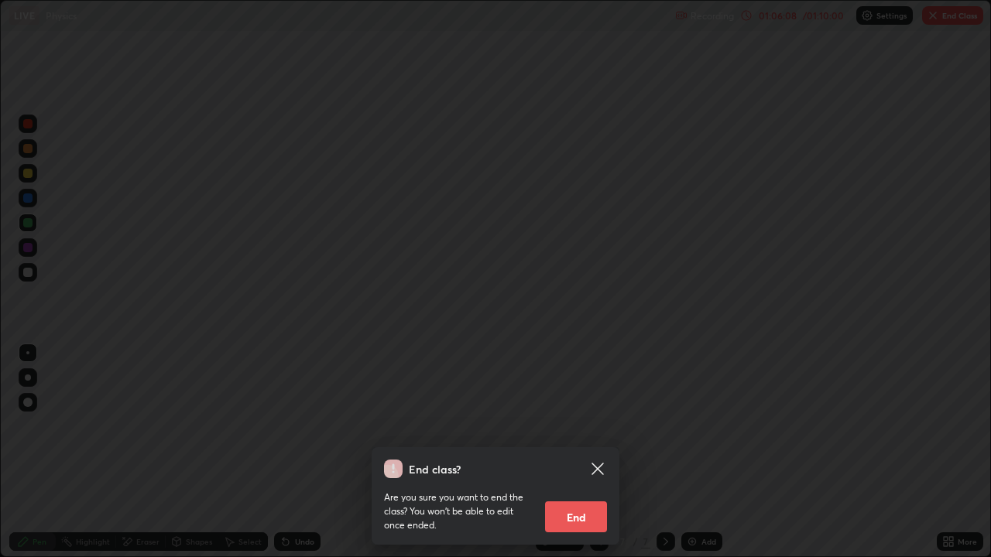
click at [584, 458] on button "End" at bounding box center [576, 517] width 62 height 31
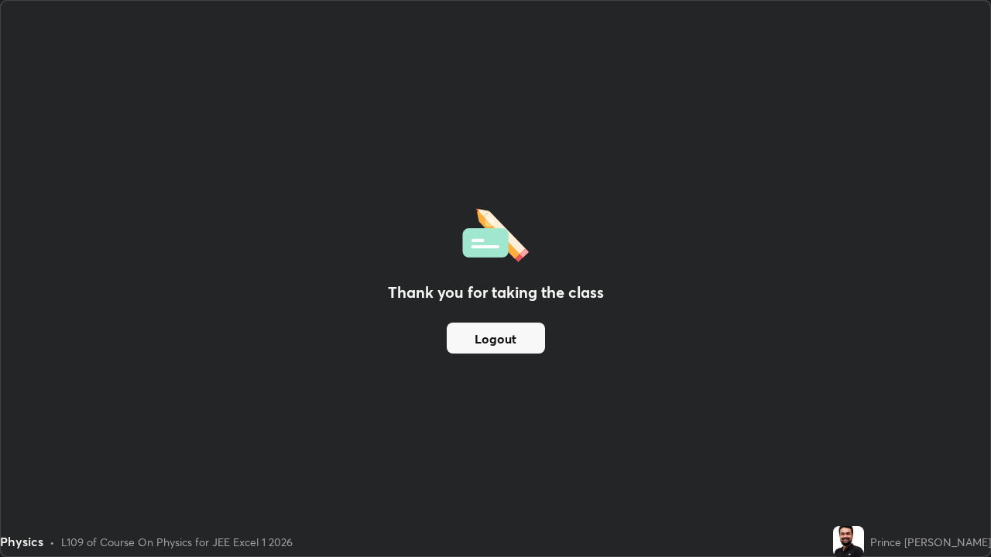
click at [515, 348] on button "Logout" at bounding box center [496, 338] width 98 height 31
